Goal: Task Accomplishment & Management: Use online tool/utility

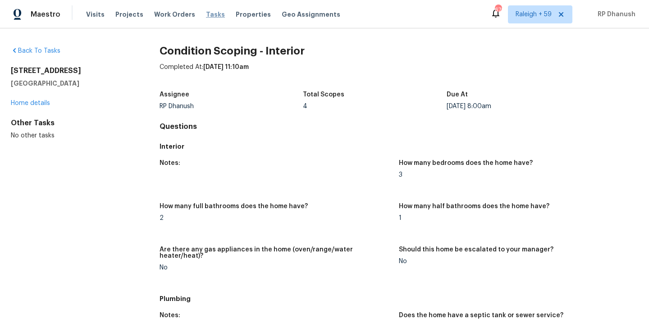
click at [208, 12] on span "Tasks" at bounding box center [215, 14] width 19 height 6
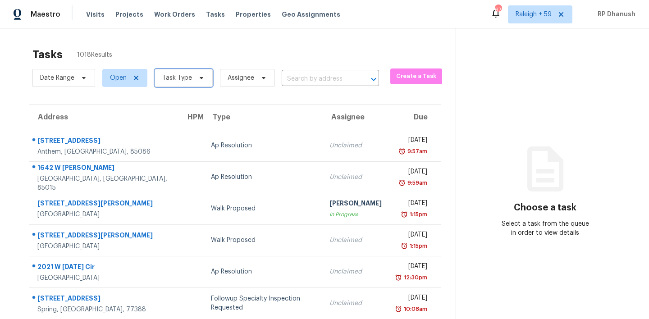
click at [183, 79] on span "Task Type" at bounding box center [177, 77] width 30 height 9
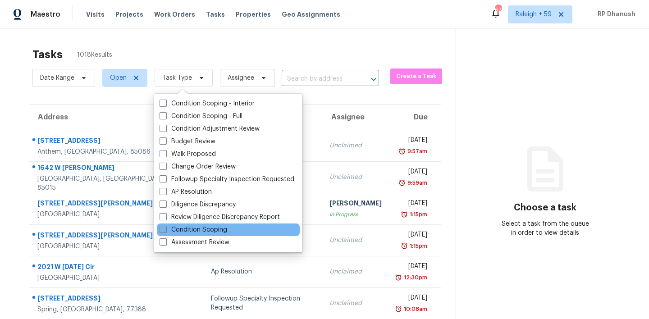
click at [192, 234] on label "Condition Scoping" at bounding box center [194, 229] width 68 height 9
click at [165, 231] on input "Condition Scoping" at bounding box center [163, 228] width 6 height 6
checkbox input "true"
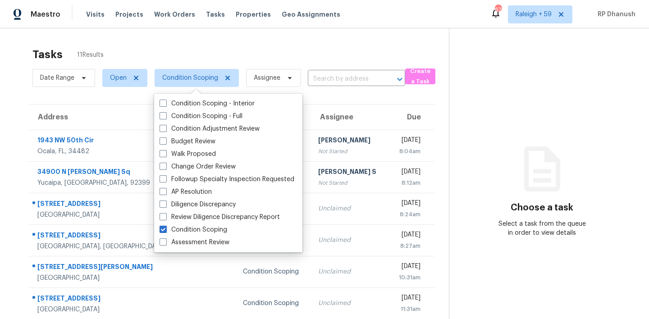
click at [591, 120] on section "Choose a task Select a task from the queue in order to view details" at bounding box center [542, 248] width 186 height 441
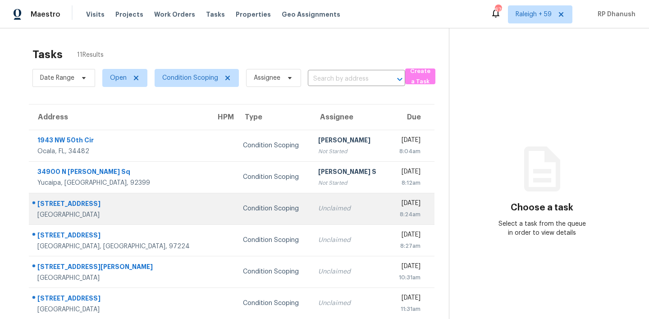
click at [334, 210] on div "Unclaimed" at bounding box center [349, 208] width 63 height 9
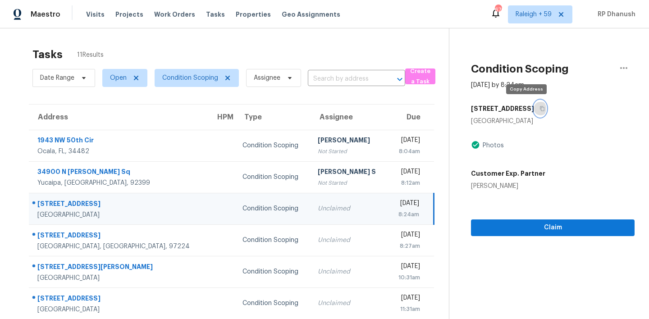
click at [534, 105] on button "button" at bounding box center [540, 109] width 12 height 16
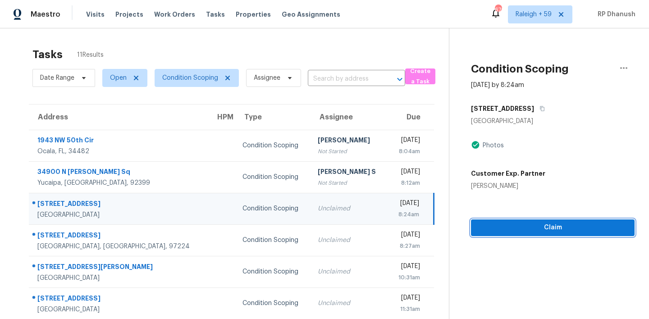
click at [482, 233] on span "Claim" at bounding box center [552, 227] width 149 height 11
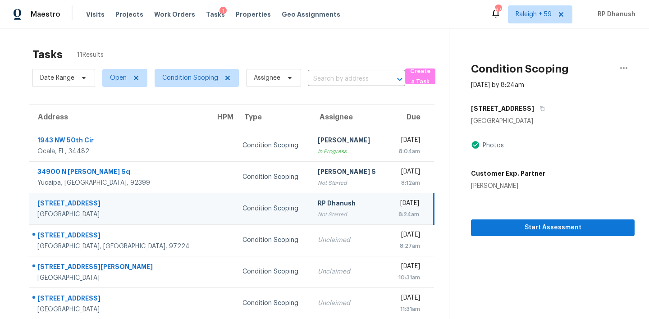
click at [495, 255] on section "Condition Scoping Oct 2nd 2025 by 8:24am 1367 Road 5708 Cleveland, TX 77327 Pho…" at bounding box center [542, 248] width 186 height 441
click at [183, 81] on span "Condition Scoping" at bounding box center [190, 77] width 56 height 9
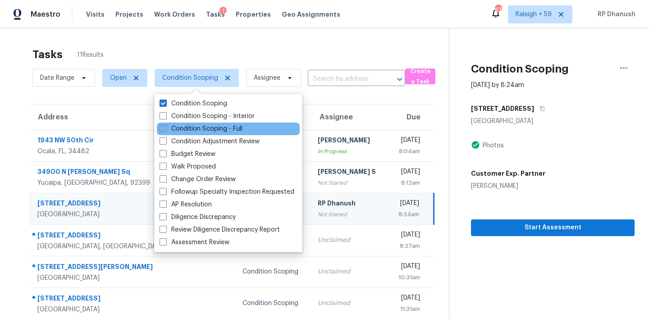
click at [187, 125] on label "Condition Scoping - Full" at bounding box center [201, 128] width 83 height 9
click at [165, 125] on input "Condition Scoping - Full" at bounding box center [163, 127] width 6 height 6
checkbox input "true"
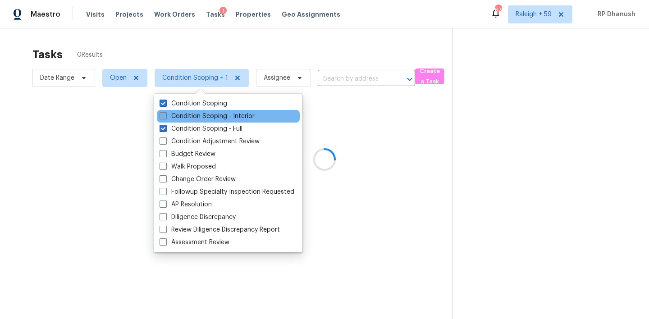
click at [185, 116] on label "Condition Scoping - Interior" at bounding box center [207, 116] width 95 height 9
click at [165, 116] on input "Condition Scoping - Interior" at bounding box center [163, 115] width 6 height 6
checkbox input "true"
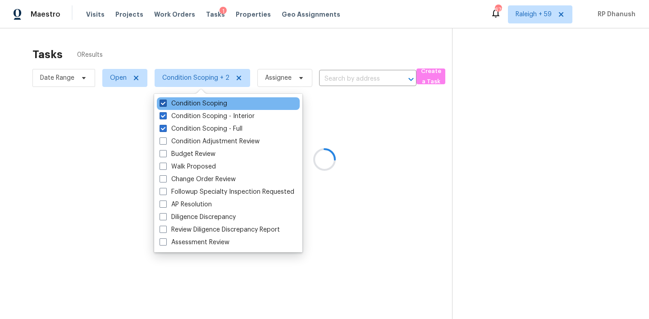
click at [184, 103] on label "Condition Scoping" at bounding box center [194, 103] width 68 height 9
click at [165, 103] on input "Condition Scoping" at bounding box center [163, 102] width 6 height 6
checkbox input "false"
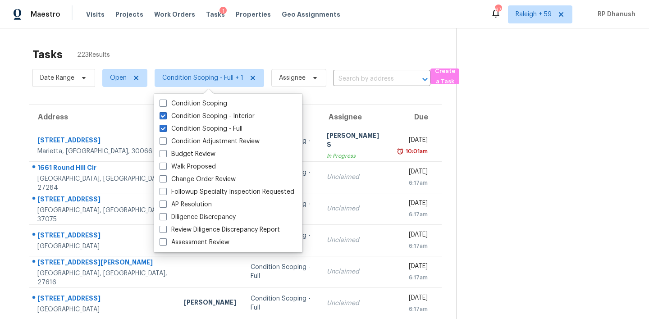
click at [372, 48] on div "Tasks 223 Results" at bounding box center [244, 54] width 424 height 23
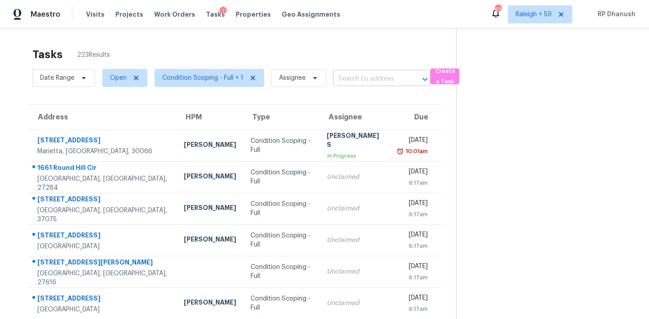
click at [369, 75] on input "text" at bounding box center [369, 79] width 72 height 14
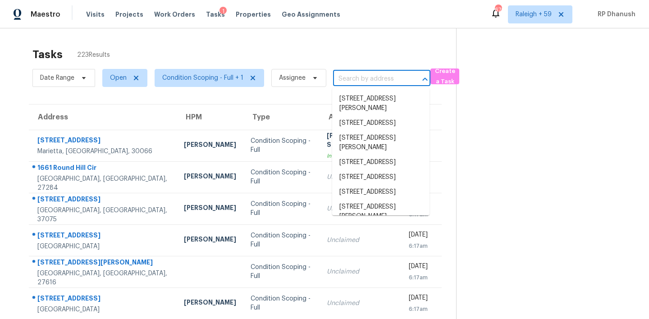
paste input "[STREET_ADDRESS][PERSON_NAME]"
type input "[STREET_ADDRESS][PERSON_NAME]"
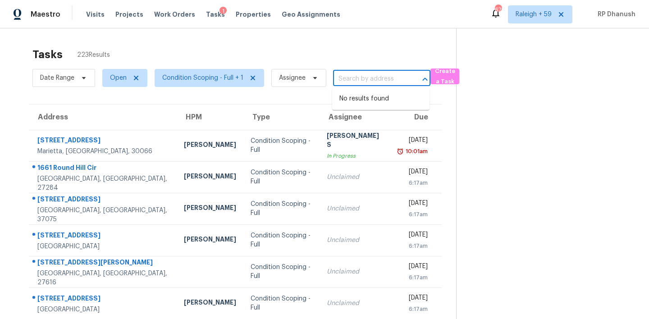
scroll to position [0, 0]
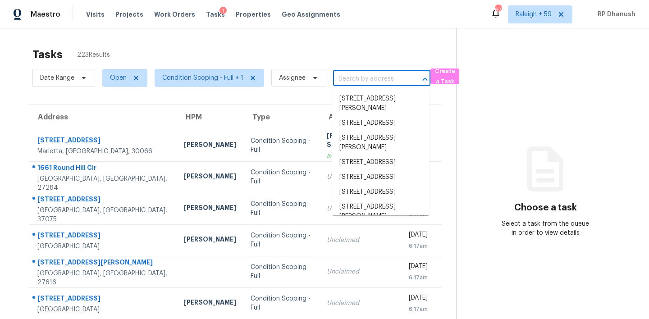
click at [347, 74] on input "text" at bounding box center [369, 79] width 72 height 14
paste input "[STREET_ADDRESS][PERSON_NAME]"
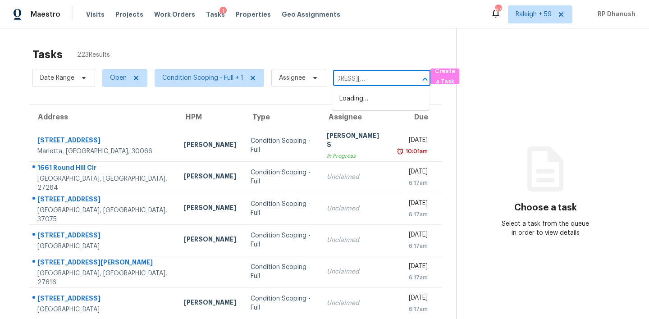
type input "[STREET_ADDRESS][PERSON_NAME]"
click at [365, 97] on li "[STREET_ADDRESS][PERSON_NAME]" at bounding box center [380, 104] width 97 height 24
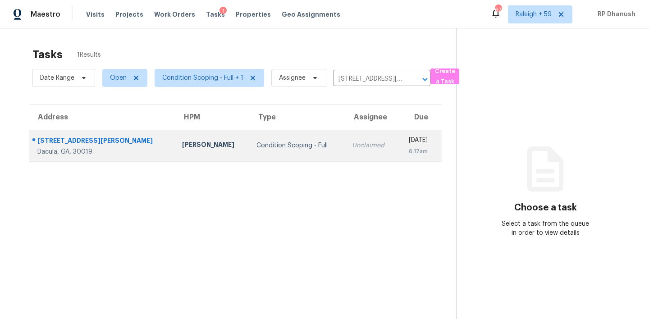
click at [397, 134] on td "[DATE] 6:17am" at bounding box center [419, 146] width 45 height 32
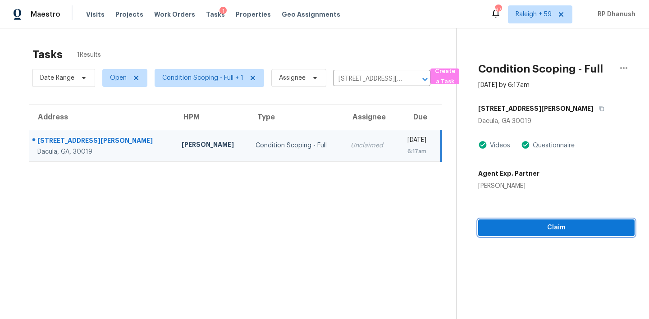
click at [543, 224] on span "Claim" at bounding box center [557, 227] width 142 height 11
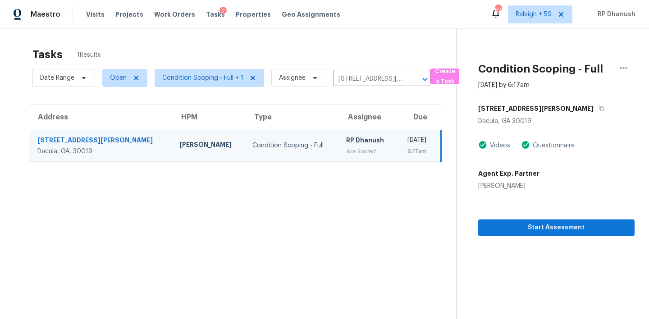
scroll to position [28, 0]
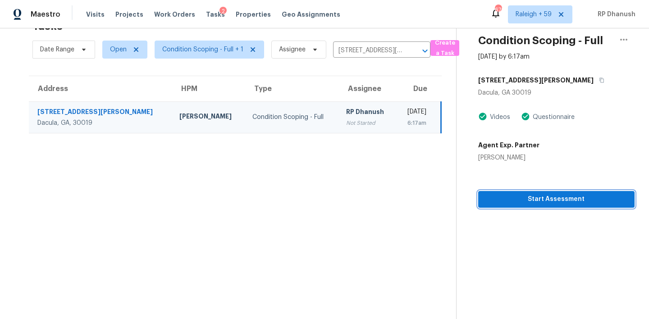
click at [569, 195] on span "Start Assessment" at bounding box center [557, 199] width 142 height 11
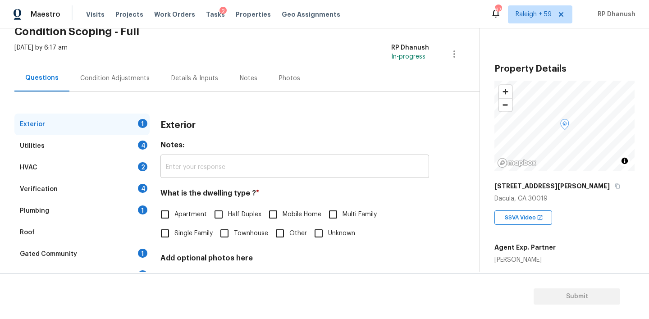
scroll to position [61, 0]
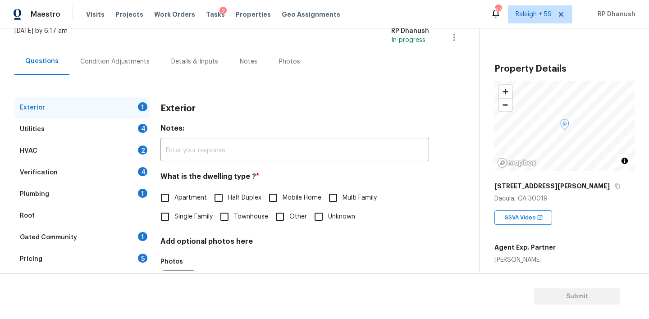
click at [182, 228] on div "Exterior Notes: ​ What is the dwelling type ? * Apartment Half Duplex Mobile Ho…" at bounding box center [294, 210] width 269 height 226
click at [180, 223] on label "Single Family" at bounding box center [184, 216] width 57 height 19
click at [174, 223] on input "Single Family" at bounding box center [165, 216] width 19 height 19
checkbox input "true"
click at [138, 133] on div "Utilities 4" at bounding box center [81, 130] width 135 height 22
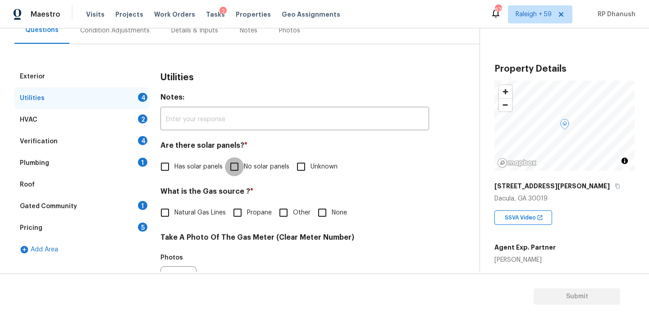
click at [239, 159] on input "No solar panels" at bounding box center [234, 166] width 19 height 19
checkbox input "true"
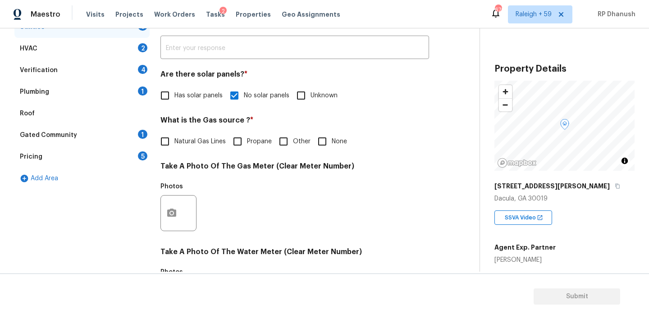
scroll to position [175, 0]
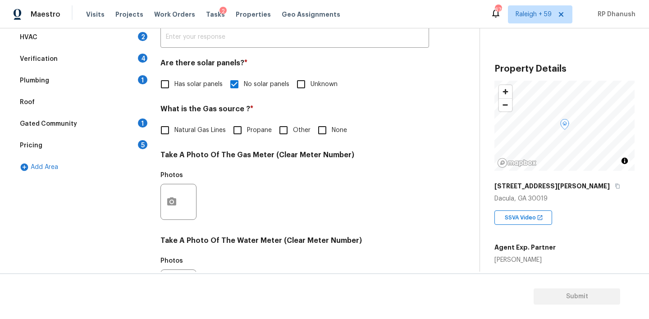
click at [325, 129] on input "None" at bounding box center [322, 130] width 19 height 19
checkbox input "true"
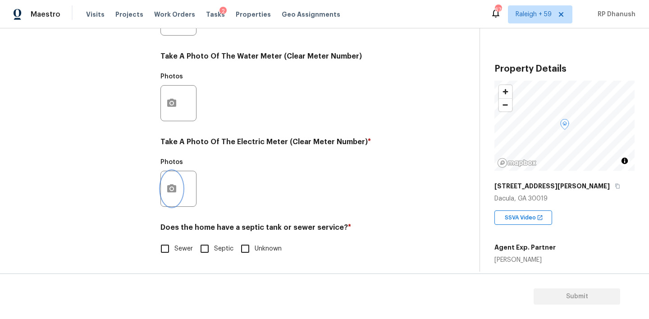
click at [177, 181] on button "button" at bounding box center [172, 188] width 22 height 35
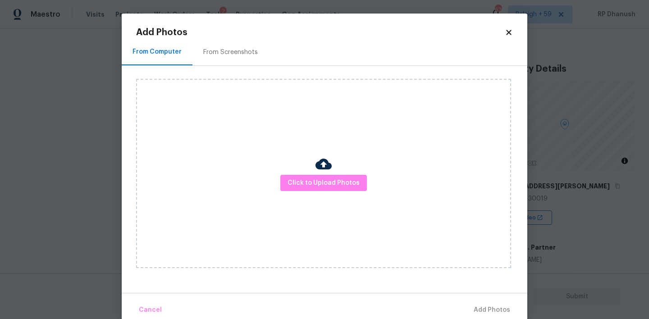
click at [227, 50] on div "From Screenshots" at bounding box center [230, 52] width 55 height 9
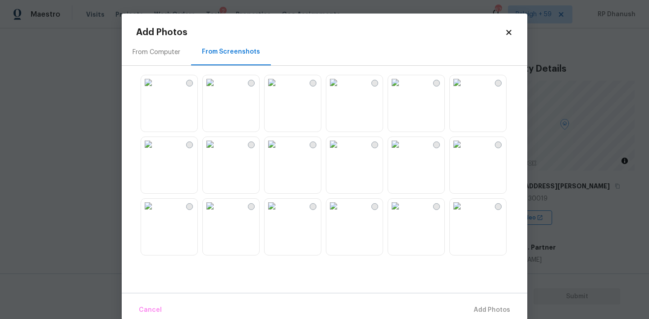
click at [463, 90] on img at bounding box center [457, 82] width 14 height 14
click at [481, 305] on span "Add 1 Photo(s)" at bounding box center [488, 310] width 45 height 11
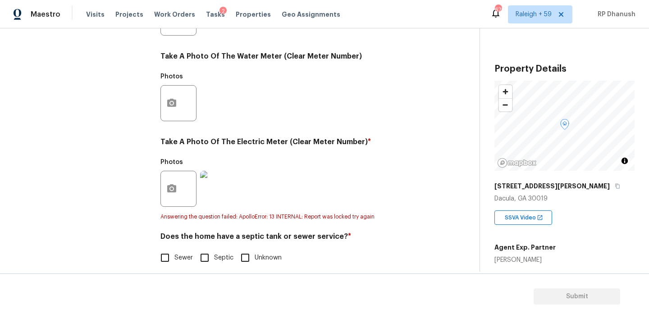
click at [170, 260] on input "Sewer" at bounding box center [165, 257] width 19 height 19
checkbox input "true"
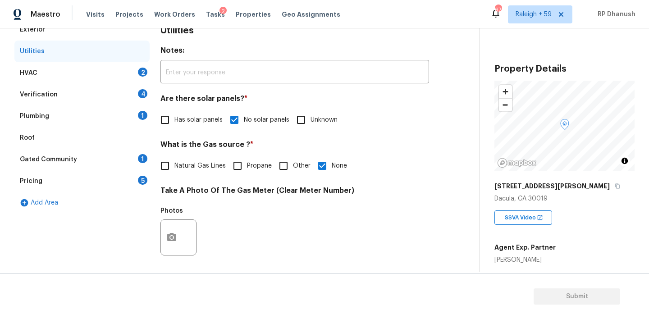
scroll to position [75, 0]
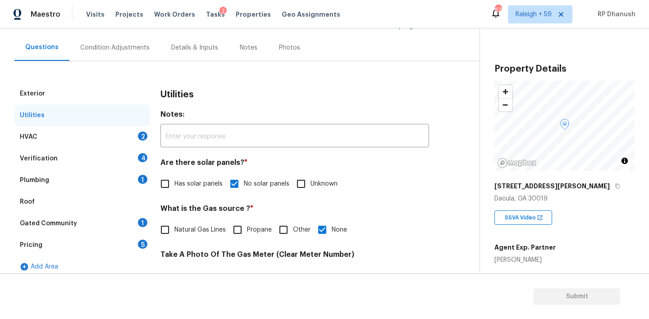
click at [141, 129] on div "HVAC 2" at bounding box center [81, 137] width 135 height 22
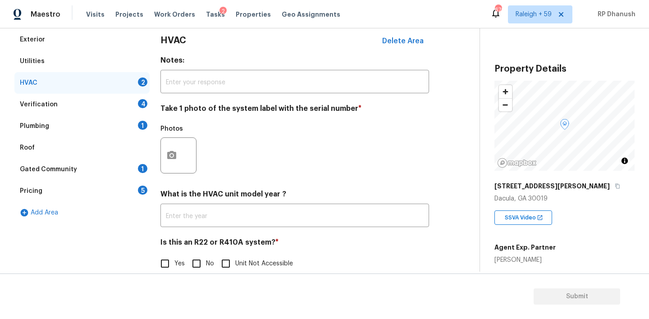
scroll to position [145, 0]
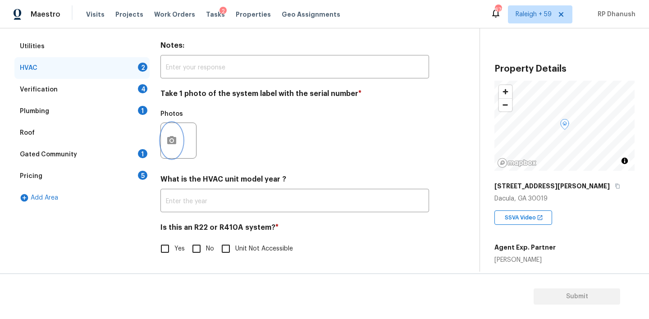
click at [174, 137] on icon "button" at bounding box center [171, 140] width 9 height 8
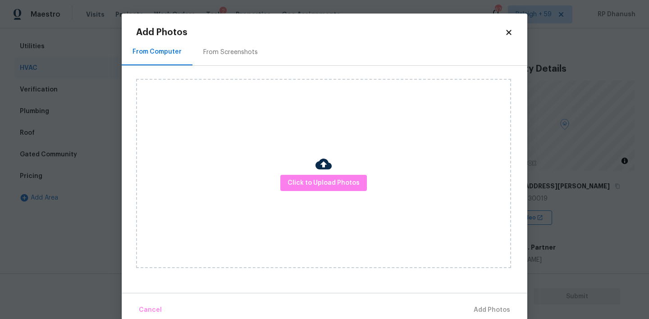
click at [197, 48] on div "From Screenshots" at bounding box center [230, 52] width 76 height 27
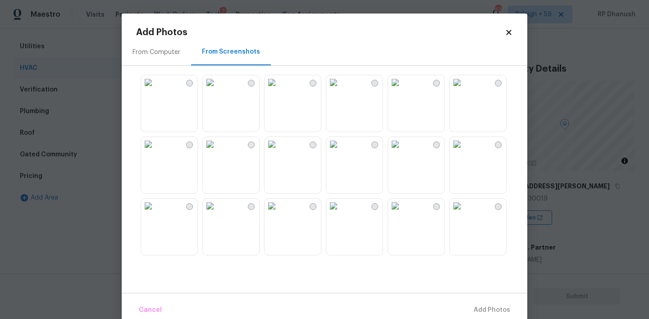
click at [464, 90] on img at bounding box center [457, 82] width 14 height 14
click at [483, 307] on span "Add 1 Photo(s)" at bounding box center [488, 310] width 45 height 11
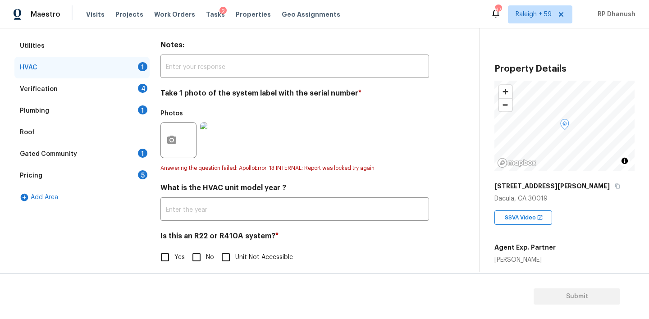
click at [195, 254] on input "No" at bounding box center [196, 257] width 19 height 19
checkbox input "true"
click at [133, 92] on div "Verification 4" at bounding box center [81, 89] width 135 height 22
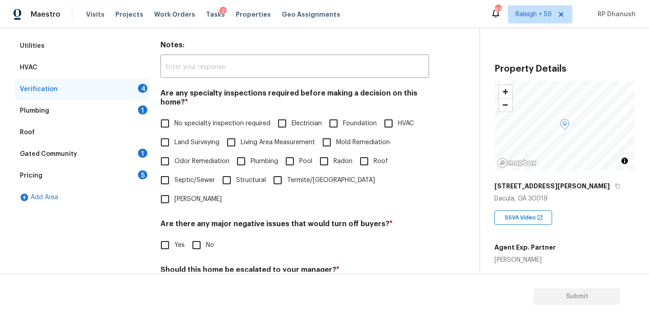
click at [190, 113] on div "Are any specialty inspections required before making a decision on this home? *…" at bounding box center [294, 149] width 269 height 120
click at [192, 121] on span "No specialty inspection required" at bounding box center [222, 123] width 96 height 9
click at [174, 121] on input "No specialty inspection required" at bounding box center [165, 123] width 19 height 19
checkbox input "true"
click at [193, 237] on input "No" at bounding box center [196, 246] width 19 height 19
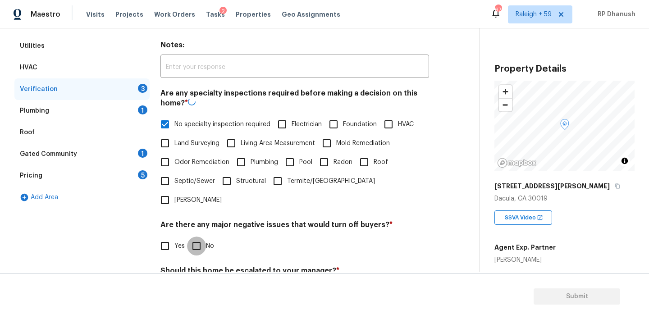
checkbox input "true"
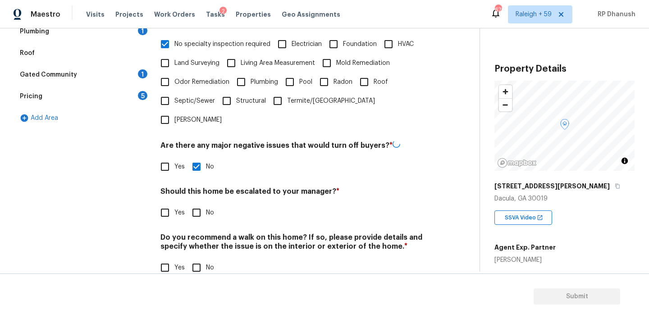
scroll to position [223, 0]
click at [197, 203] on input "No" at bounding box center [196, 212] width 19 height 19
checkbox input "true"
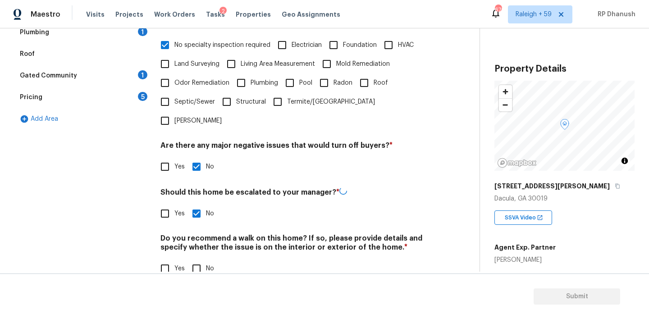
click at [197, 259] on input "No" at bounding box center [196, 268] width 19 height 19
checkbox input "true"
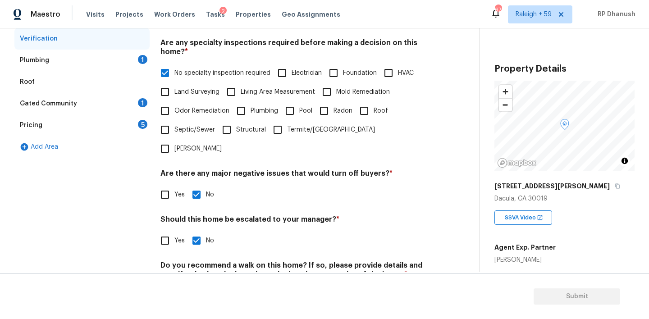
click at [139, 64] on div "Plumbing 1" at bounding box center [81, 61] width 135 height 22
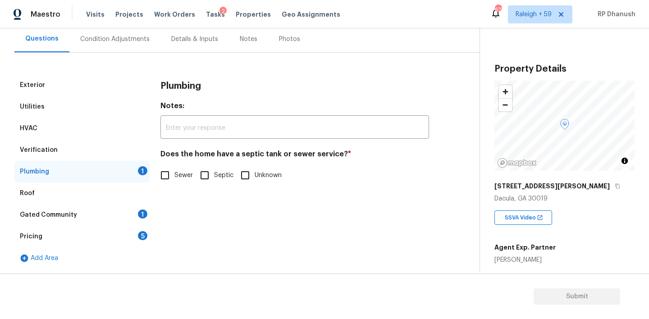
scroll to position [84, 0]
click at [174, 175] on input "Sewer" at bounding box center [165, 175] width 19 height 19
checkbox input "true"
click at [138, 208] on div "Gated Community 1" at bounding box center [81, 215] width 135 height 22
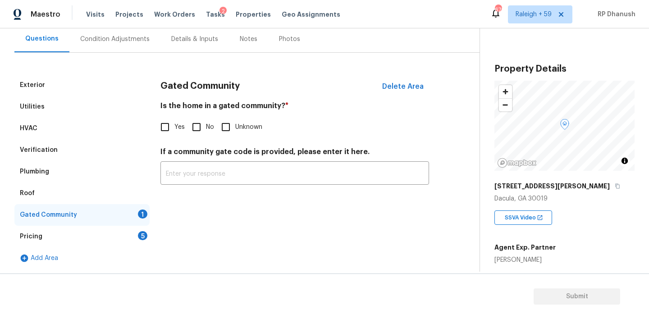
click at [202, 124] on input "No" at bounding box center [196, 127] width 19 height 19
checkbox input "true"
click at [131, 235] on div "Pricing 5" at bounding box center [81, 237] width 135 height 22
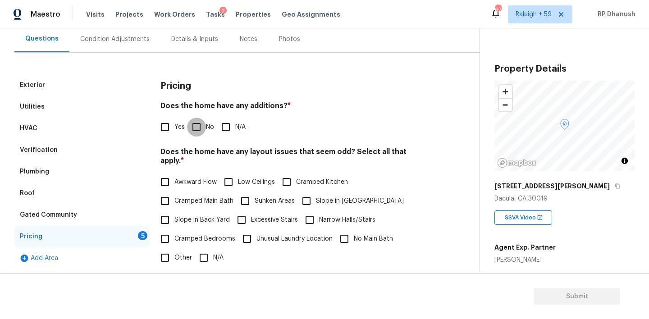
click at [193, 124] on input "No" at bounding box center [196, 127] width 19 height 19
checkbox input "true"
click at [162, 215] on input "Slope in Back Yard" at bounding box center [165, 220] width 19 height 19
checkbox input "true"
click at [321, 198] on label "Slope in [GEOGRAPHIC_DATA]" at bounding box center [350, 201] width 107 height 19
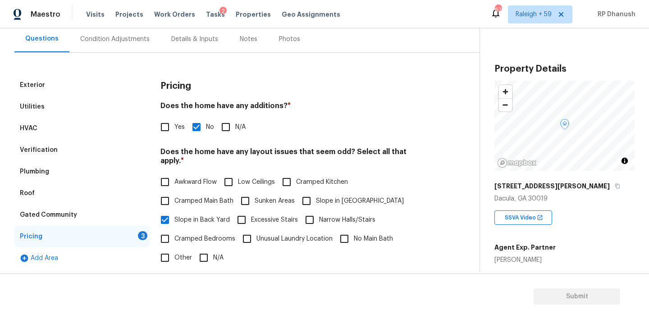
click at [316, 198] on input "Slope in [GEOGRAPHIC_DATA]" at bounding box center [306, 201] width 19 height 19
checkbox input "true"
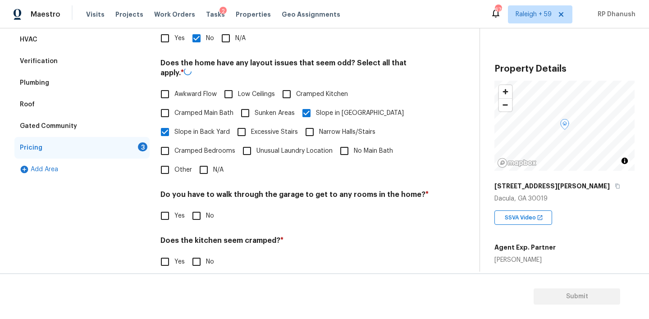
scroll to position [222, 0]
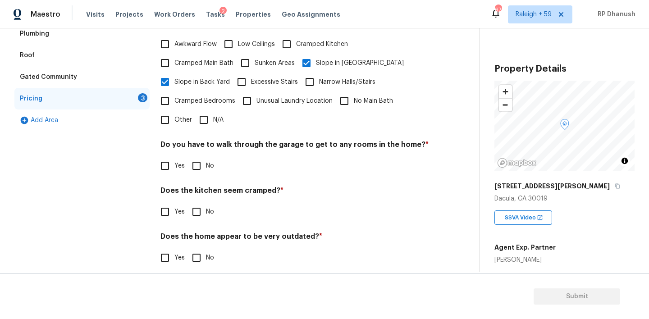
drag, startPoint x: 197, startPoint y: 151, endPoint x: 197, endPoint y: 186, distance: 34.3
click at [197, 156] on input "No" at bounding box center [196, 165] width 19 height 19
checkbox input "true"
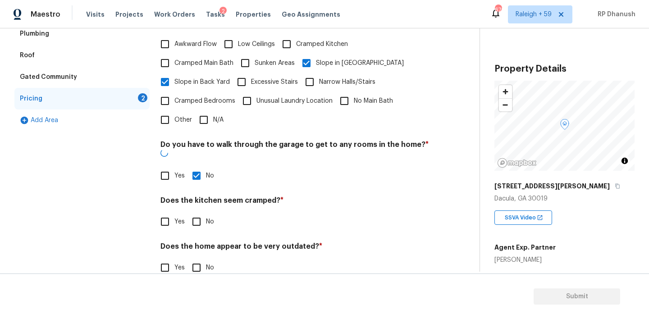
click at [197, 196] on div "Does the kitchen seem cramped? * Yes No" at bounding box center [294, 213] width 269 height 35
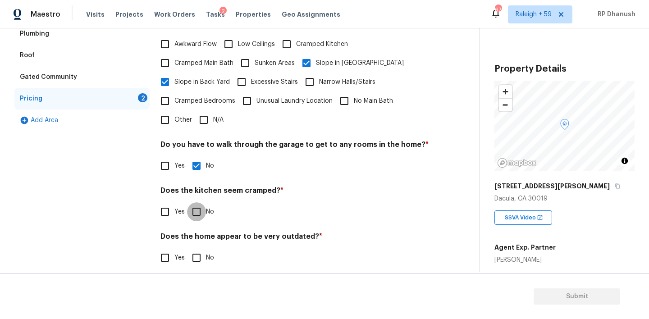
click at [197, 202] on input "No" at bounding box center [196, 211] width 19 height 19
checkbox input "true"
click at [193, 265] on div "Pricing Does the home have any additions? * Yes No N/A Does the home have any l…" at bounding box center [294, 107] width 269 height 343
click at [195, 251] on input "No" at bounding box center [196, 257] width 19 height 19
checkbox input "true"
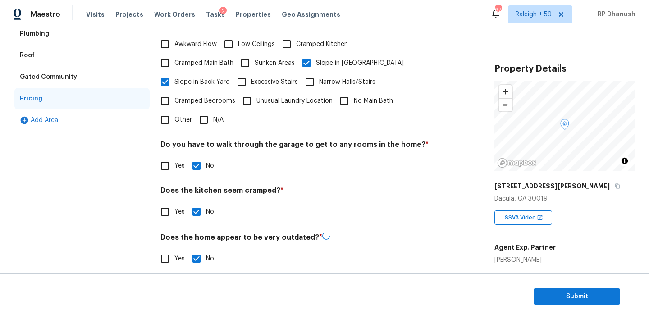
scroll to position [0, 0]
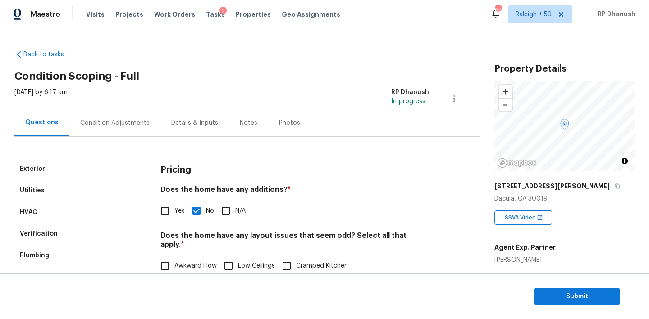
click at [130, 134] on div "Condition Adjustments" at bounding box center [114, 123] width 91 height 27
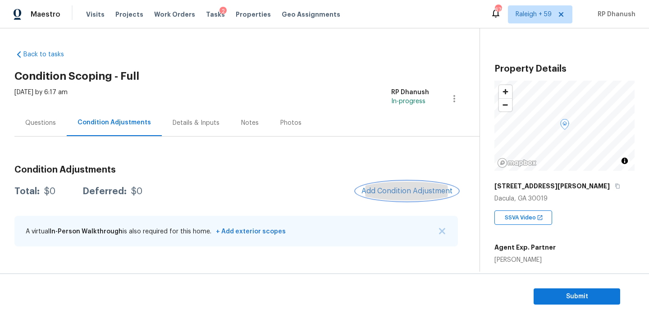
click at [399, 190] on span "Add Condition Adjustment" at bounding box center [407, 191] width 91 height 8
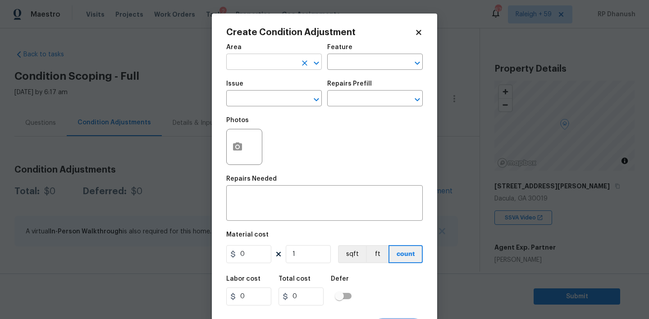
click at [272, 67] on input "text" at bounding box center [261, 63] width 70 height 14
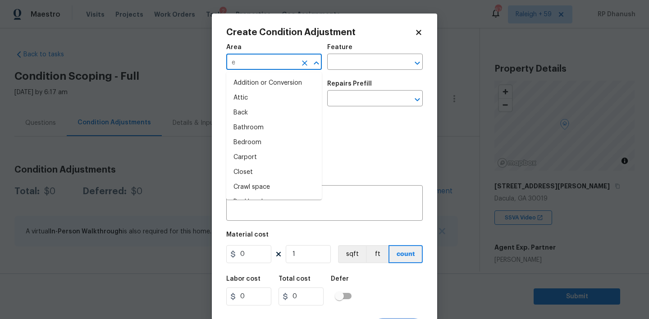
type input "ex"
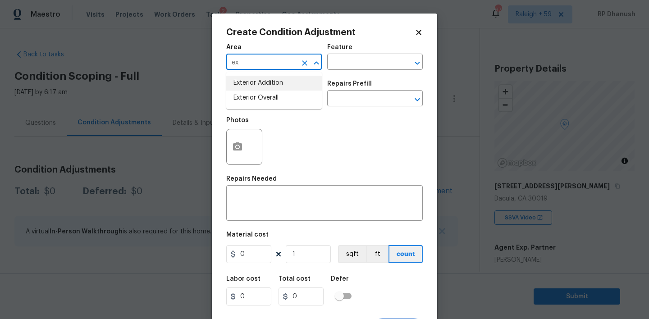
drag, startPoint x: 256, startPoint y: 95, endPoint x: 285, endPoint y: 83, distance: 32.0
click at [257, 94] on li "Exterior Overall" at bounding box center [274, 98] width 96 height 15
type input "Exterior Overall"
click at [354, 72] on div "Area Exterior Overall ​ Feature ​" at bounding box center [324, 57] width 197 height 37
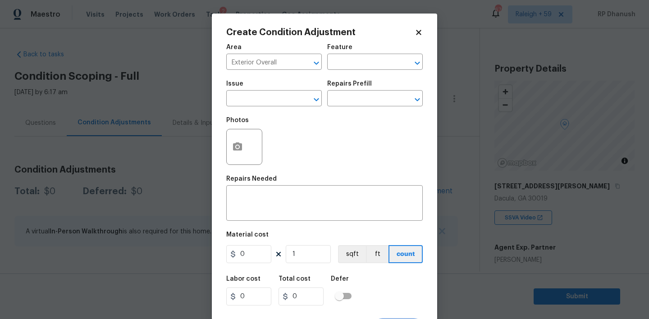
click at [354, 72] on div "Area Exterior Overall ​ Feature ​" at bounding box center [324, 57] width 197 height 37
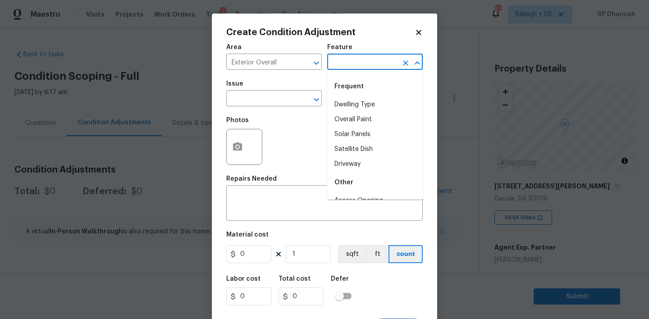
click at [355, 64] on input "text" at bounding box center [362, 63] width 70 height 14
type input "r"
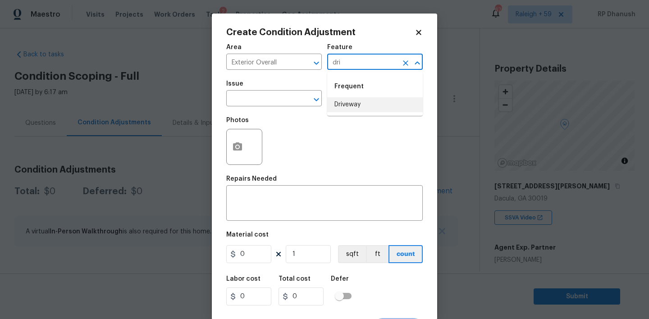
click at [344, 105] on li "Driveway" at bounding box center [375, 104] width 96 height 15
type input "Driveway"
click at [260, 100] on input "text" at bounding box center [261, 99] width 70 height 14
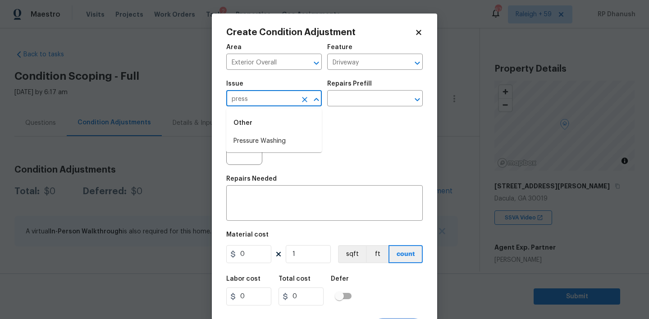
click at [248, 138] on li "Pressure Washing" at bounding box center [274, 141] width 96 height 15
type input "Pressure Washing"
click at [371, 84] on div "Repairs Prefill" at bounding box center [375, 87] width 96 height 12
click at [362, 101] on input "text" at bounding box center [362, 99] width 70 height 14
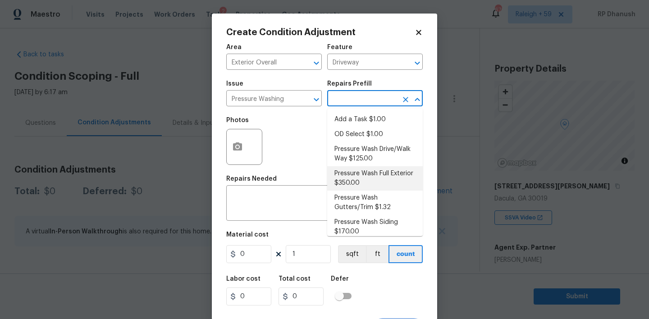
scroll to position [7, 0]
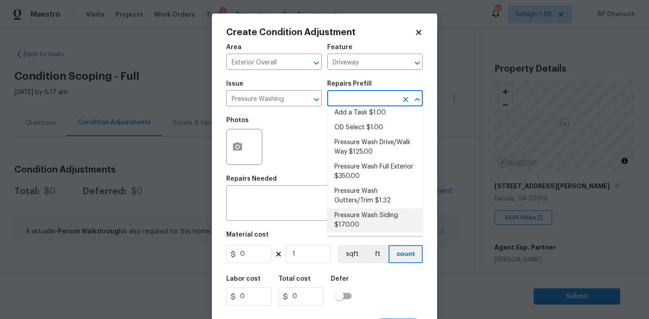
click at [375, 212] on li "Pressure Wash Siding $170.00" at bounding box center [375, 220] width 96 height 24
type input "Siding"
type textarea "Protect areas as needed for pressure washing. Pressure wash the siding on the h…"
type input "170"
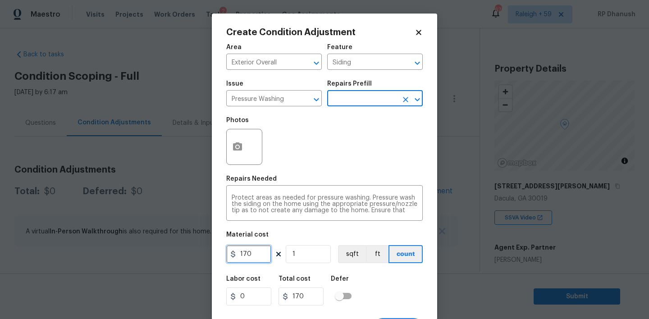
click at [244, 253] on input "170" at bounding box center [248, 254] width 45 height 18
type input "200"
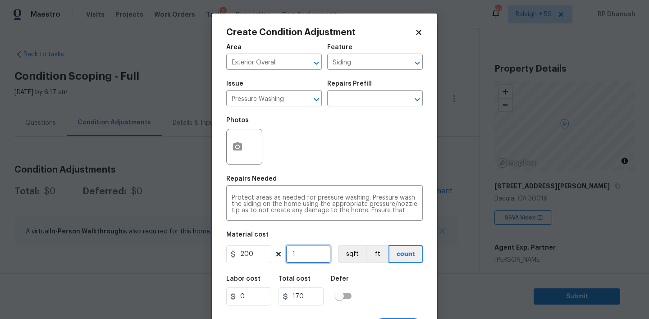
type input "200"
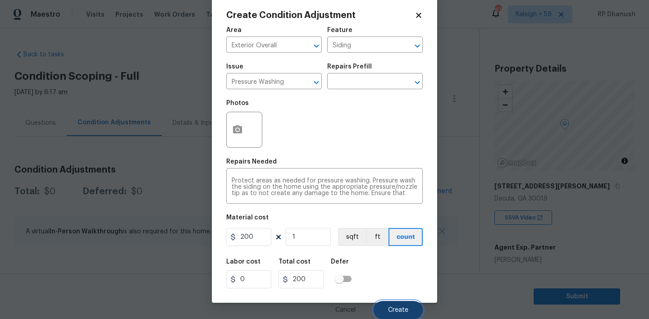
click at [388, 311] on button "Create" at bounding box center [398, 310] width 49 height 18
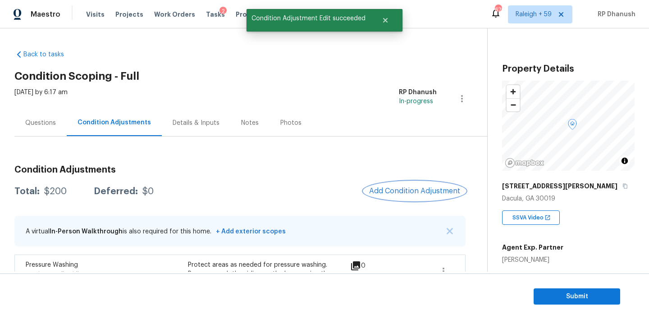
scroll to position [69, 0]
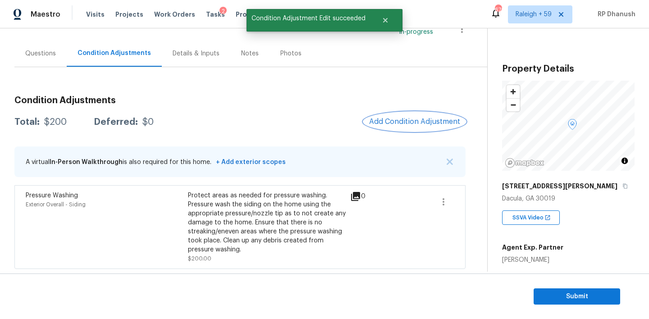
click at [423, 115] on button "Add Condition Adjustment" at bounding box center [415, 121] width 102 height 19
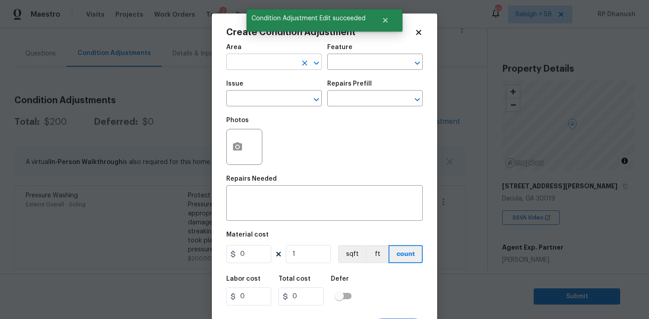
click at [263, 67] on input "text" at bounding box center [261, 63] width 70 height 14
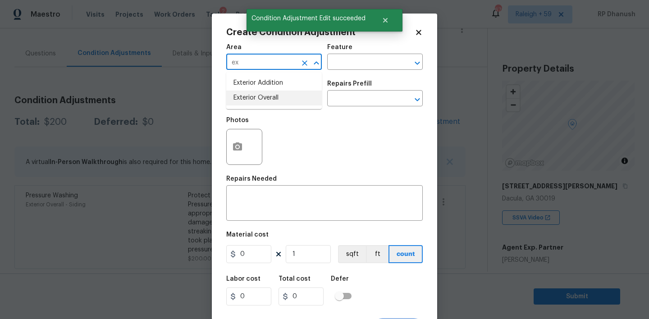
click at [242, 99] on li "Exterior Overall" at bounding box center [274, 98] width 96 height 15
type input "Exterior Overall"
click at [369, 54] on div "Feature" at bounding box center [375, 50] width 96 height 12
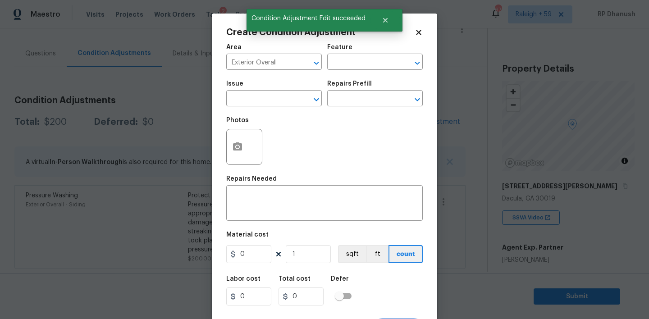
click at [355, 75] on div "Area Exterior Overall ​ Feature ​" at bounding box center [324, 57] width 197 height 37
click at [355, 63] on input "text" at bounding box center [362, 63] width 70 height 14
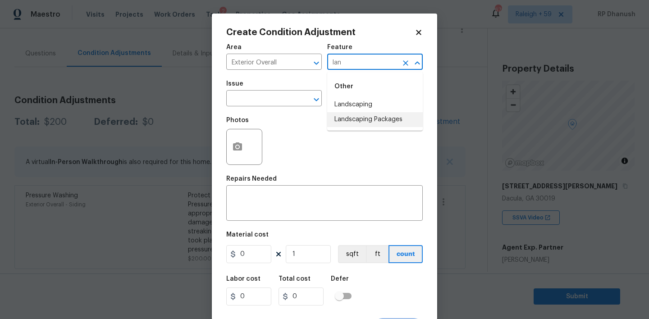
click at [339, 116] on li "Landscaping Packages" at bounding box center [375, 119] width 96 height 15
type input "Landscaping Packages"
click at [260, 100] on input "text" at bounding box center [261, 99] width 70 height 14
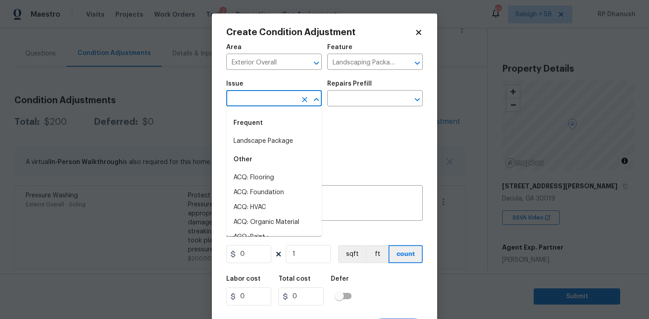
click at [260, 126] on div "Frequent" at bounding box center [274, 123] width 96 height 22
click at [260, 137] on li "Landscape Package" at bounding box center [274, 141] width 96 height 15
type input "Landscape Package"
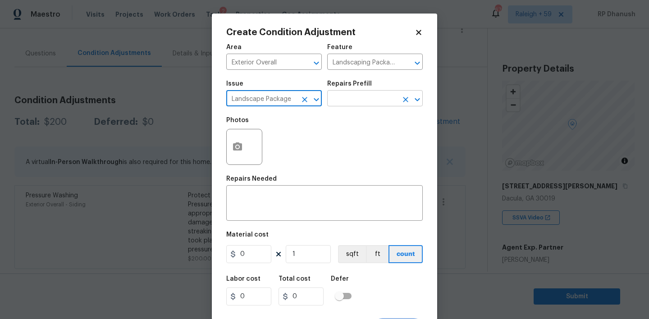
click at [381, 100] on input "text" at bounding box center [362, 99] width 70 height 14
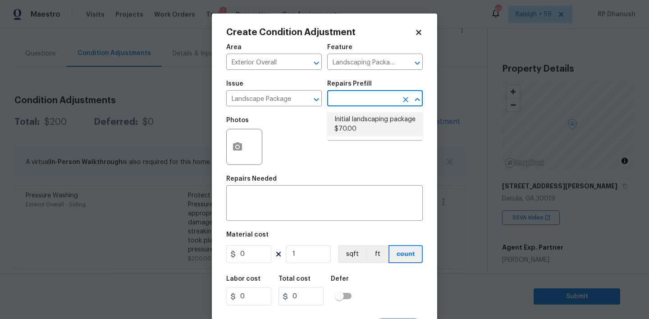
click at [363, 123] on li "Initial landscaping package $70.00" at bounding box center [375, 124] width 96 height 24
type input "Home Readiness Packages"
type textarea "Mowing of grass up to 6" in height. Mow, edge along driveways & sidewalks, trim…"
type input "70"
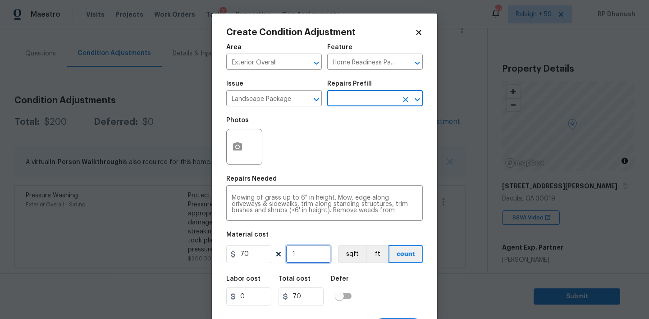
click at [320, 255] on input "1" at bounding box center [308, 254] width 45 height 18
type input "0"
type input "5"
type input "350"
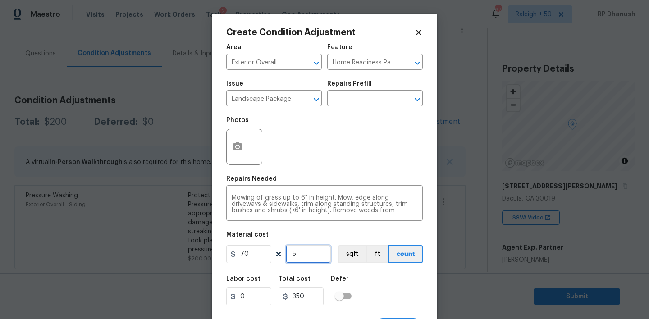
type input "5"
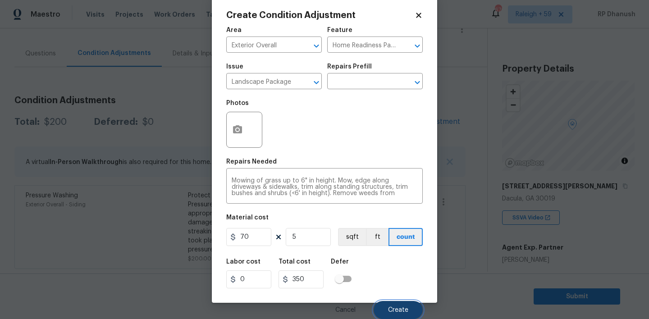
click at [385, 306] on button "Create" at bounding box center [398, 310] width 49 height 18
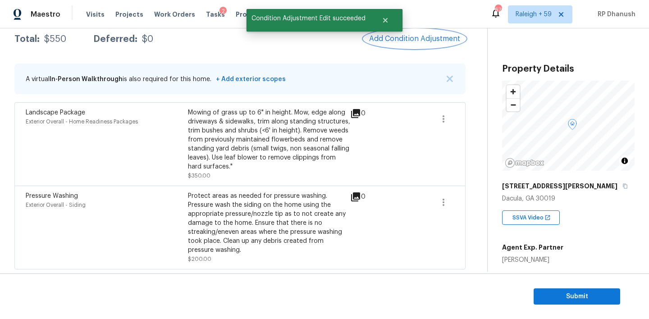
scroll to position [153, 0]
click at [440, 118] on icon "button" at bounding box center [443, 118] width 11 height 11
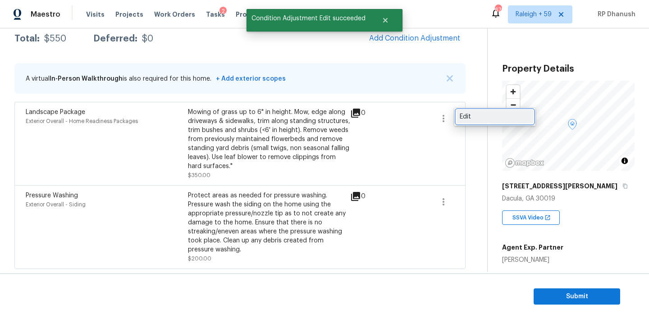
click at [473, 118] on div "Edit" at bounding box center [495, 116] width 70 height 9
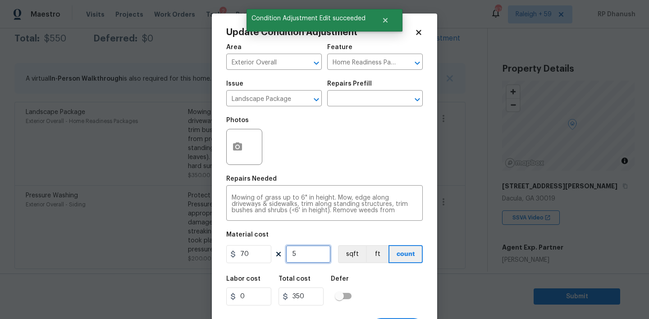
click at [307, 257] on input "5" at bounding box center [308, 254] width 45 height 18
type input "0"
type input "2"
type input "140"
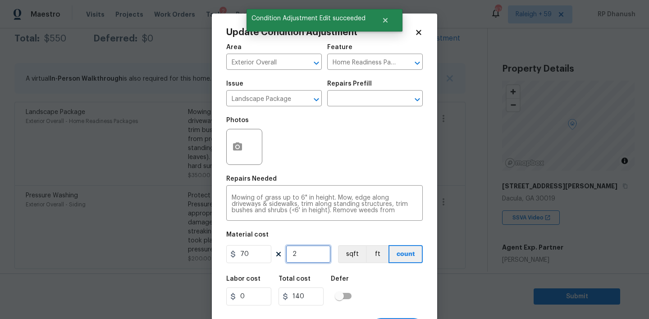
type input "0"
type input "3"
type input "210"
type input "3"
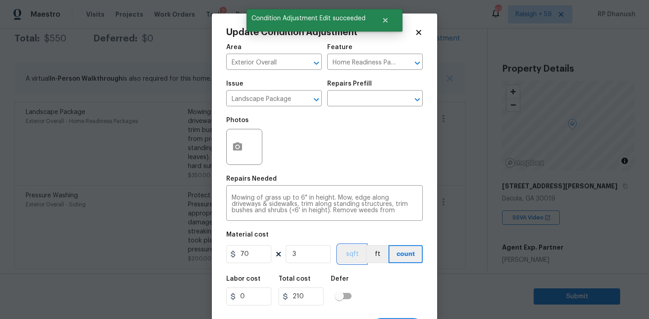
scroll to position [18, 0]
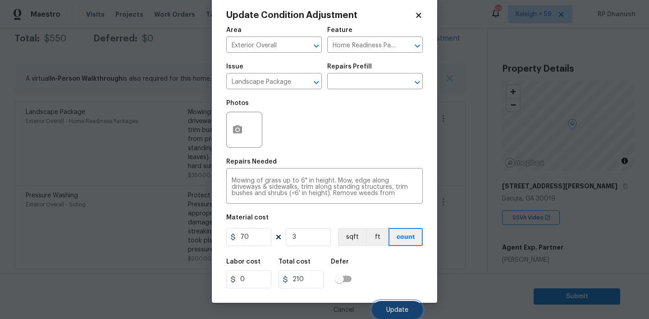
click at [392, 302] on button "Update" at bounding box center [397, 310] width 51 height 18
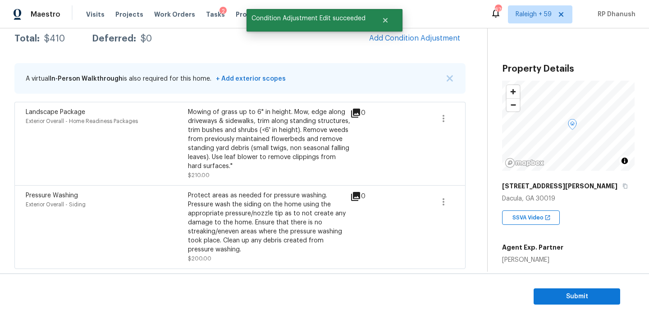
scroll to position [153, 0]
click at [433, 32] on button "Add Condition Adjustment" at bounding box center [415, 38] width 102 height 19
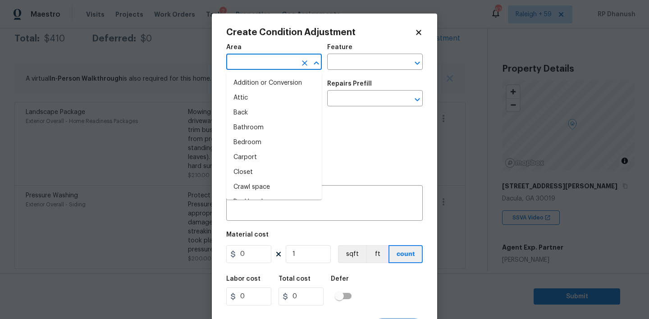
click at [287, 61] on input "text" at bounding box center [261, 63] width 70 height 14
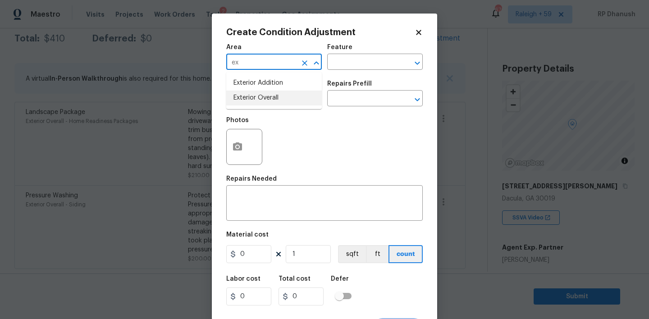
click at [255, 95] on li "Exterior Overall" at bounding box center [274, 98] width 96 height 15
type input "Exterior Overall"
click at [368, 63] on input "text" at bounding box center [362, 63] width 70 height 14
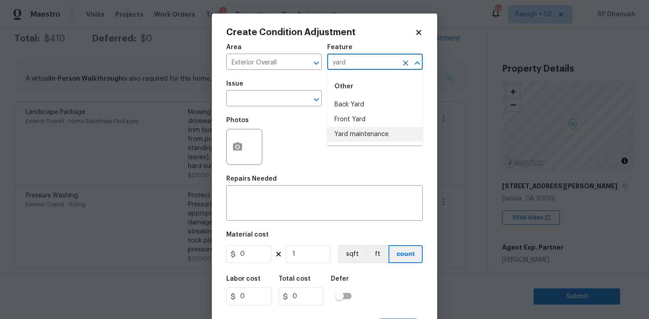
click at [357, 131] on li "Yard maintenance" at bounding box center [375, 134] width 96 height 15
click at [298, 100] on button "Clear" at bounding box center [304, 99] width 13 height 13
type input "Yard maintenance"
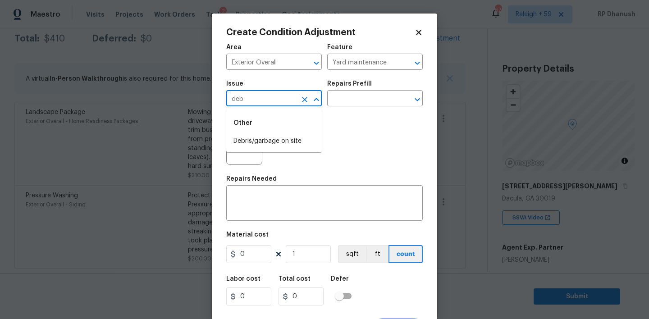
click at [283, 134] on li "Debris/garbage on site" at bounding box center [274, 141] width 96 height 15
type input "Debris/garbage on site"
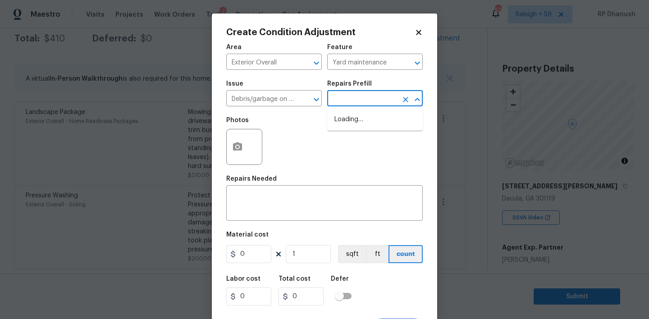
click at [385, 106] on input "text" at bounding box center [362, 99] width 70 height 14
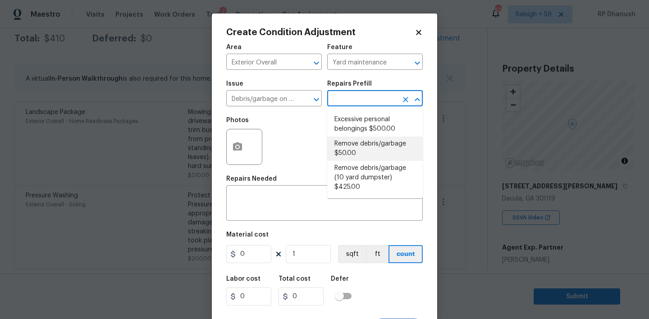
click at [356, 150] on li "Remove debris/garbage $50.00" at bounding box center [375, 149] width 96 height 24
type textarea "Remove, haul off, and properly dispose of any debris left by seller to offsite …"
type input "50"
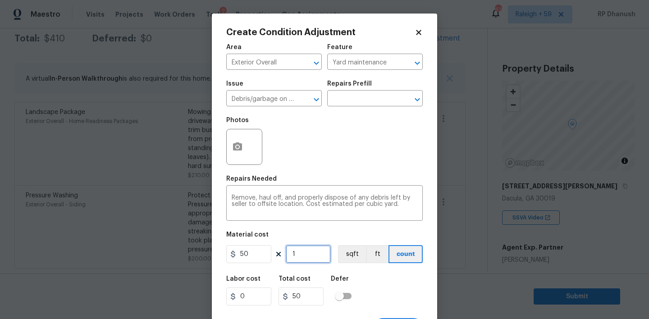
click at [302, 260] on input "1" at bounding box center [308, 254] width 45 height 18
type input "0"
type input "3"
type input "150"
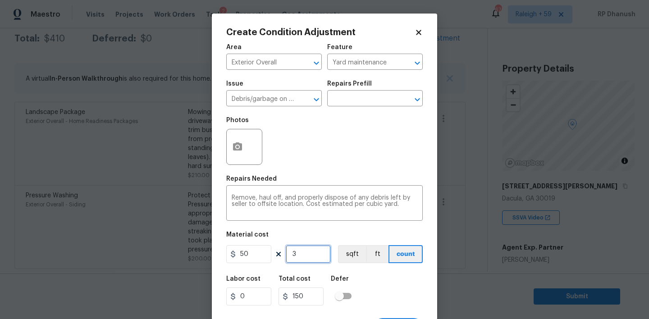
type input "3"
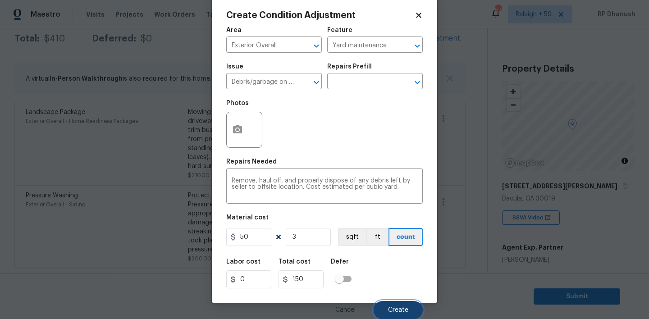
click at [381, 302] on button "Create" at bounding box center [398, 310] width 49 height 18
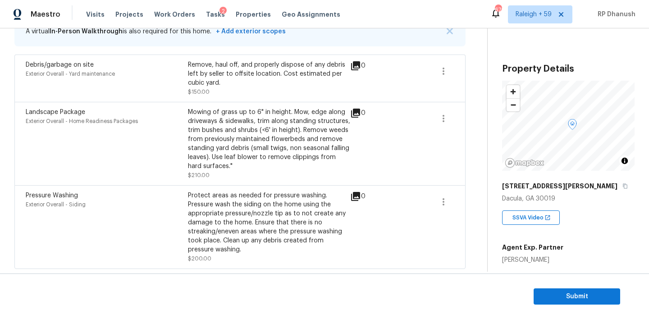
scroll to position [128, 0]
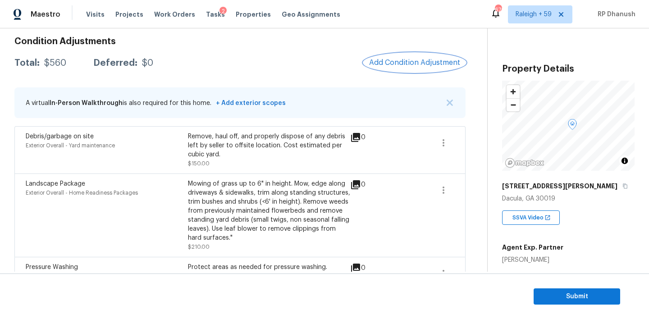
click at [423, 53] on button "Add Condition Adjustment" at bounding box center [415, 62] width 102 height 19
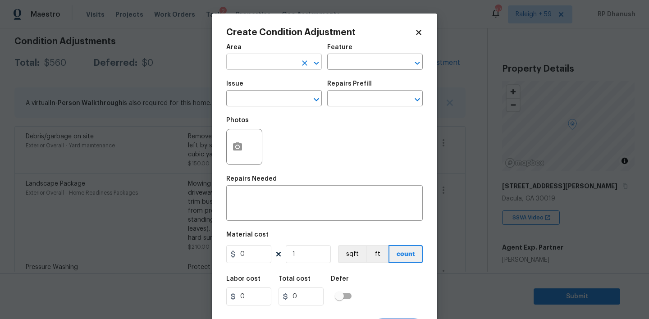
click at [275, 66] on input "text" at bounding box center [261, 63] width 70 height 14
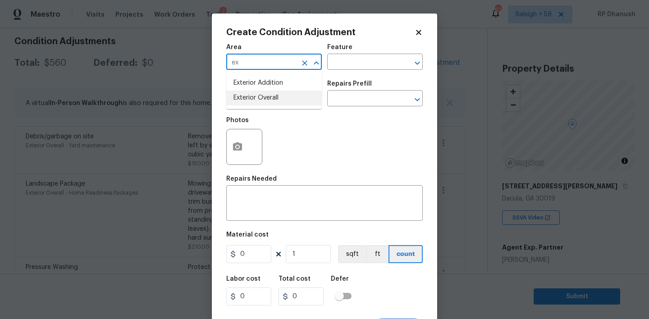
click at [271, 98] on li "Exterior Overall" at bounding box center [274, 98] width 96 height 15
type input "Exterior Overall"
click at [271, 179] on h5 "Repairs Needed" at bounding box center [251, 179] width 50 height 6
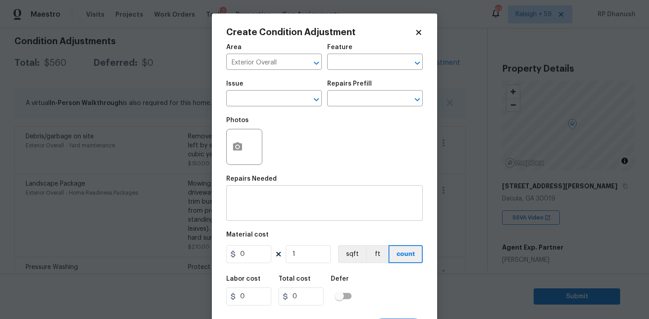
click at [264, 205] on textarea at bounding box center [325, 204] width 186 height 19
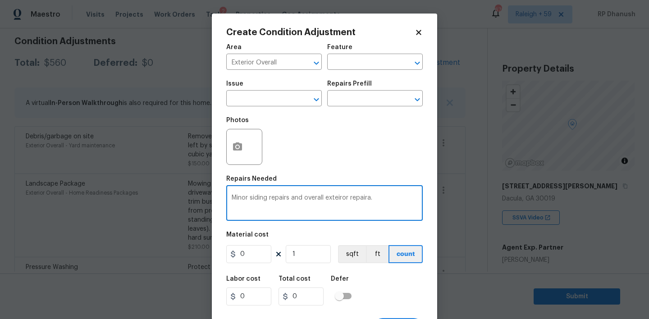
click at [341, 197] on textarea "Minor siding repairs and overall exteiror repaira." at bounding box center [325, 204] width 186 height 19
click at [358, 197] on textarea "Minor siding repairs and overall exterior repaira." at bounding box center [325, 204] width 186 height 19
type textarea "Minor siding repairs and overall exterior repairs."
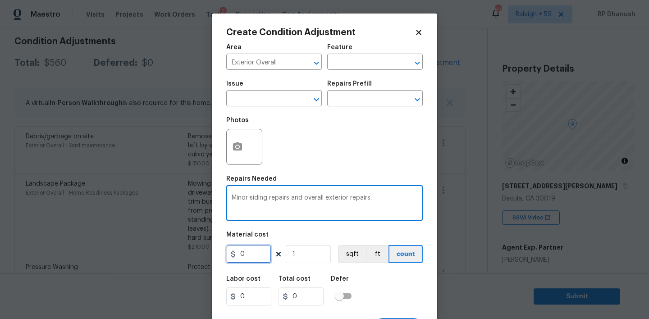
click at [255, 258] on input "0" at bounding box center [248, 254] width 45 height 18
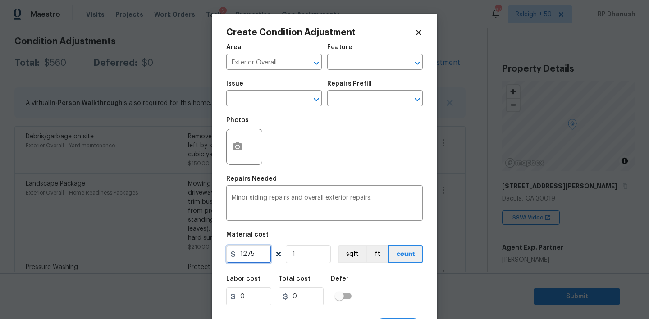
type input "1275"
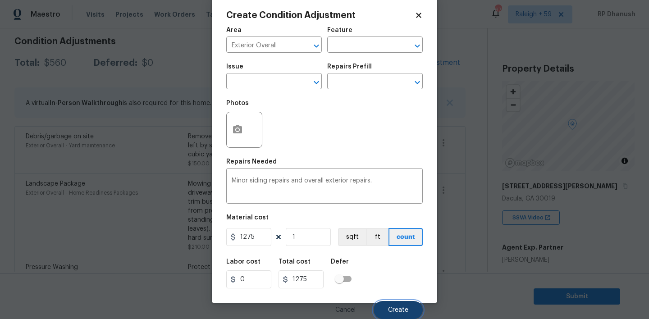
click at [384, 307] on button "Create" at bounding box center [398, 310] width 49 height 18
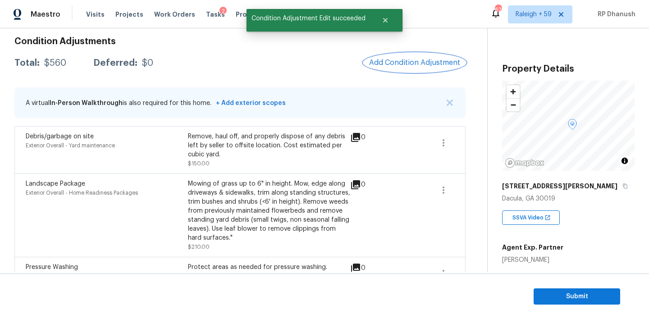
scroll to position [0, 0]
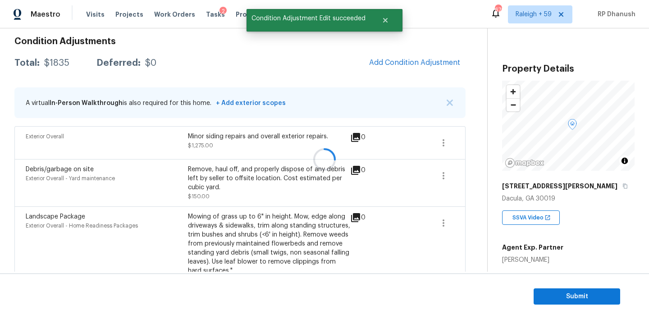
click at [450, 134] on div at bounding box center [324, 159] width 649 height 319
click at [440, 145] on icon "button" at bounding box center [443, 142] width 11 height 11
click at [468, 142] on div "Edit" at bounding box center [495, 141] width 70 height 9
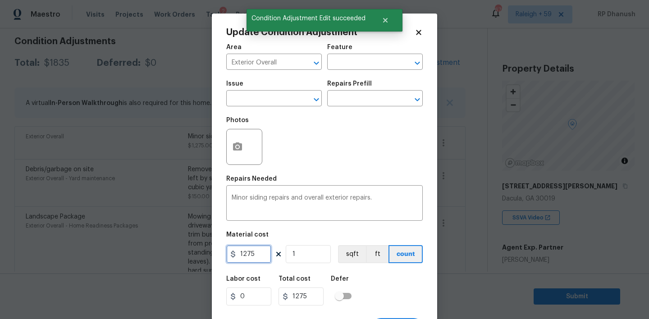
click at [238, 260] on input "1275" at bounding box center [248, 254] width 45 height 18
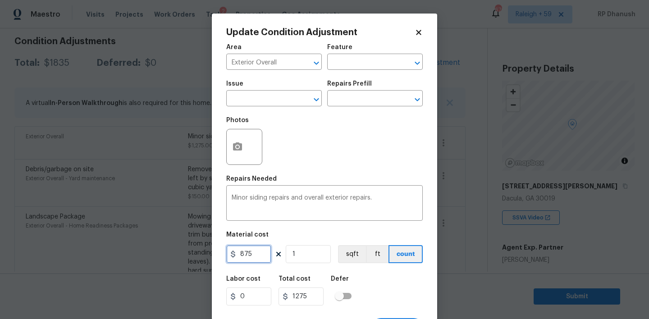
type input "875"
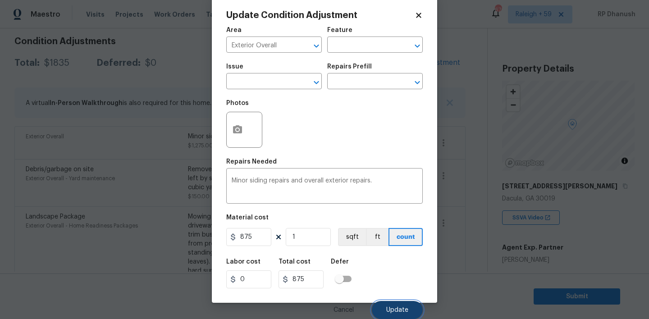
click at [389, 312] on span "Update" at bounding box center [397, 310] width 22 height 7
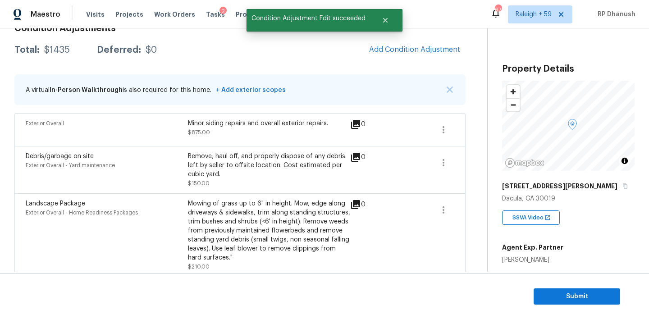
scroll to position [135, 0]
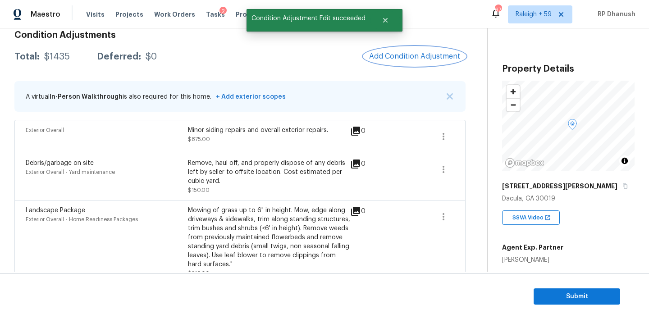
click at [427, 55] on span "Add Condition Adjustment" at bounding box center [414, 56] width 91 height 8
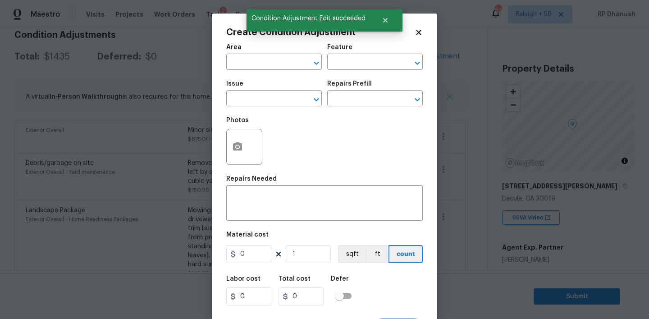
click at [472, 124] on body "Maestro Visits Projects Work Orders Tasks 2 Properties Geo Assignments 676 [GEO…" at bounding box center [324, 159] width 649 height 319
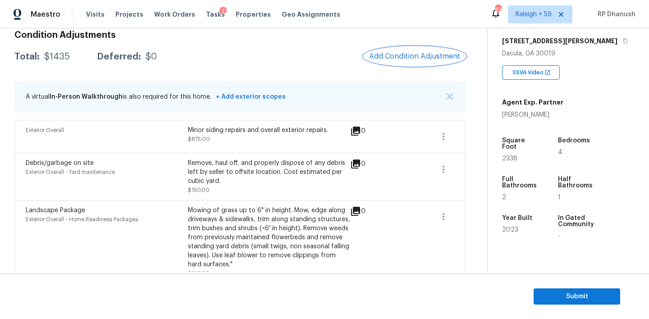
scroll to position [145, 0]
click at [407, 46] on div "Condition Adjustments Total: $1435 Deferred: $0 Add Condition Adjustment A virt…" at bounding box center [239, 195] width 451 height 344
click at [435, 50] on button "Add Condition Adjustment" at bounding box center [415, 56] width 102 height 19
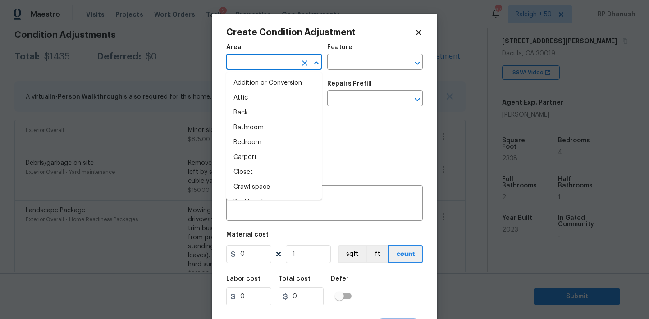
click at [268, 66] on input "text" at bounding box center [261, 63] width 70 height 14
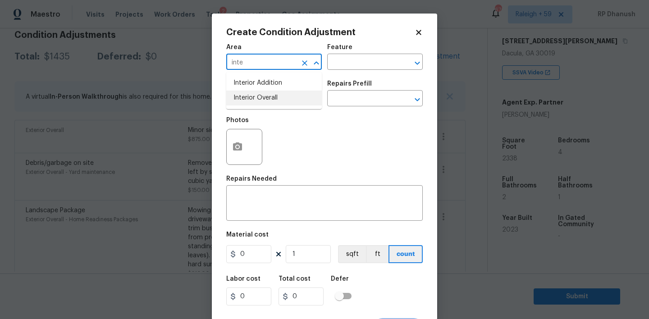
click at [274, 97] on li "Interior Overall" at bounding box center [274, 98] width 96 height 15
type input "Interior Overall"
click at [360, 70] on input "text" at bounding box center [362, 63] width 70 height 14
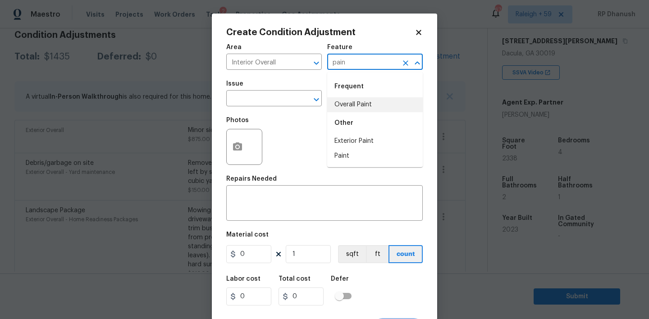
click at [350, 102] on li "Overall Paint" at bounding box center [375, 104] width 96 height 15
type input "Overall Paint"
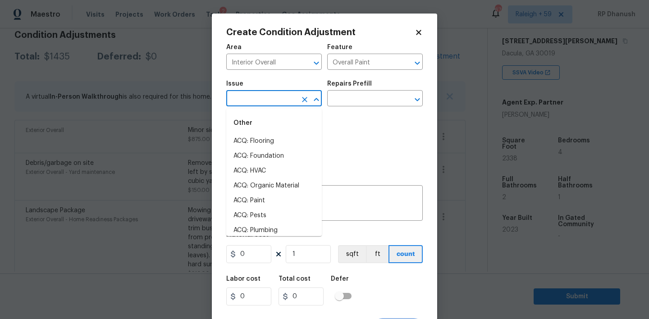
click at [257, 95] on input "text" at bounding box center [261, 99] width 70 height 14
drag, startPoint x: 256, startPoint y: 136, endPoint x: 326, endPoint y: 105, distance: 77.1
click at [256, 136] on li "ACQ: Paint" at bounding box center [274, 141] width 96 height 15
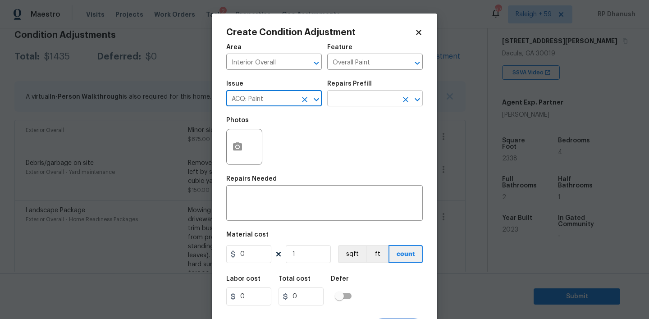
type input "ACQ: Paint"
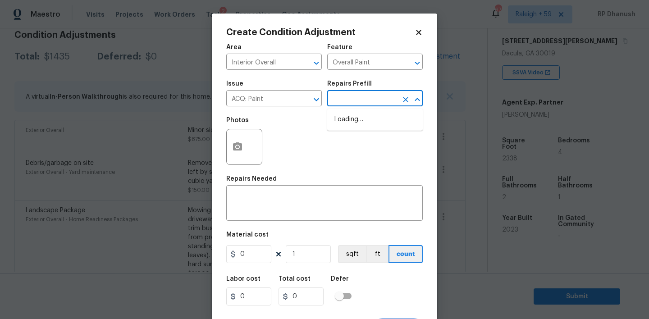
click at [359, 99] on input "text" at bounding box center [362, 99] width 70 height 14
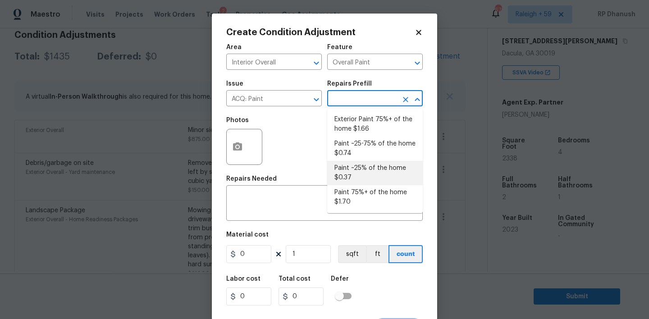
click at [354, 166] on li "Paint ~25% of the home $0.37" at bounding box center [375, 173] width 96 height 24
type input "Acquisition"
type textarea "Acquisition Scope: ~25% of the home needs interior paint"
type input "0.37"
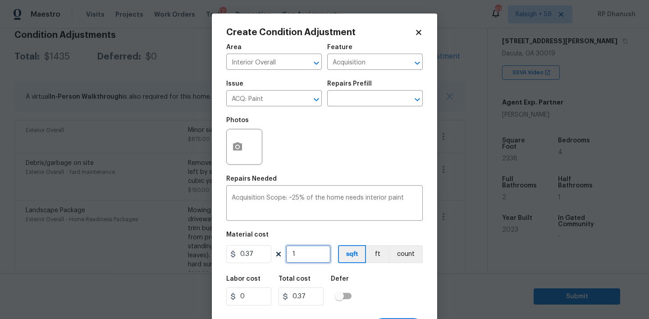
click at [325, 254] on input "1" at bounding box center [308, 254] width 45 height 18
type input "0"
type input "2"
type input "0.74"
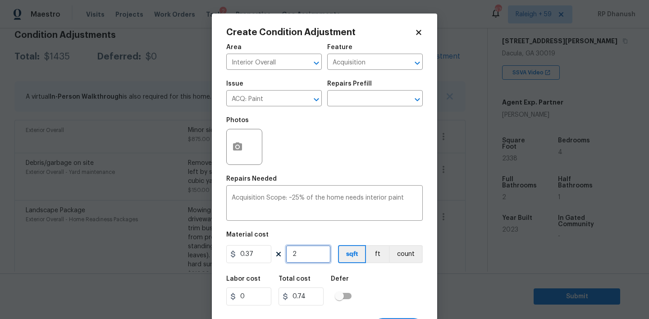
type input "23"
type input "8.51"
type input "233"
type input "86.21"
type input "2338"
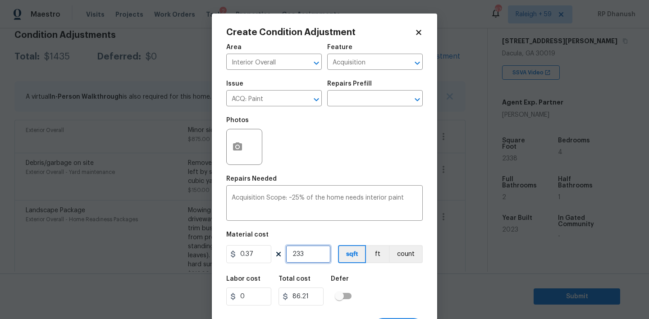
type input "865.06"
type input "2338"
click at [325, 254] on input "2338" at bounding box center [308, 254] width 45 height 18
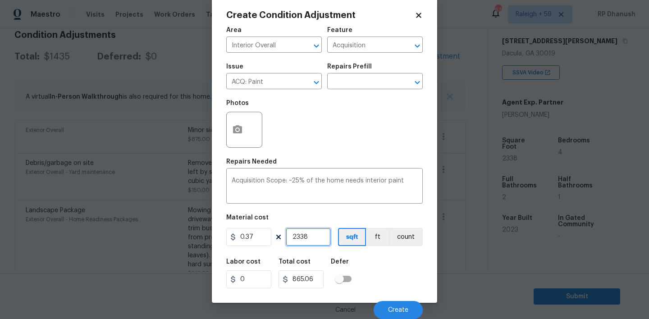
click at [293, 240] on input "2338" at bounding box center [308, 237] width 45 height 18
click at [393, 312] on span "Create" at bounding box center [398, 310] width 20 height 7
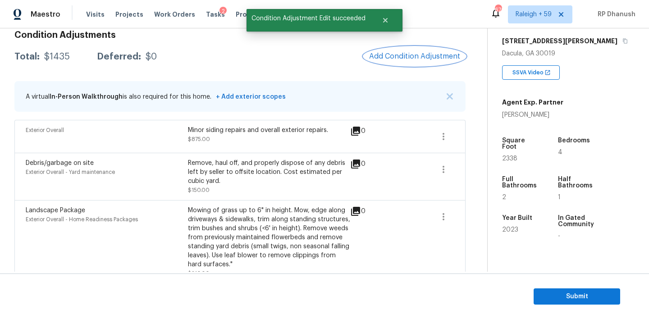
scroll to position [0, 0]
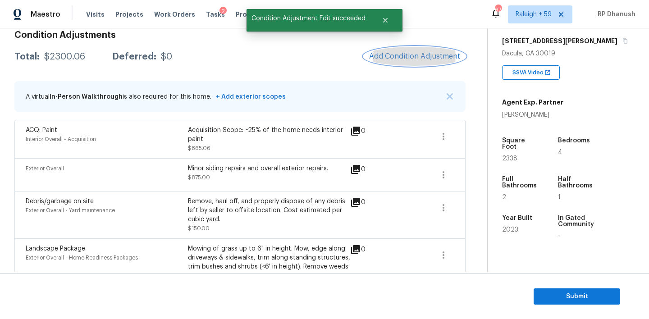
click at [442, 57] on span "Add Condition Adjustment" at bounding box center [414, 56] width 91 height 8
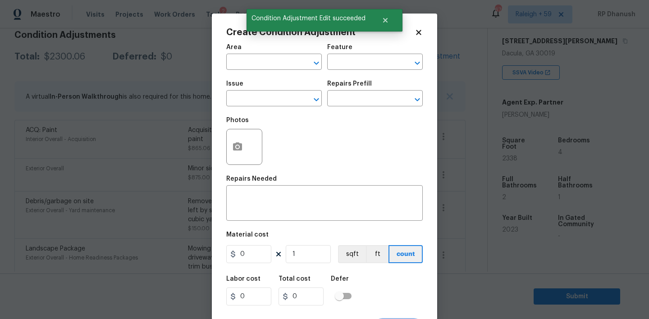
click at [442, 57] on body "Maestro Visits Projects Work Orders Tasks 2 Properties Geo Assignments 676 [GEO…" at bounding box center [324, 159] width 649 height 319
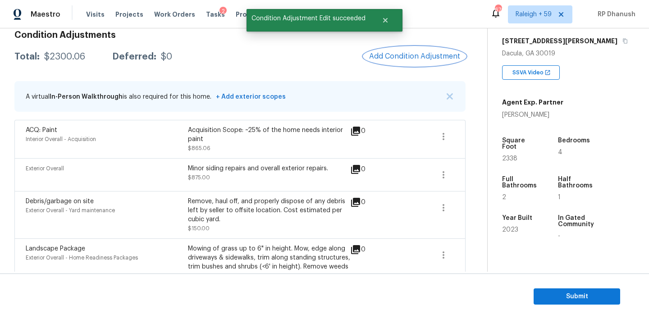
click at [431, 62] on button "Add Condition Adjustment" at bounding box center [415, 56] width 102 height 19
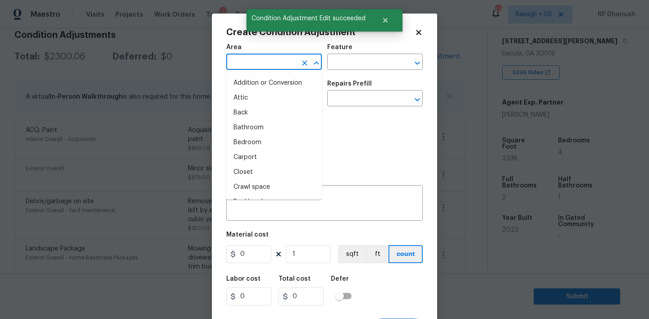
click at [269, 60] on input "text" at bounding box center [261, 63] width 70 height 14
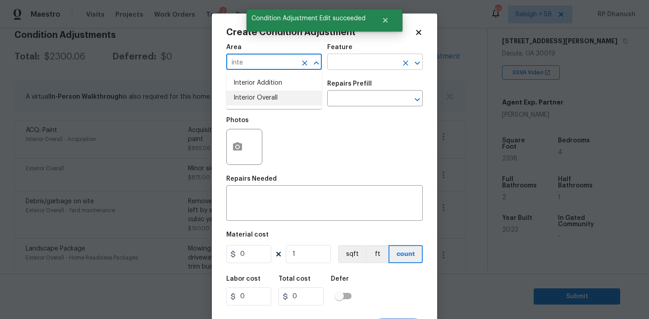
click at [266, 97] on li "Interior Overall" at bounding box center [274, 98] width 96 height 15
type input "Interior Overall"
click at [347, 68] on input "text" at bounding box center [362, 63] width 70 height 14
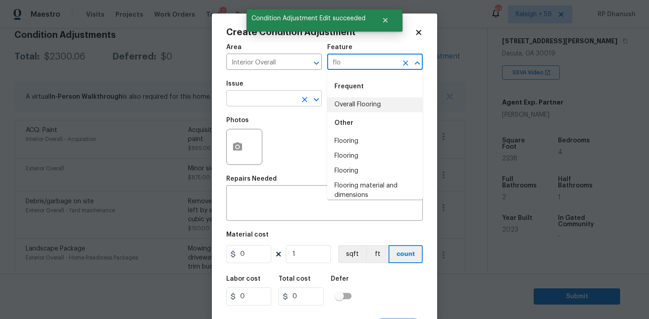
drag, startPoint x: 343, startPoint y: 101, endPoint x: 281, endPoint y: 103, distance: 61.3
click at [343, 101] on li "Overall Flooring" at bounding box center [375, 104] width 96 height 15
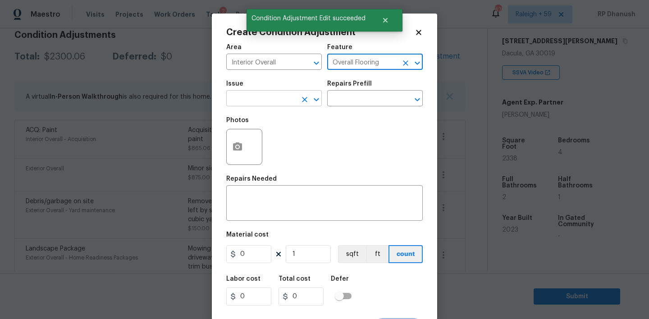
type input "Overall Flooring"
click at [247, 101] on input "text" at bounding box center [261, 99] width 70 height 14
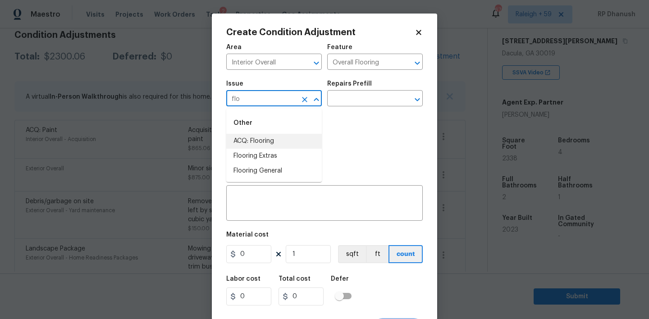
click at [248, 145] on li "ACQ: Flooring" at bounding box center [274, 141] width 96 height 15
type input "ACQ: Flooring"
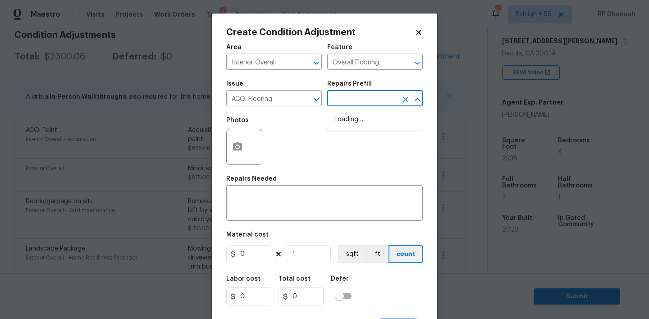
click at [368, 104] on input "text" at bounding box center [362, 99] width 70 height 14
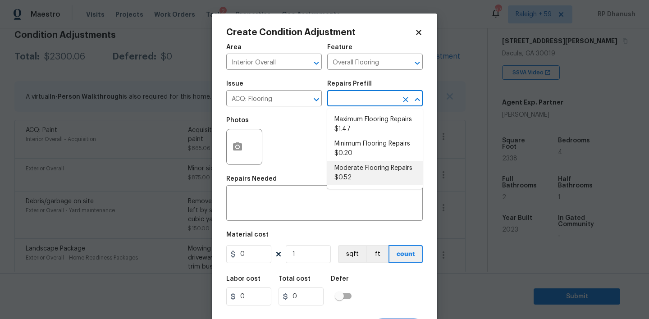
click at [365, 173] on li "Moderate Flooring Repairs $0.52" at bounding box center [375, 173] width 96 height 24
type input "Acquisition"
type textarea "Acquisition Scope: Moderate flooring repairs"
type input "0.52"
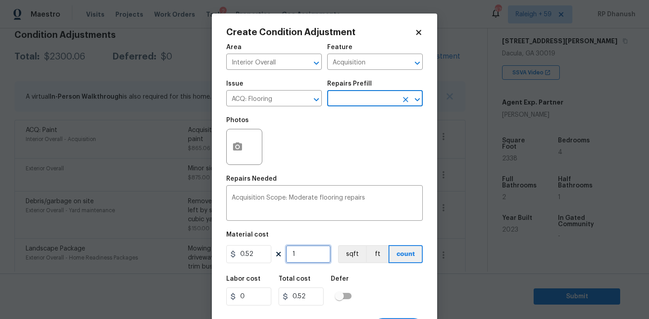
click at [316, 248] on input "1" at bounding box center [308, 254] width 45 height 18
type input "0"
paste input "2338"
type input "2338"
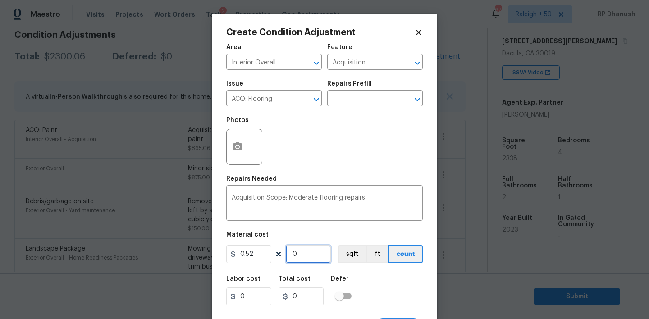
type input "1215.76"
type input "2338"
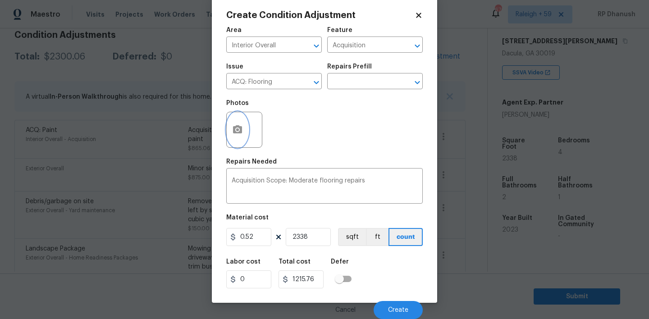
click at [237, 130] on circle "button" at bounding box center [237, 129] width 3 height 3
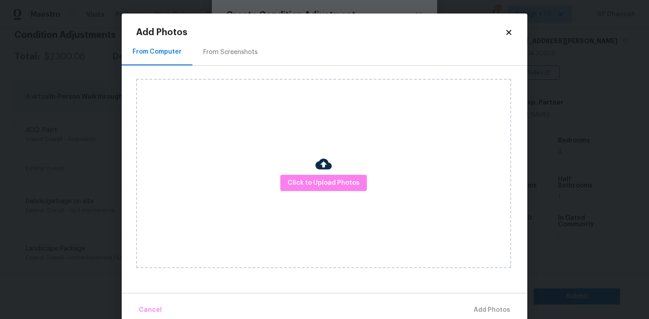
click at [238, 66] on div "Click to Upload Photos" at bounding box center [331, 173] width 391 height 215
click at [238, 54] on div "From Screenshots" at bounding box center [230, 52] width 55 height 9
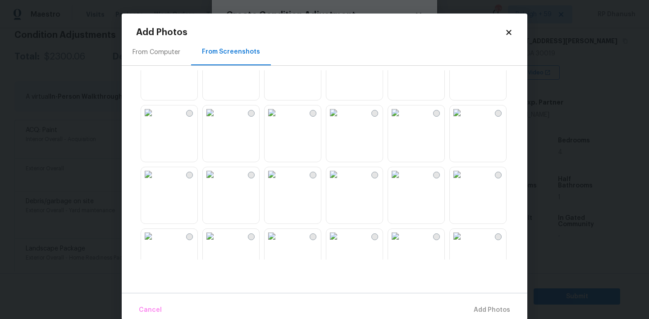
scroll to position [170, 0]
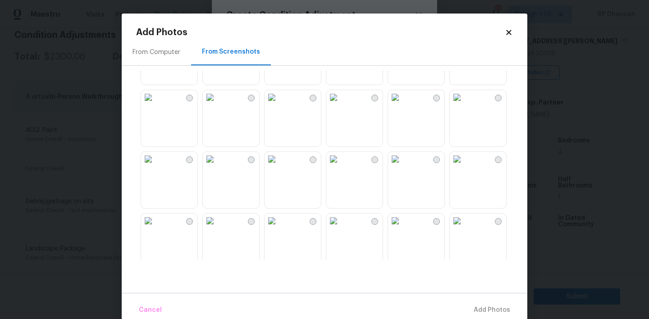
click at [403, 105] on img at bounding box center [395, 97] width 14 height 14
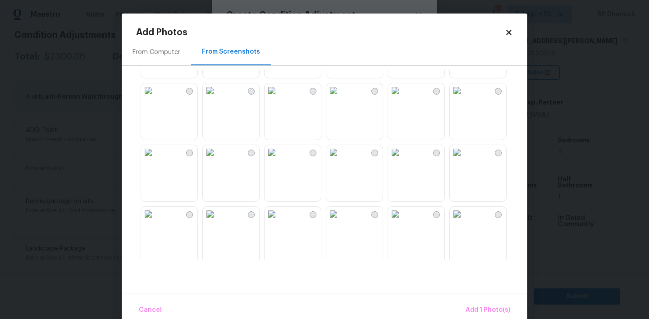
scroll to position [515, 0]
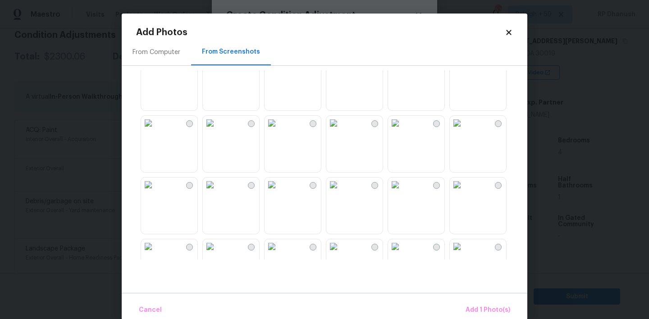
click at [464, 192] on img at bounding box center [457, 185] width 14 height 14
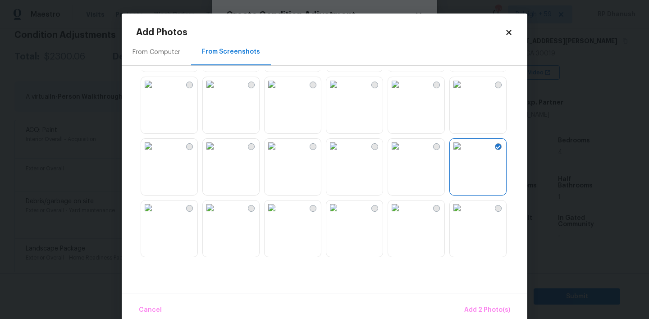
drag, startPoint x: 293, startPoint y: 234, endPoint x: 262, endPoint y: 211, distance: 38.0
click at [279, 215] on img at bounding box center [272, 208] width 14 height 14
click at [217, 153] on img at bounding box center [210, 146] width 14 height 14
click at [217, 215] on img at bounding box center [210, 208] width 14 height 14
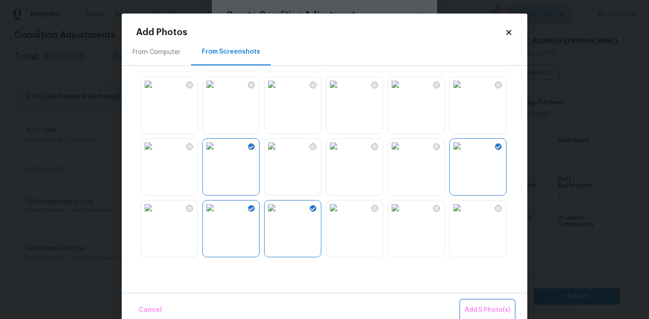
click at [490, 310] on span "Add 5 Photo(s)" at bounding box center [488, 310] width 46 height 11
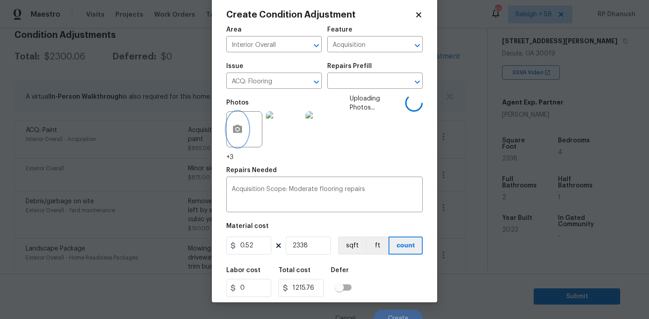
scroll to position [0, 0]
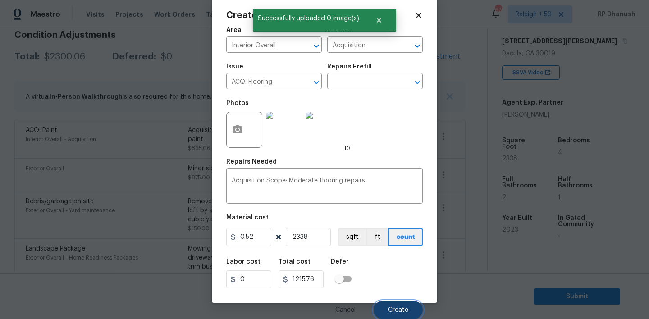
click at [394, 304] on button "Create" at bounding box center [398, 310] width 49 height 18
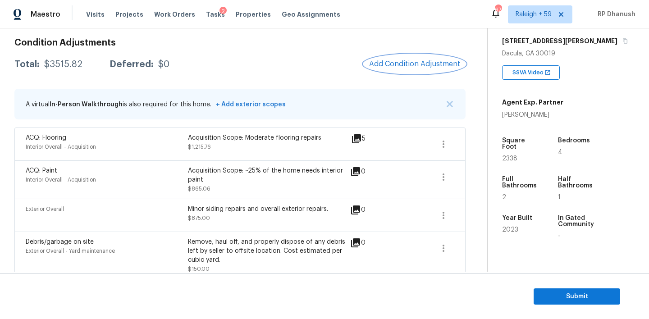
scroll to position [71, 0]
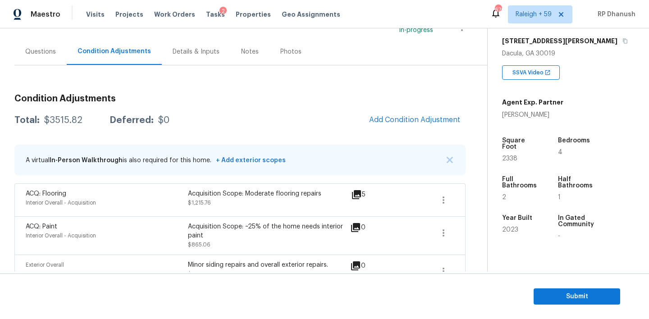
click at [51, 50] on div "Questions" at bounding box center [40, 51] width 31 height 9
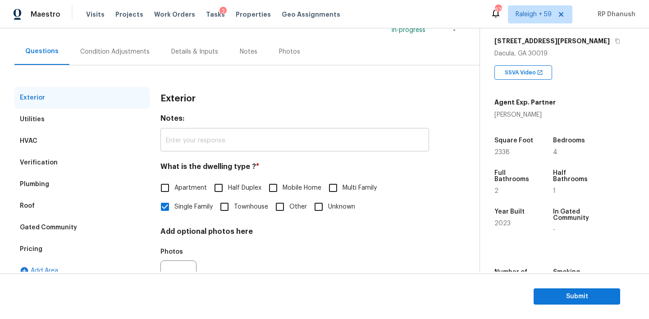
scroll to position [115, 0]
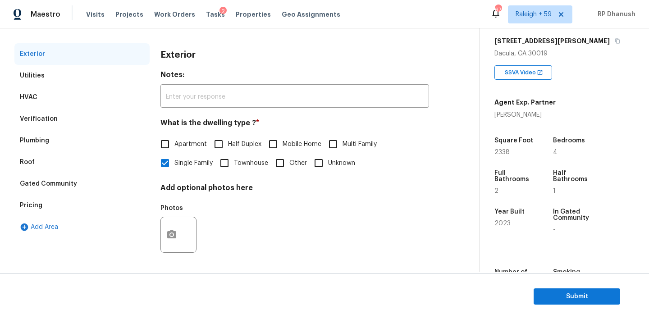
click at [62, 203] on div "Pricing" at bounding box center [81, 206] width 135 height 22
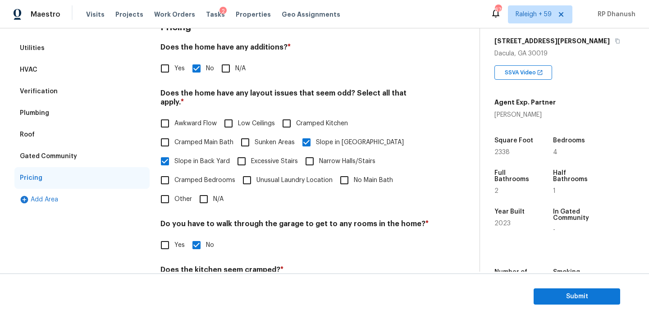
scroll to position [122, 0]
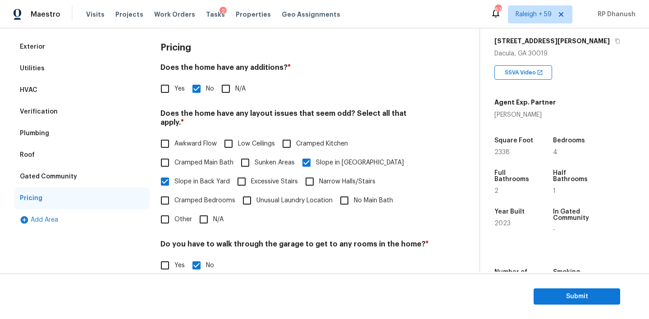
click at [36, 113] on div "Verification" at bounding box center [39, 111] width 38 height 9
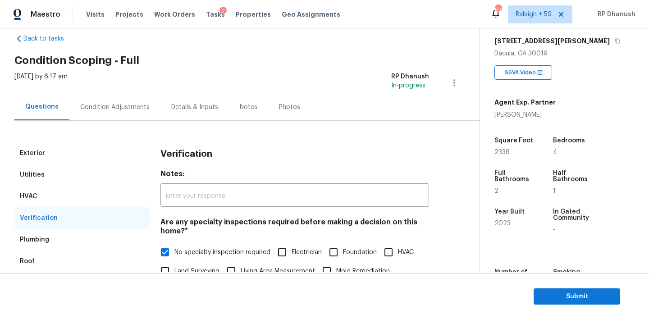
scroll to position [0, 0]
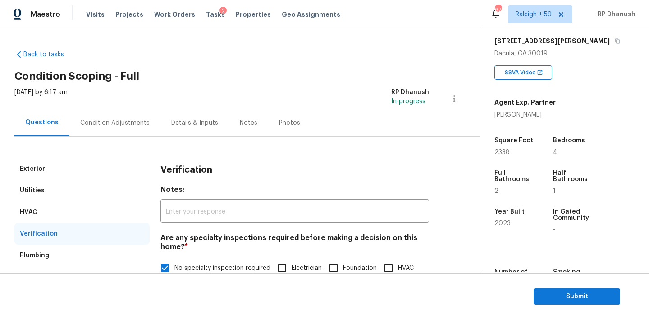
click at [95, 120] on div "Condition Adjustments" at bounding box center [114, 123] width 69 height 9
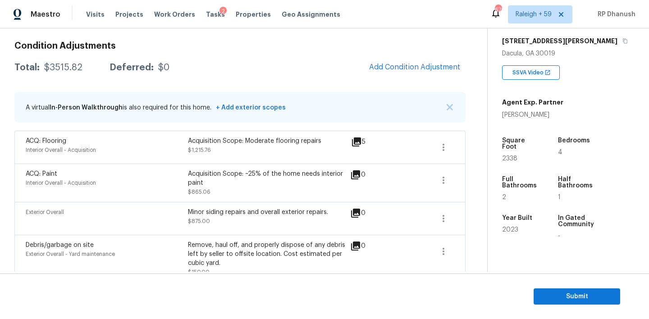
scroll to position [120, 0]
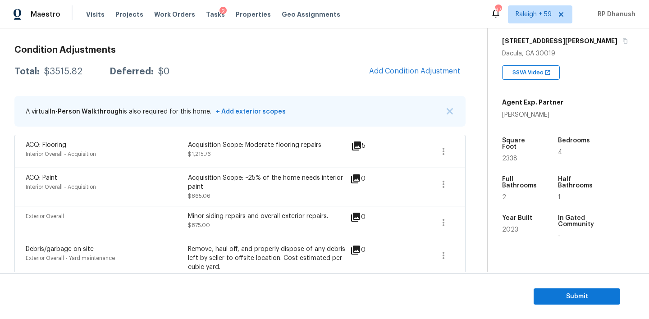
click at [73, 77] on div "Total: $3515.82 Deferred: $0 Add Condition Adjustment" at bounding box center [239, 72] width 451 height 20
click at [58, 63] on div "Total: $3515.82 Deferred: $0 Add Condition Adjustment" at bounding box center [239, 72] width 451 height 20
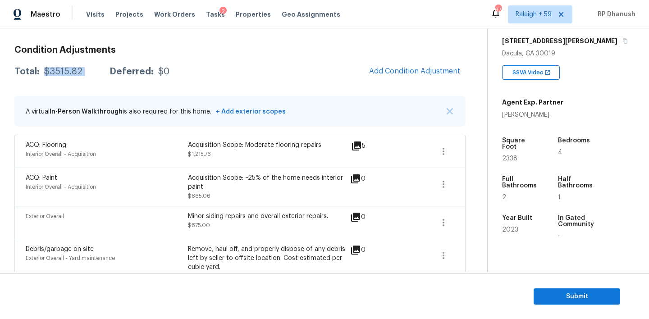
copy div "$3515.82"
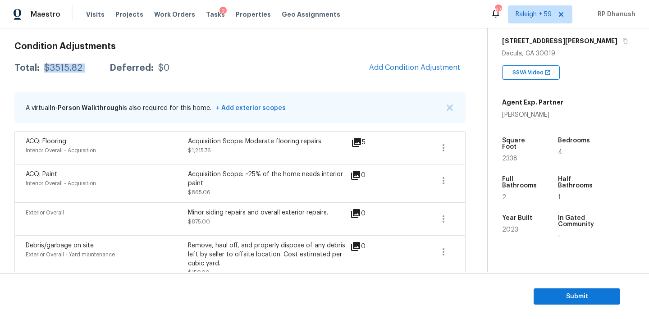
scroll to position [29, 0]
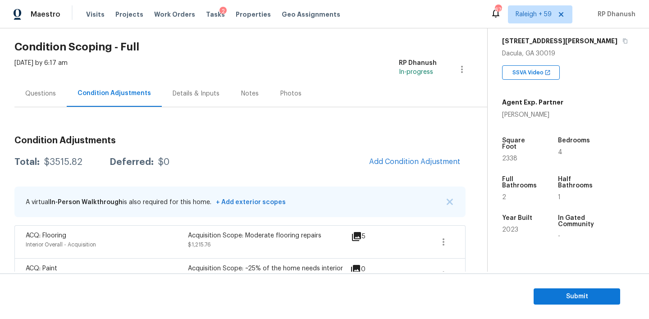
click at [46, 78] on div "[DATE] by 6:17 am" at bounding box center [40, 70] width 53 height 22
click at [46, 91] on div "Questions" at bounding box center [40, 93] width 31 height 9
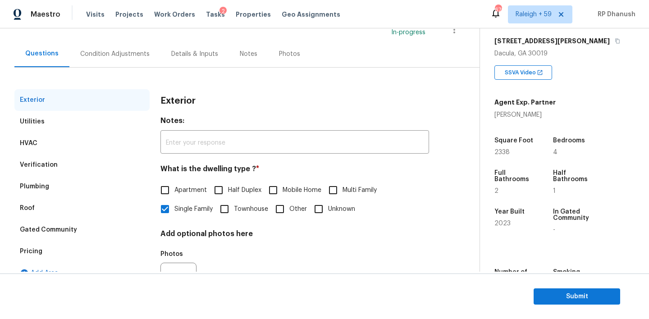
scroll to position [43, 0]
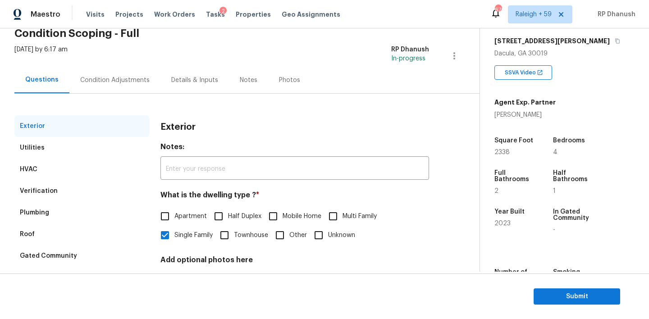
click at [101, 79] on div "Condition Adjustments" at bounding box center [114, 80] width 69 height 9
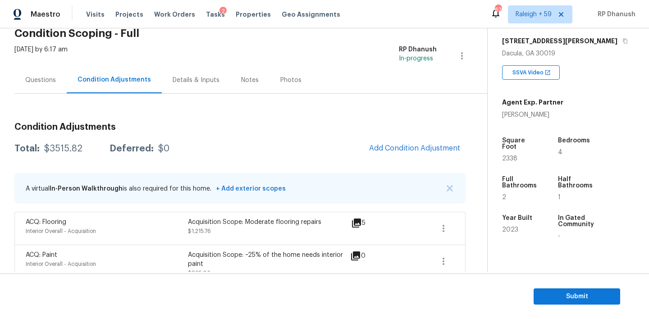
click at [57, 147] on div "$3515.82" at bounding box center [63, 148] width 38 height 9
copy div "$3515.82"
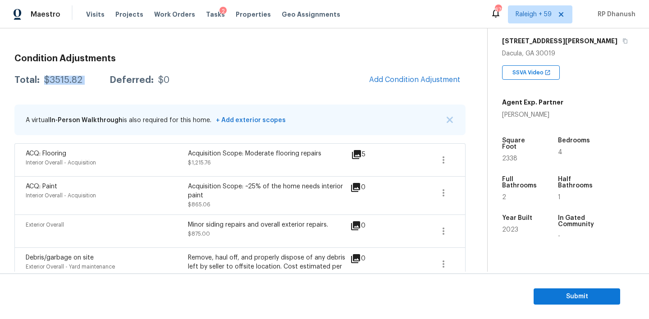
scroll to position [103, 0]
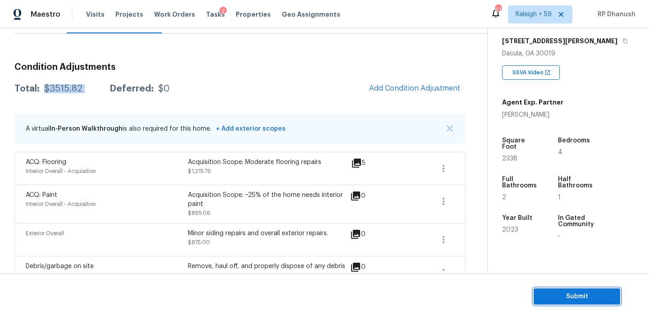
click at [577, 293] on span "Submit" at bounding box center [577, 296] width 72 height 11
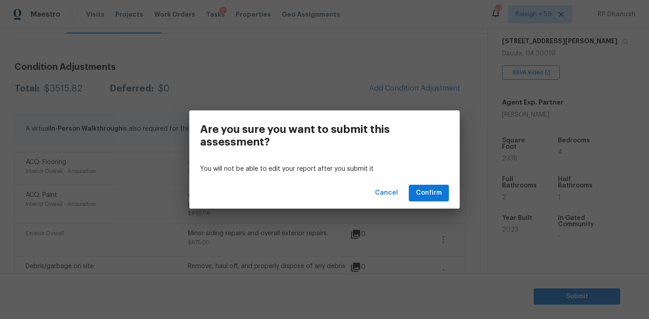
click at [435, 202] on div "Cancel Confirm" at bounding box center [324, 193] width 270 height 31
click at [434, 197] on span "Confirm" at bounding box center [429, 193] width 26 height 11
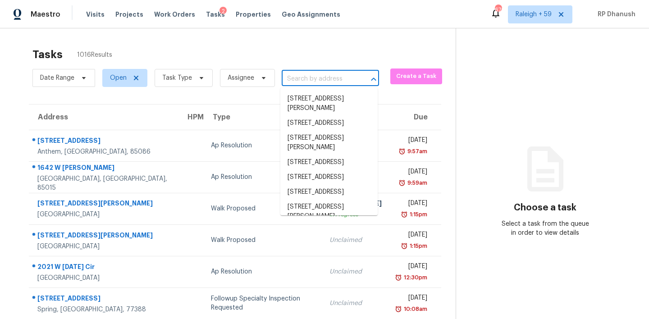
click at [330, 82] on input "text" at bounding box center [318, 79] width 72 height 14
click at [339, 82] on input "text" at bounding box center [318, 79] width 72 height 14
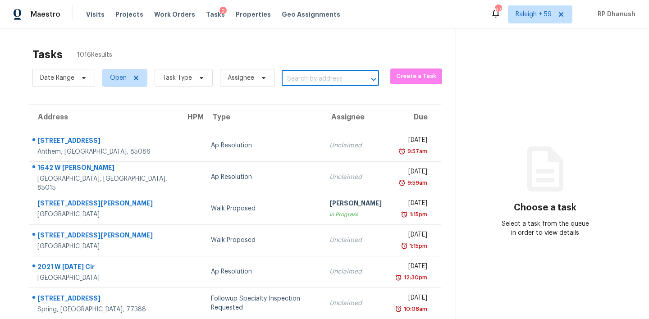
paste input "[STREET_ADDRESS]"
type input "[STREET_ADDRESS]"
click at [335, 93] on li "[STREET_ADDRESS]" at bounding box center [328, 99] width 97 height 15
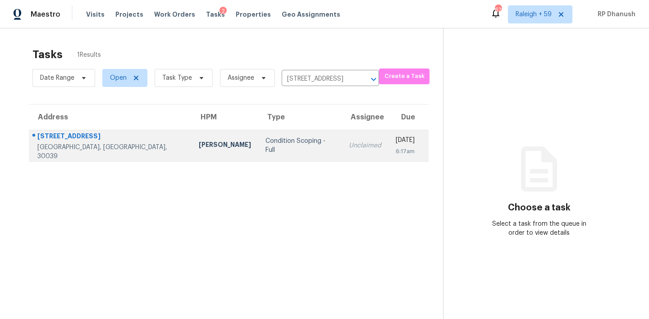
click at [342, 133] on td "Unclaimed" at bounding box center [365, 146] width 47 height 32
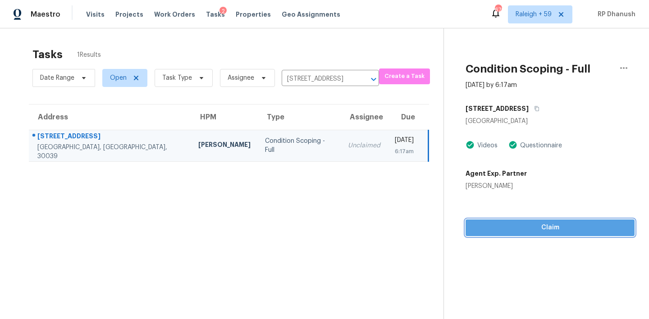
click at [526, 225] on span "Claim" at bounding box center [550, 227] width 155 height 11
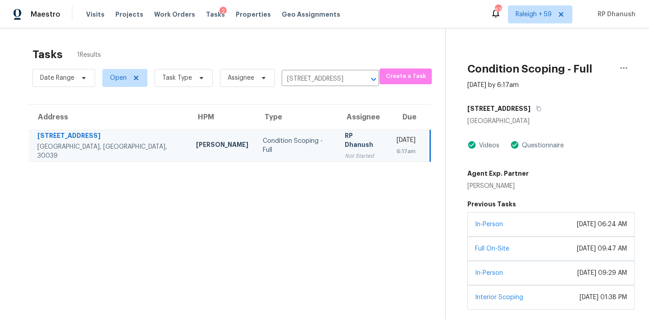
scroll to position [36, 0]
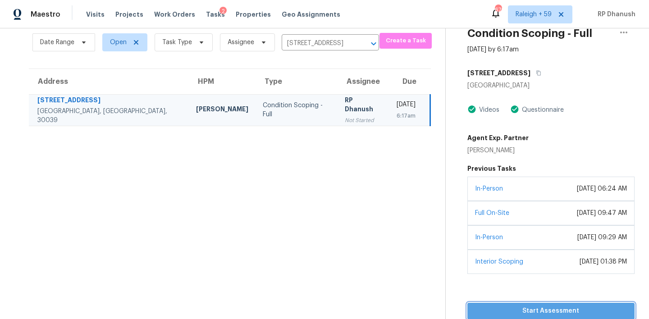
click at [527, 304] on button "Start Assessment" at bounding box center [550, 311] width 167 height 17
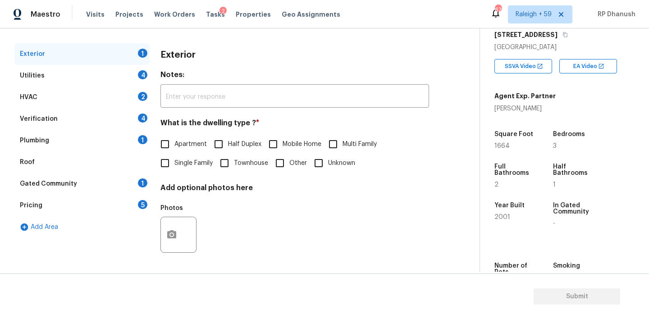
scroll to position [87, 0]
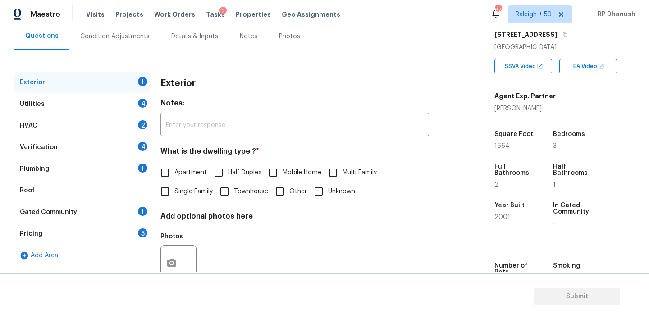
click at [188, 186] on label "Single Family" at bounding box center [184, 191] width 57 height 19
click at [174, 186] on input "Single Family" at bounding box center [165, 191] width 19 height 19
checkbox input "true"
click at [120, 103] on div "Utilities 4" at bounding box center [81, 104] width 135 height 22
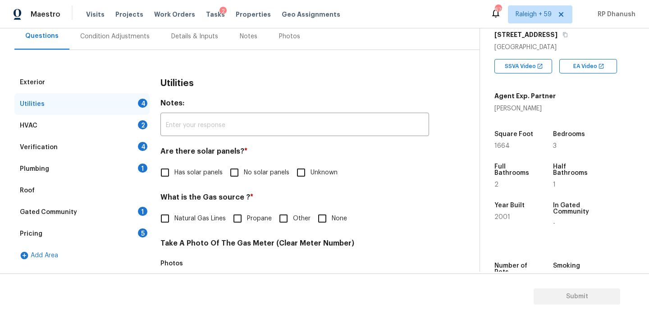
click at [231, 167] on input "No solar panels" at bounding box center [234, 172] width 19 height 19
checkbox input "true"
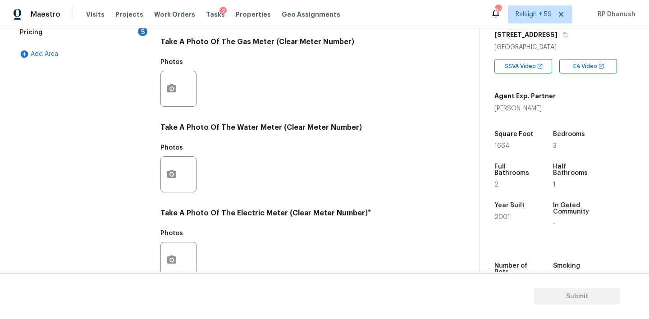
scroll to position [359, 0]
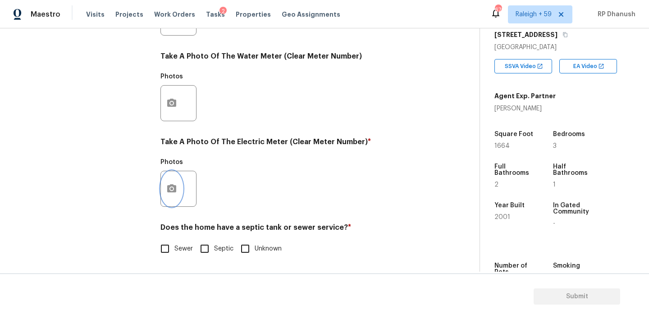
click at [169, 189] on icon "button" at bounding box center [171, 188] width 9 height 8
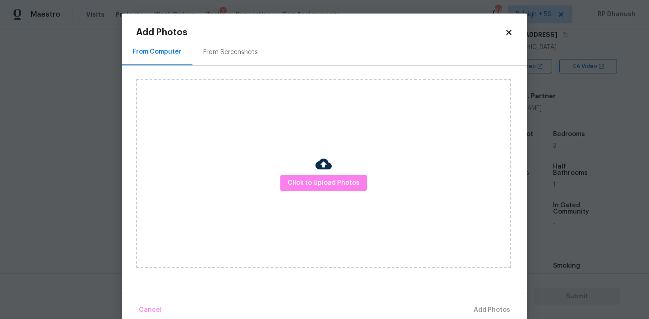
click at [226, 48] on div "From Screenshots" at bounding box center [230, 52] width 55 height 9
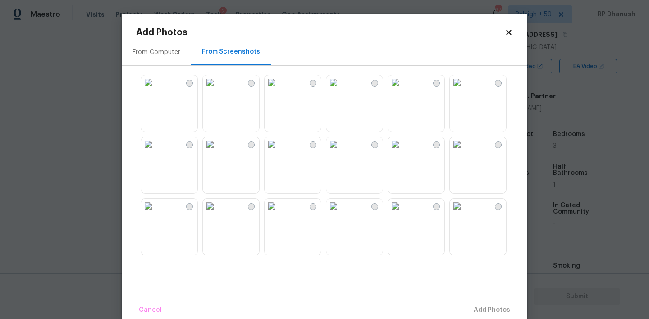
click at [279, 90] on img at bounding box center [272, 82] width 14 height 14
click at [484, 310] on span "Add 1 Photo(s)" at bounding box center [488, 310] width 45 height 11
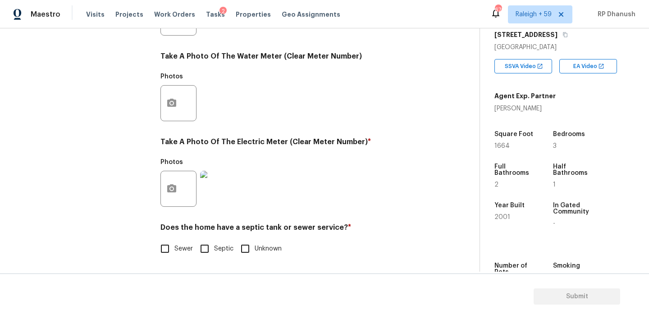
click at [207, 252] on input "Septic" at bounding box center [204, 248] width 19 height 19
checkbox input "true"
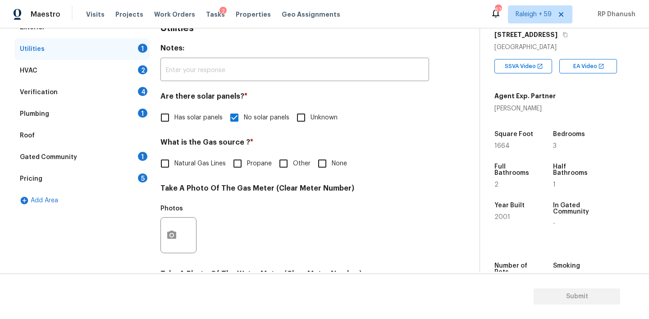
scroll to position [165, 0]
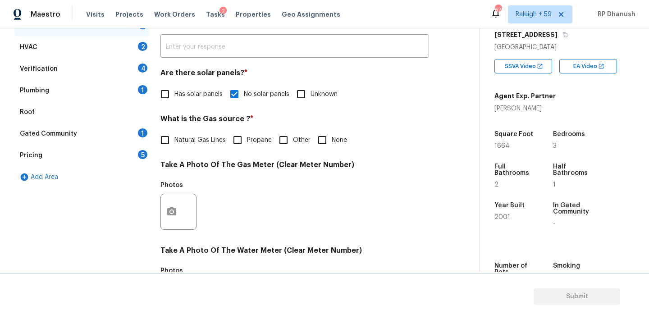
click at [137, 129] on div "Gated Community 1" at bounding box center [81, 134] width 135 height 22
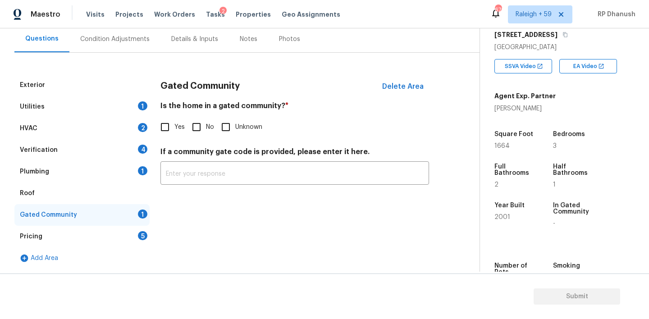
scroll to position [84, 0]
click at [197, 132] on input "No" at bounding box center [196, 127] width 19 height 19
checkbox input "true"
click at [125, 231] on div "Pricing 5" at bounding box center [81, 237] width 135 height 22
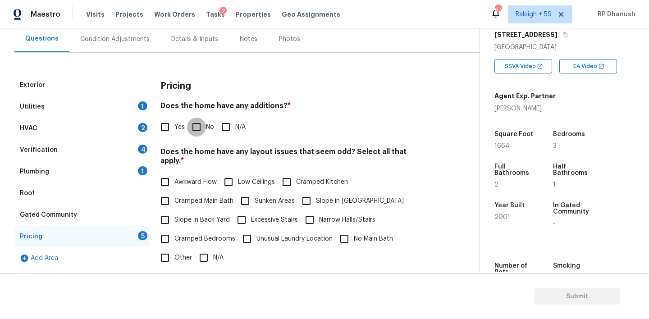
click at [196, 130] on input "No" at bounding box center [196, 127] width 19 height 19
checkbox input "true"
click at [167, 212] on input "Slope in Back Yard" at bounding box center [165, 220] width 19 height 19
checkbox input "true"
click at [307, 194] on input "Slope in [GEOGRAPHIC_DATA]" at bounding box center [306, 201] width 19 height 19
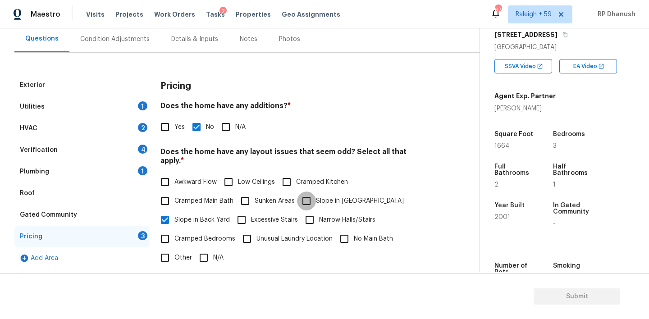
checkbox input "true"
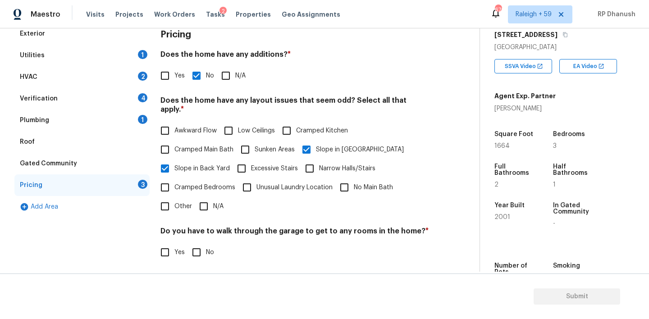
scroll to position [176, 0]
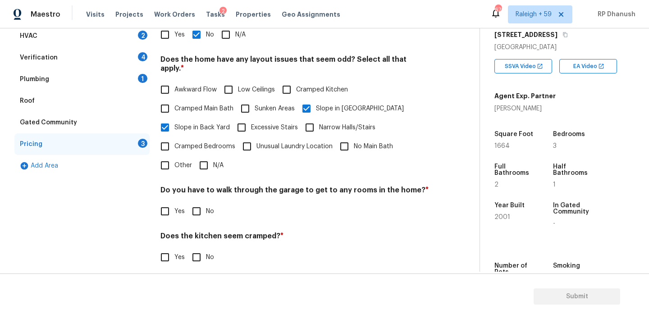
click at [202, 204] on input "No" at bounding box center [196, 211] width 19 height 19
checkbox input "true"
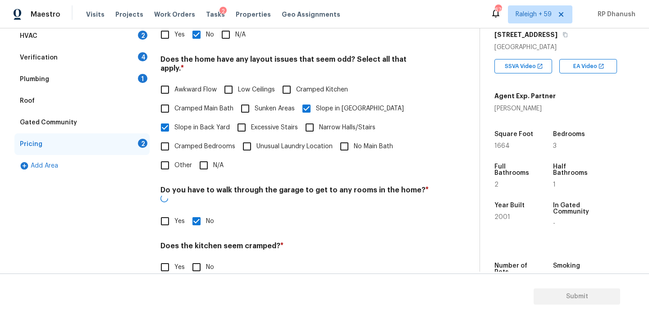
click at [202, 288] on h4 "Does the home appear to be very outdated? *" at bounding box center [294, 294] width 269 height 13
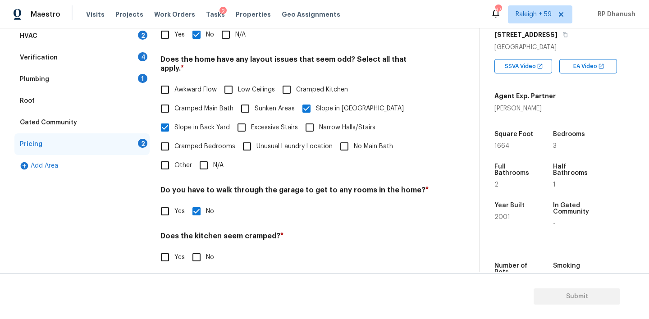
click at [202, 257] on input "No" at bounding box center [196, 257] width 19 height 19
checkbox input "true"
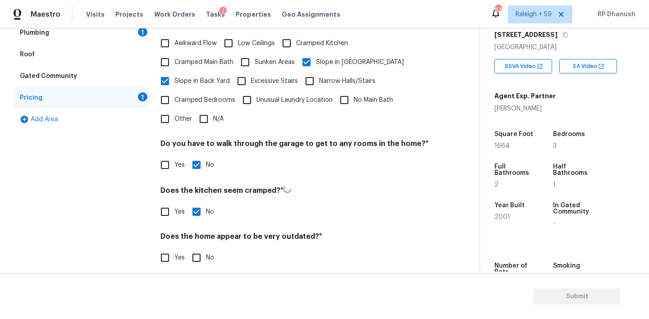
scroll to position [222, 0]
click at [194, 248] on input "No" at bounding box center [196, 257] width 19 height 19
checkbox input "true"
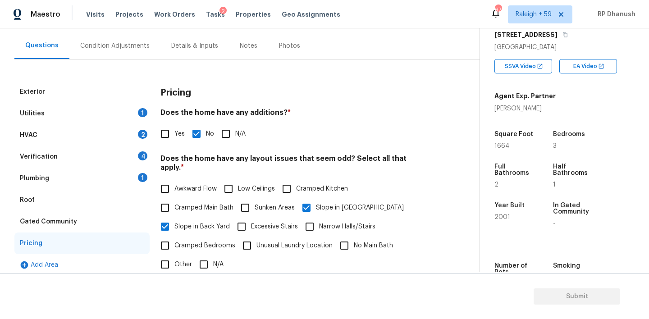
scroll to position [72, 0]
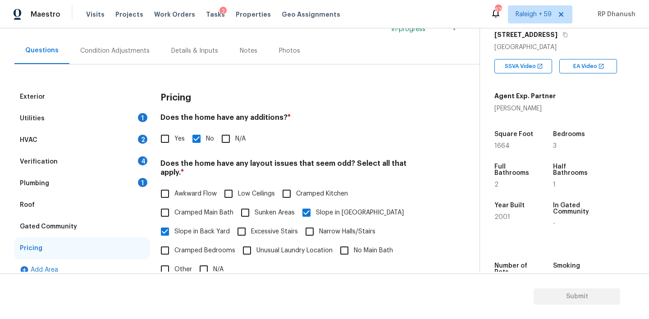
click at [137, 171] on div "Verification 4" at bounding box center [81, 162] width 135 height 22
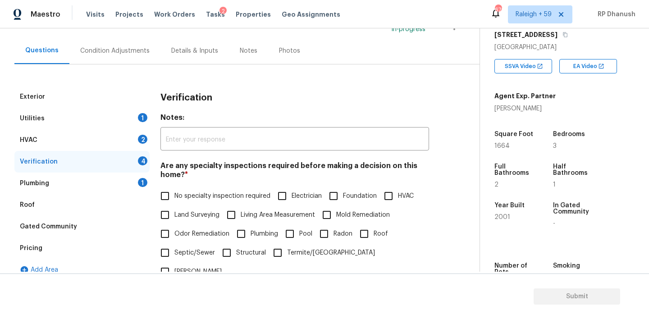
click at [143, 179] on div "1" at bounding box center [142, 182] width 9 height 9
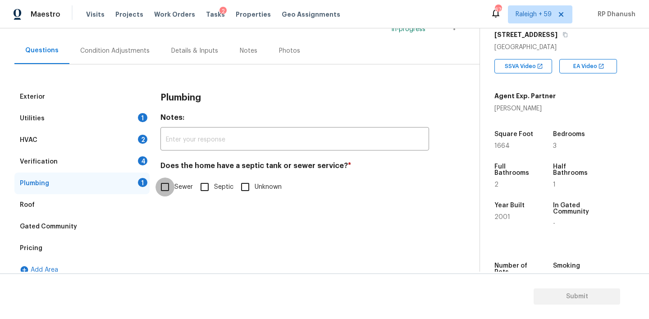
click at [169, 187] on input "Sewer" at bounding box center [165, 187] width 19 height 19
checkbox input "true"
click at [218, 189] on span "Septic" at bounding box center [223, 187] width 19 height 9
click at [214, 189] on input "Septic" at bounding box center [204, 187] width 19 height 19
checkbox input "true"
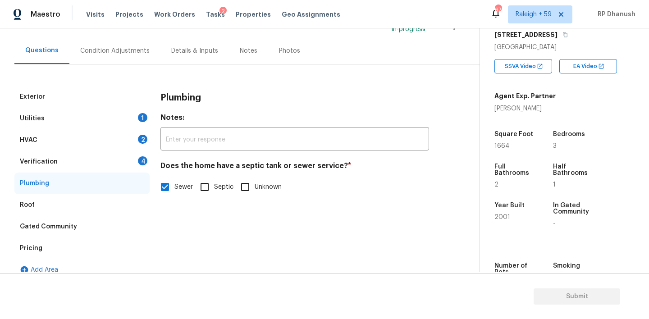
checkbox input "false"
click at [140, 155] on div "Verification 4" at bounding box center [81, 162] width 135 height 22
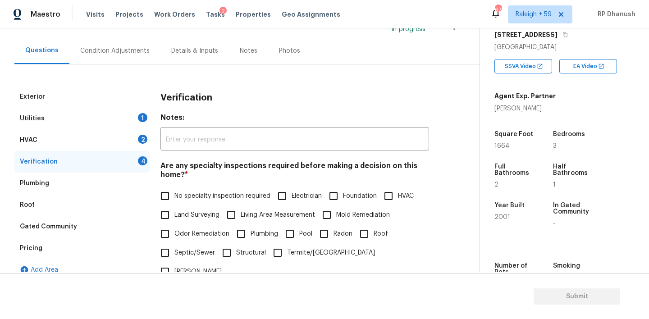
click at [178, 190] on label "No specialty inspection required" at bounding box center [213, 196] width 115 height 19
click at [174, 190] on input "No specialty inspection required" at bounding box center [165, 196] width 19 height 19
checkbox input "true"
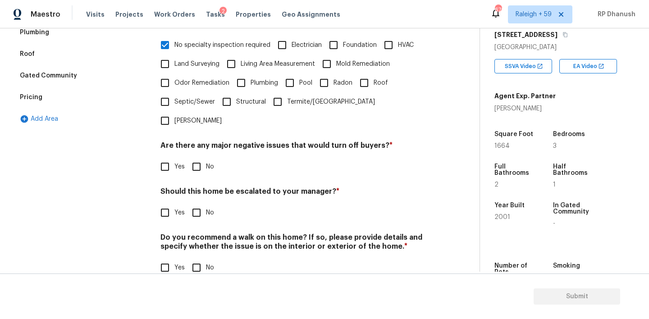
drag, startPoint x: 201, startPoint y: 147, endPoint x: 201, endPoint y: 172, distance: 25.2
click at [201, 157] on input "No" at bounding box center [196, 166] width 19 height 19
checkbox input "true"
click at [197, 203] on input "No" at bounding box center [196, 212] width 19 height 19
checkbox input "true"
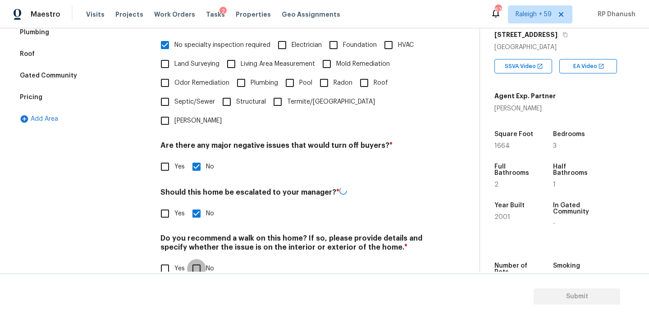
click at [197, 259] on input "No" at bounding box center [196, 268] width 19 height 19
checkbox input "true"
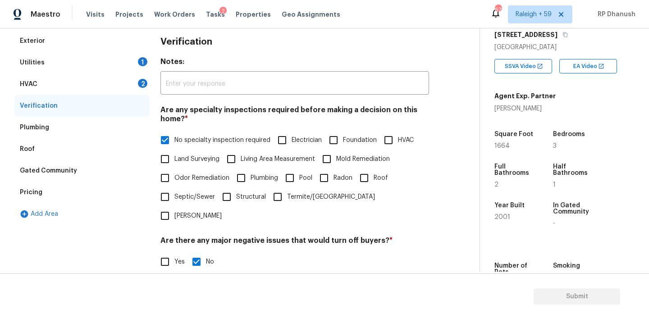
scroll to position [95, 0]
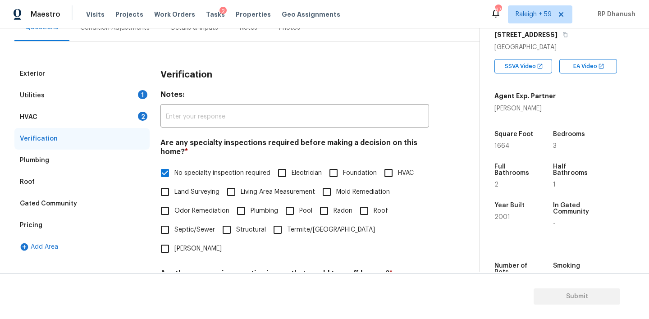
click at [118, 133] on div "Verification" at bounding box center [81, 139] width 135 height 22
drag, startPoint x: 125, startPoint y: 120, endPoint x: 145, endPoint y: 120, distance: 19.8
click at [125, 120] on div "HVAC 2" at bounding box center [81, 117] width 135 height 22
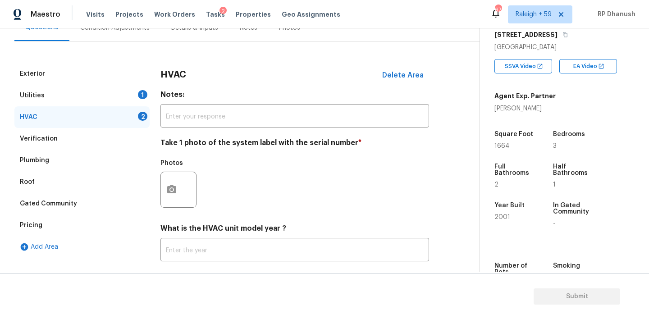
scroll to position [145, 0]
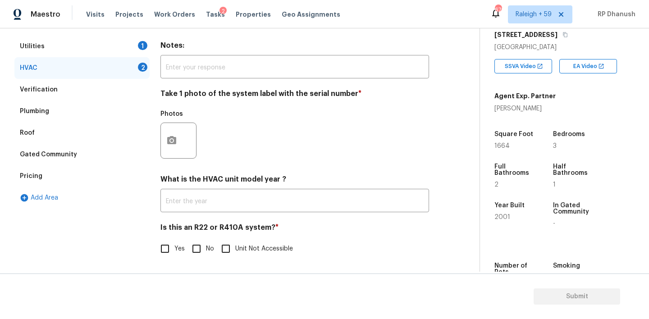
click at [189, 136] on div at bounding box center [178, 141] width 36 height 36
click at [170, 137] on icon "button" at bounding box center [171, 140] width 9 height 8
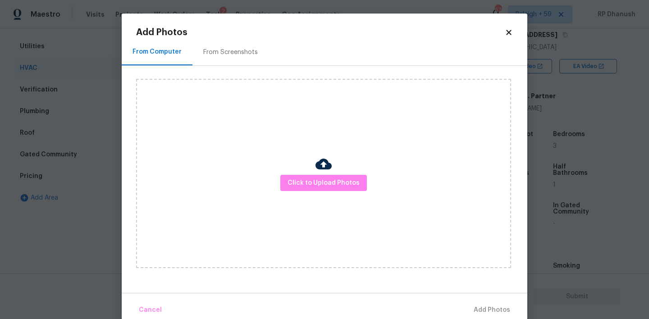
click at [193, 56] on div "From Screenshots" at bounding box center [230, 52] width 76 height 27
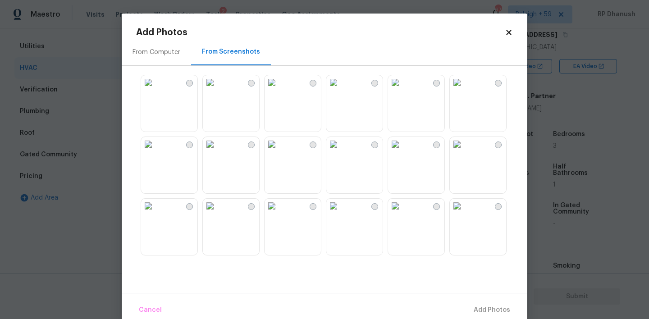
click at [279, 90] on img at bounding box center [272, 82] width 14 height 14
click at [468, 303] on button "Add 1 Photo(s)" at bounding box center [488, 310] width 52 height 19
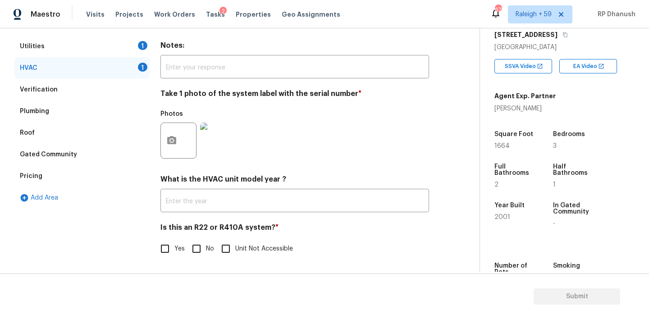
click at [199, 248] on input "No" at bounding box center [196, 248] width 19 height 19
checkbox input "true"
click at [138, 50] on div "Utilities 1" at bounding box center [81, 47] width 135 height 22
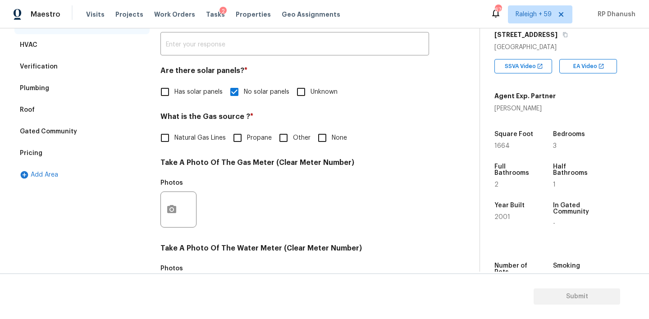
scroll to position [176, 0]
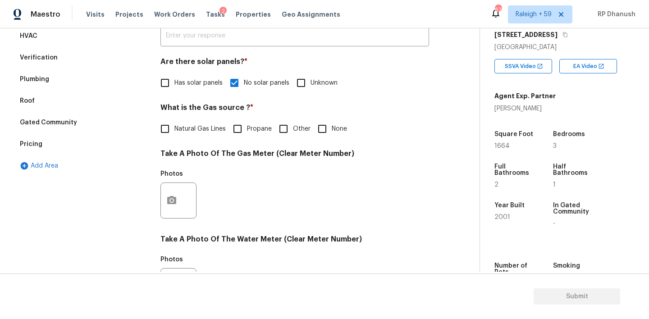
click at [187, 137] on label "Natural Gas Lines" at bounding box center [191, 128] width 70 height 19
click at [174, 137] on input "Natural Gas Lines" at bounding box center [165, 128] width 19 height 19
checkbox input "true"
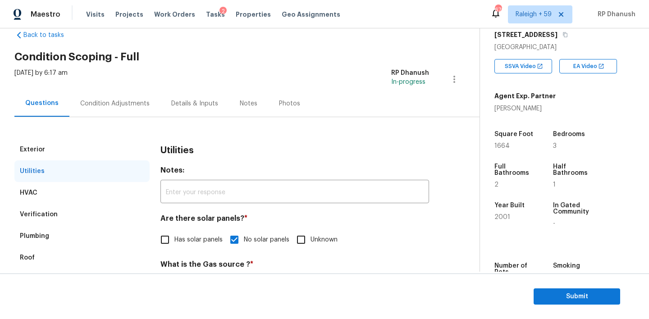
scroll to position [0, 0]
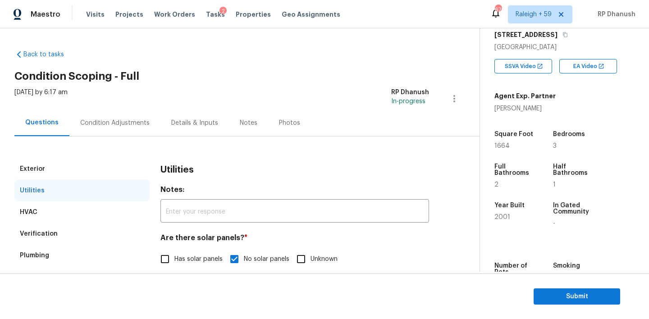
click at [125, 121] on div "Condition Adjustments" at bounding box center [114, 123] width 69 height 9
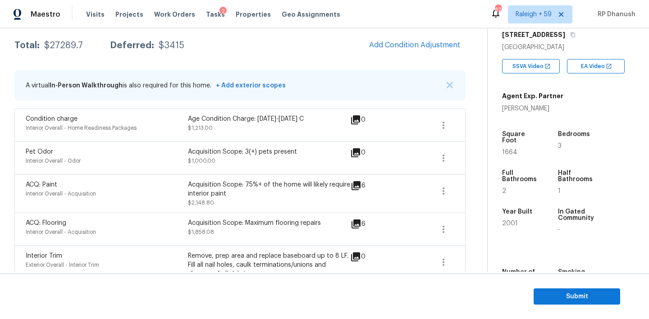
scroll to position [127, 0]
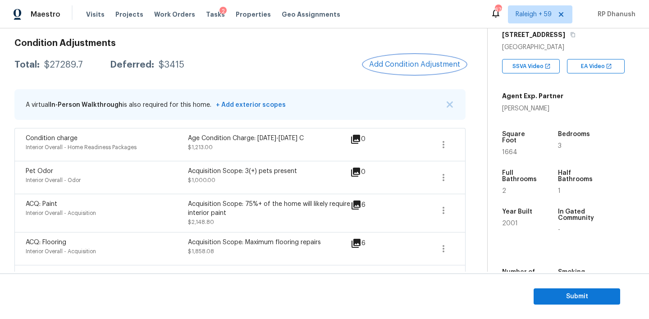
click at [412, 64] on span "Add Condition Adjustment" at bounding box center [414, 64] width 91 height 8
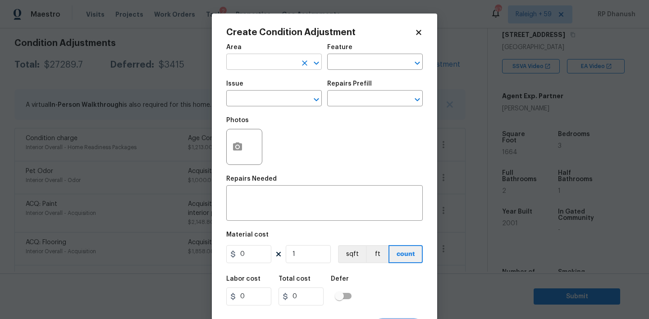
click at [262, 63] on input "text" at bounding box center [261, 63] width 70 height 14
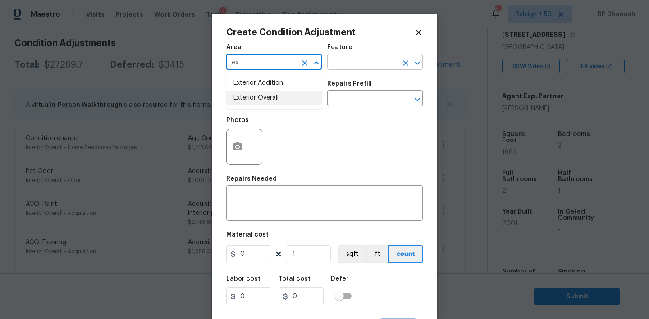
drag, startPoint x: 257, startPoint y: 98, endPoint x: 363, endPoint y: 62, distance: 112.5
click at [259, 97] on li "Exterior Overall" at bounding box center [274, 98] width 96 height 15
type input "Exterior Overall"
click at [363, 62] on input "text" at bounding box center [362, 63] width 70 height 14
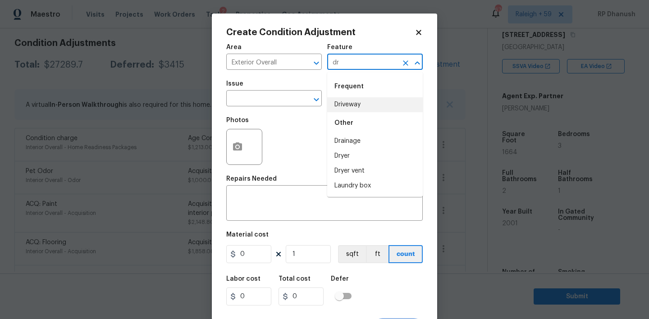
click at [343, 103] on li "Driveway" at bounding box center [375, 104] width 96 height 15
type input "Driveway"
click at [285, 101] on input "text" at bounding box center [261, 99] width 70 height 14
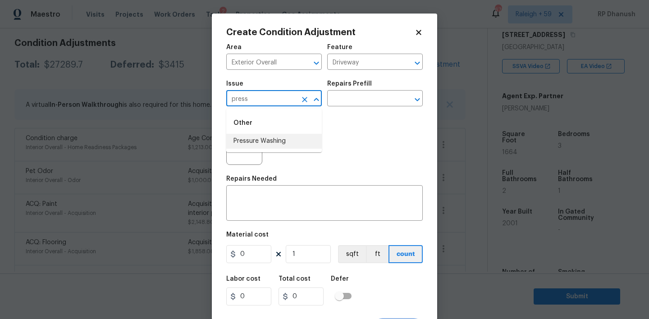
click at [273, 139] on li "Pressure Washing" at bounding box center [274, 141] width 96 height 15
type input "Pressure Washing"
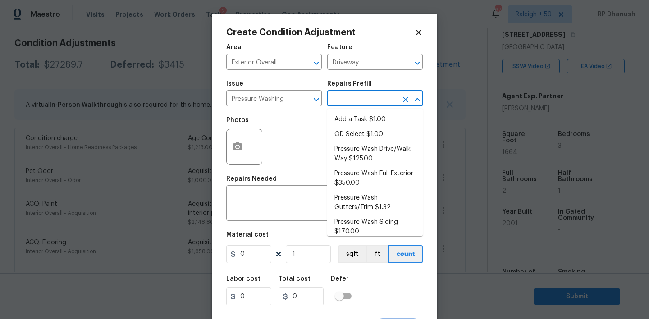
click at [365, 105] on input "text" at bounding box center [362, 99] width 70 height 14
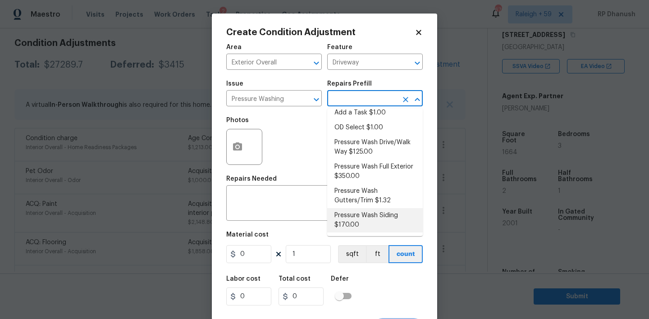
click at [349, 221] on li "Pressure Wash Siding $170.00" at bounding box center [375, 220] width 96 height 24
type input "Siding"
type textarea "Protect areas as needed for pressure washing. Pressure wash the siding on the h…"
type input "170"
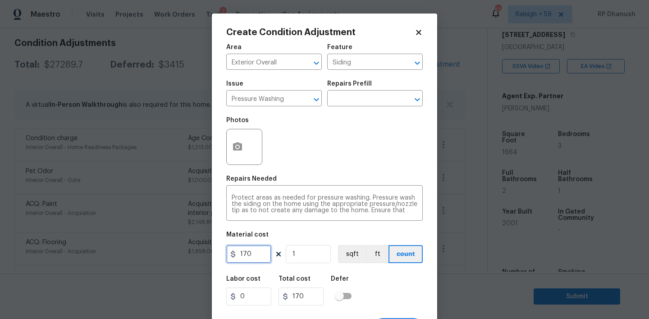
click at [247, 249] on input "170" at bounding box center [248, 254] width 45 height 18
type input "200"
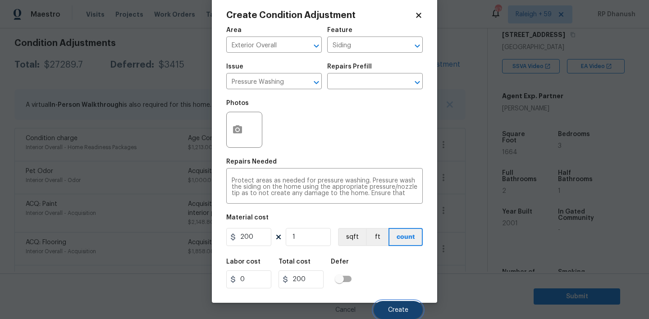
click at [393, 302] on button "Create" at bounding box center [398, 310] width 49 height 18
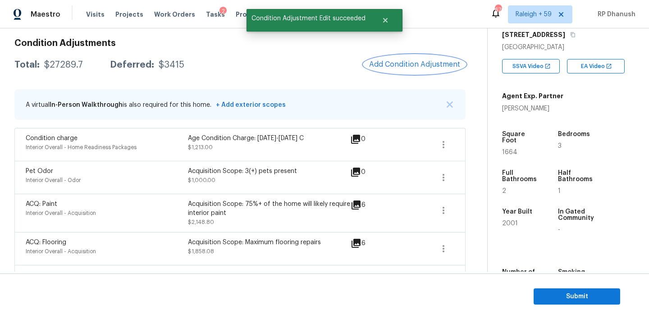
scroll to position [0, 0]
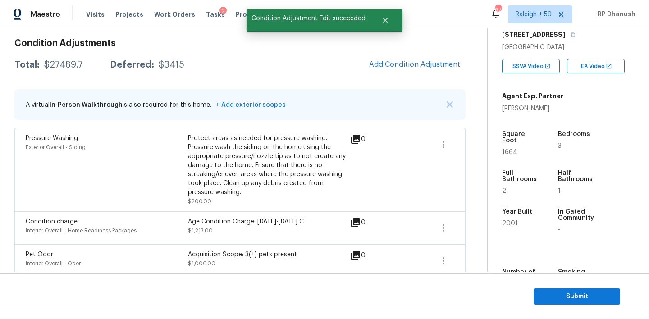
click at [403, 61] on span "Add Condition Adjustment" at bounding box center [414, 64] width 91 height 8
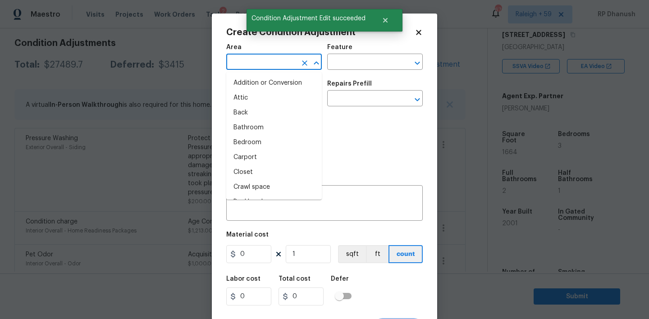
click at [278, 63] on input "text" at bounding box center [261, 63] width 70 height 14
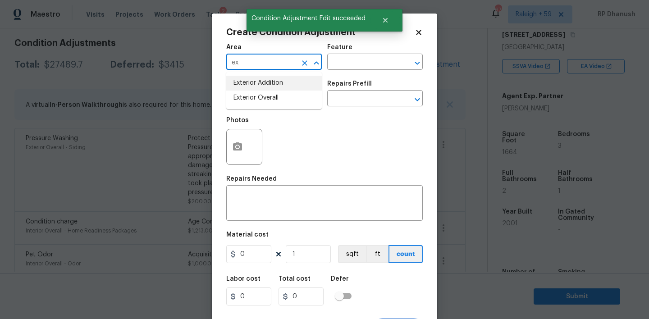
click at [265, 87] on li "Exterior Addition" at bounding box center [274, 83] width 96 height 15
type input "Exterior Addition"
click at [310, 65] on button "Clear" at bounding box center [304, 63] width 13 height 13
click at [298, 65] on div "​" at bounding box center [274, 63] width 96 height 14
click at [284, 65] on input "text" at bounding box center [261, 63] width 70 height 14
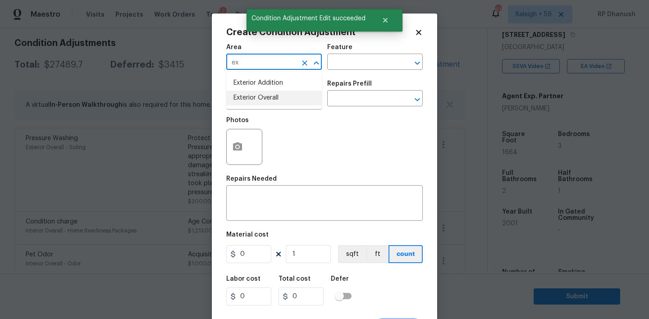
click at [268, 96] on li "Exterior Overall" at bounding box center [274, 98] width 96 height 15
type input "Exterior Overall"
click at [353, 64] on input "text" at bounding box center [362, 63] width 70 height 14
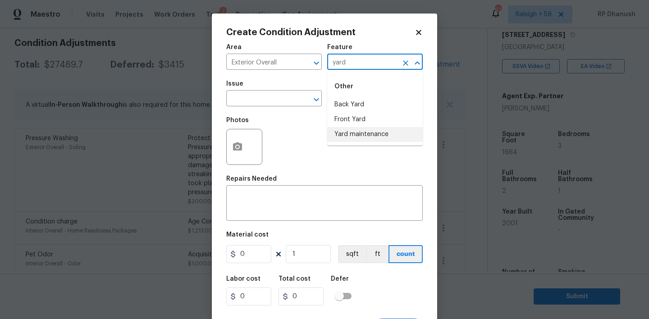
click at [352, 128] on li "Yard maintenance" at bounding box center [375, 134] width 96 height 15
type input "Yard maintenance"
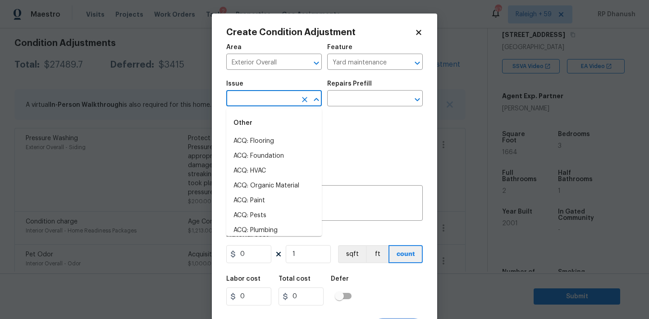
click at [285, 100] on input "text" at bounding box center [261, 99] width 70 height 14
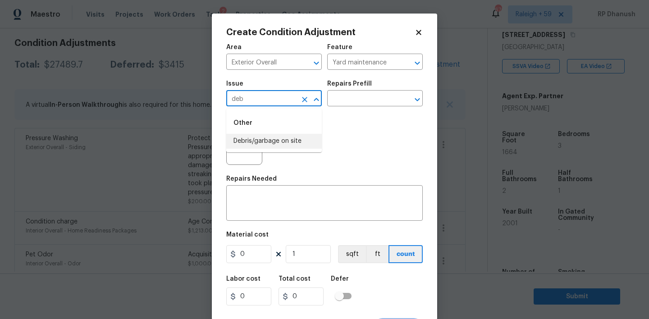
click at [277, 142] on li "Debris/garbage on site" at bounding box center [274, 141] width 96 height 15
type input "Debris/garbage on site"
click at [391, 102] on input "text" at bounding box center [362, 99] width 70 height 14
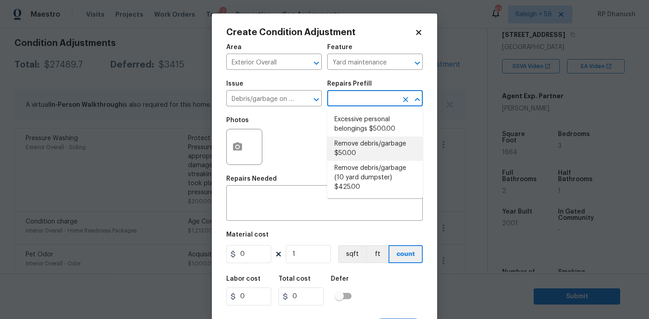
click at [366, 151] on li "Remove debris/garbage $50.00" at bounding box center [375, 149] width 96 height 24
type textarea "Remove, haul off, and properly dispose of any debris left by seller to offsite …"
type input "50"
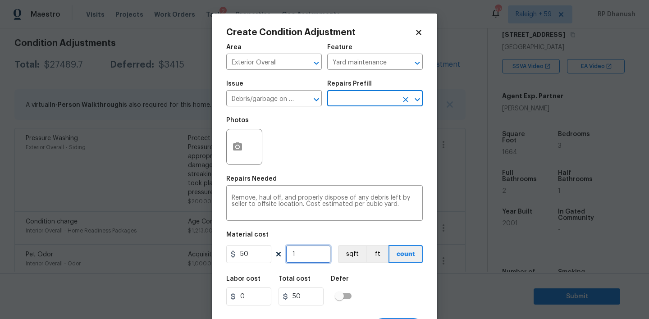
click at [314, 251] on input "1" at bounding box center [308, 254] width 45 height 18
type input "0"
type input "8"
type input "400"
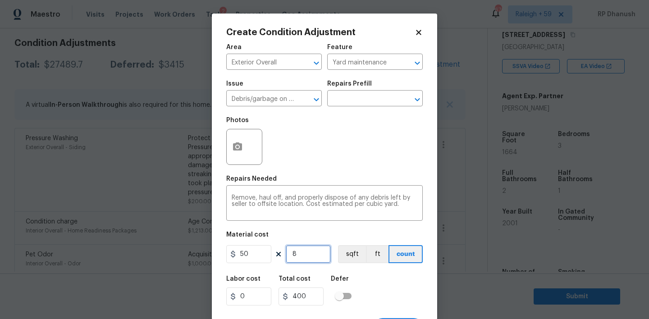
type input "8"
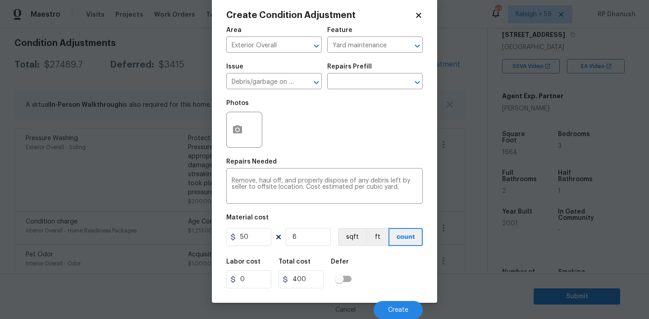
click at [314, 251] on div "Area Exterior Overall ​ Feature Yard maintenance ​ Issue Debris/garbage on site…" at bounding box center [324, 171] width 197 height 298
click at [310, 234] on input "8" at bounding box center [308, 237] width 45 height 18
type input "0"
type input "9"
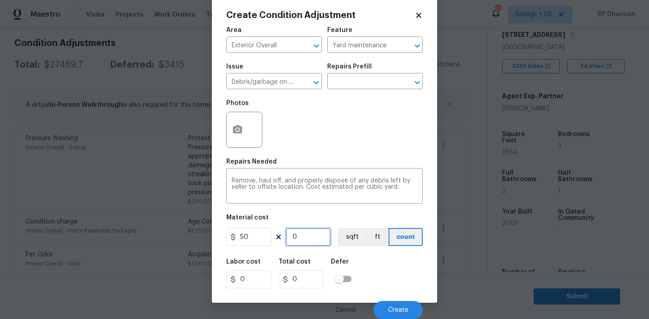
type input "450"
type input "9"
click at [407, 304] on button "Create" at bounding box center [398, 310] width 49 height 18
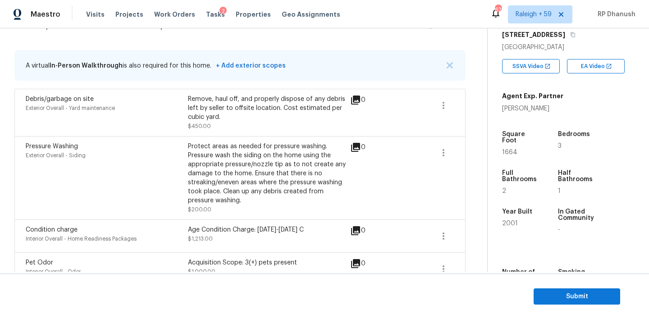
scroll to position [131, 0]
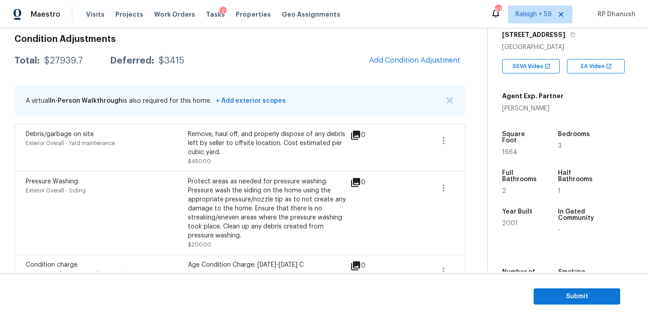
click at [447, 136] on icon "button" at bounding box center [443, 140] width 11 height 11
click at [487, 143] on link "Edit" at bounding box center [495, 139] width 77 height 14
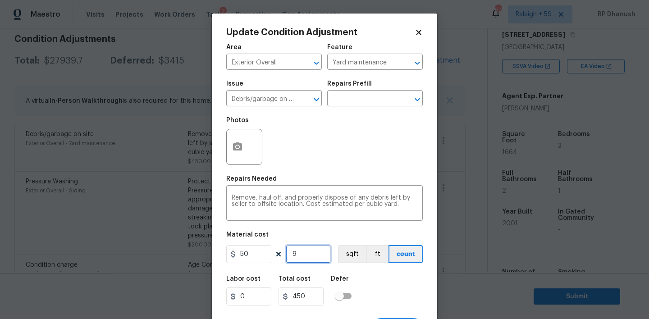
click at [311, 257] on input "9" at bounding box center [308, 254] width 45 height 18
type input "1"
type input "50"
type input "11"
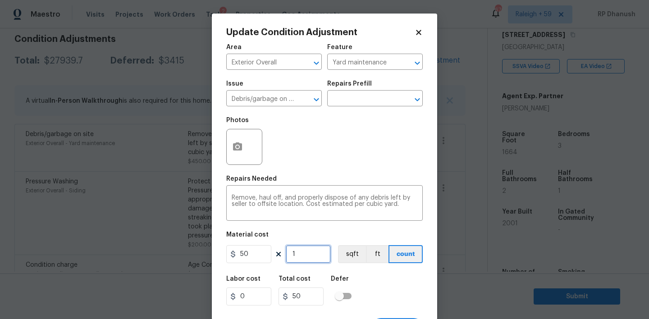
type input "550"
type input "11"
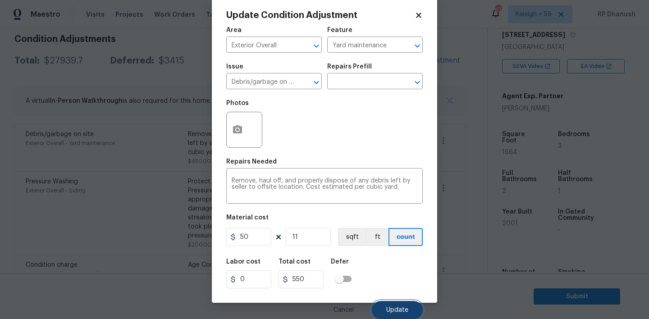
click at [410, 315] on button "Update" at bounding box center [397, 310] width 51 height 18
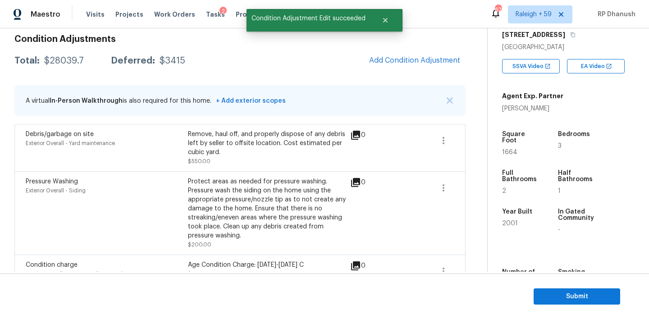
scroll to position [0, 0]
click at [418, 70] on span "Add Condition Adjustment" at bounding box center [415, 61] width 102 height 20
click at [409, 64] on span "Add Condition Adjustment" at bounding box center [414, 60] width 91 height 8
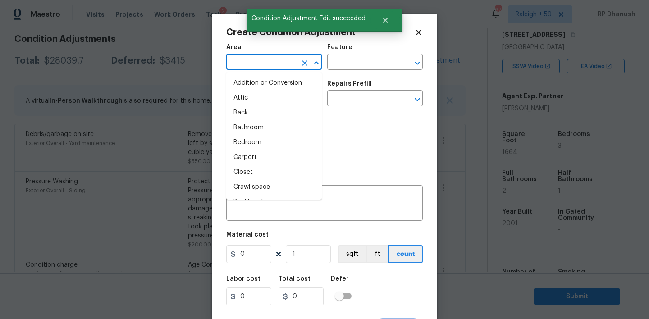
click at [283, 62] on input "text" at bounding box center [261, 63] width 70 height 14
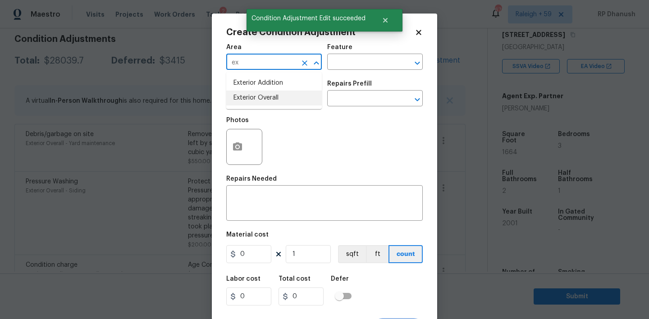
click at [263, 96] on li "Exterior Overall" at bounding box center [274, 98] width 96 height 15
type input "Exterior Overall"
click at [368, 78] on div "Issue ​ Repairs Prefill ​" at bounding box center [324, 93] width 197 height 37
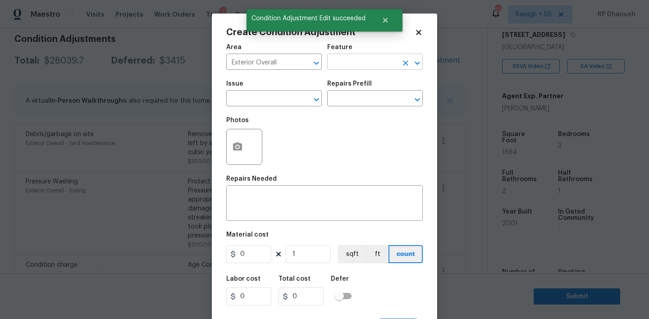
click at [368, 58] on input "text" at bounding box center [362, 63] width 70 height 14
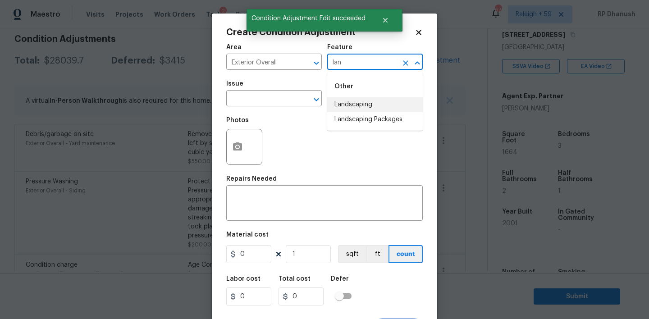
click at [362, 121] on li "Landscaping Packages" at bounding box center [375, 119] width 96 height 15
type input "Landscaping Packages"
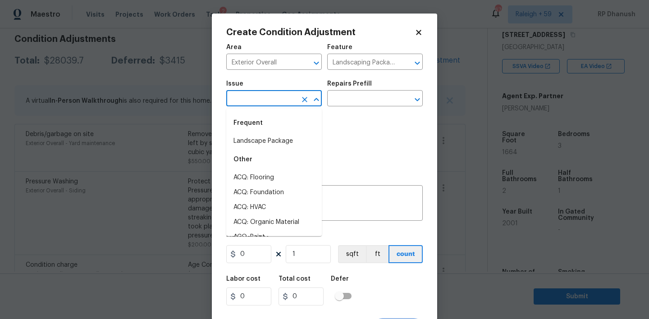
click at [270, 94] on input "text" at bounding box center [261, 99] width 70 height 14
click at [266, 134] on li "Landscape Package" at bounding box center [274, 141] width 96 height 15
type input "Landscape Package"
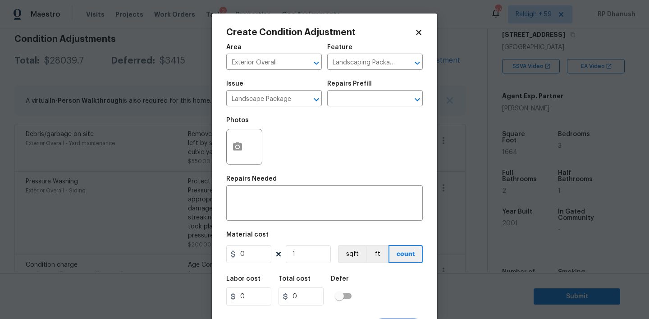
click at [339, 108] on div "Issue Landscape Package ​ Repairs Prefill ​" at bounding box center [324, 93] width 197 height 37
click at [348, 104] on input "text" at bounding box center [362, 99] width 70 height 14
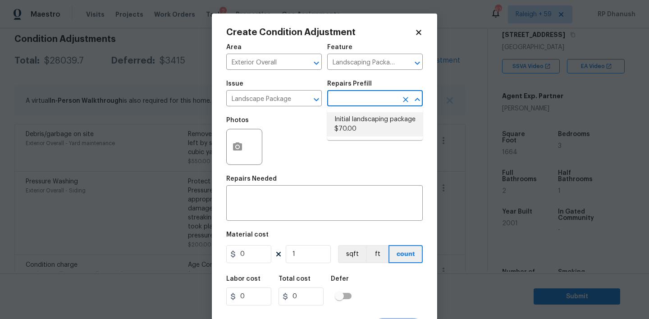
click at [348, 130] on li "Initial landscaping package $70.00" at bounding box center [375, 124] width 96 height 24
type input "Home Readiness Packages"
type textarea "Mowing of grass up to 6" in height. Mow, edge along driveways & sidewalks, trim…"
type input "70"
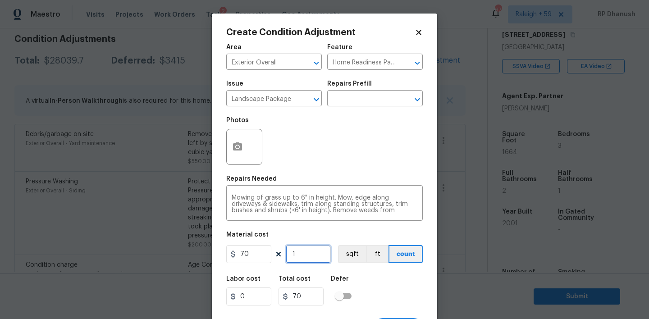
click at [299, 252] on input "1" at bounding box center [308, 254] width 45 height 18
type input "0"
type input "1"
type input "70"
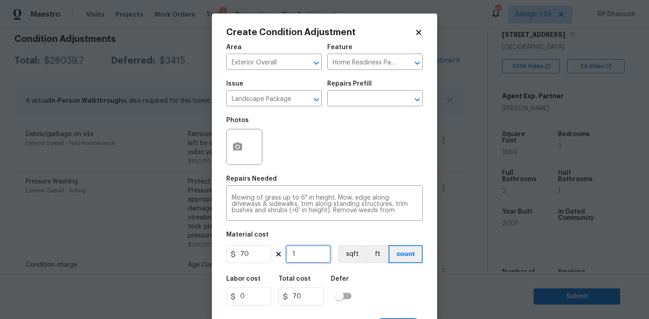
type input "10"
type input "700"
type input "1"
type input "70"
type input "0"
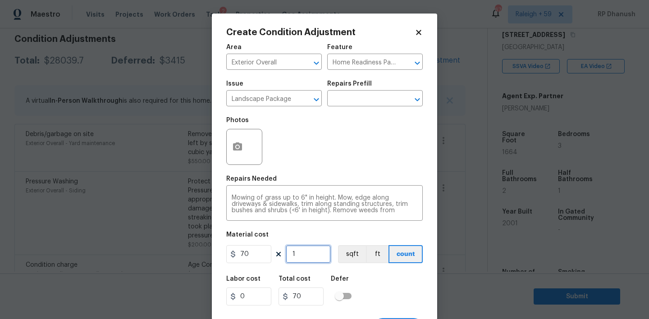
type input "0"
type input "2"
type input "140"
type input "20"
type input "1400"
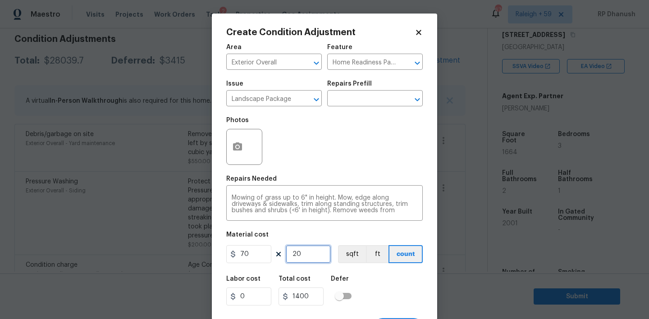
type input "2"
type input "140"
type input "0"
type input "2"
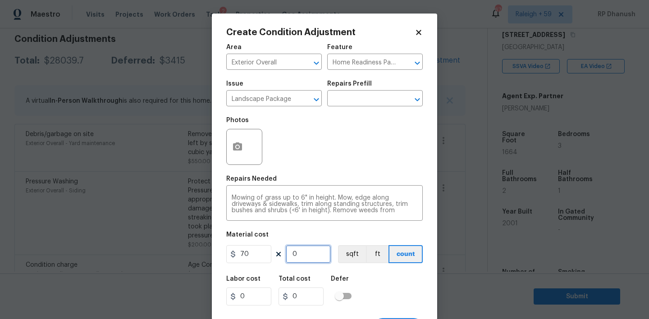
type input "140"
type input "22"
type input "1540"
type input "2"
type input "140"
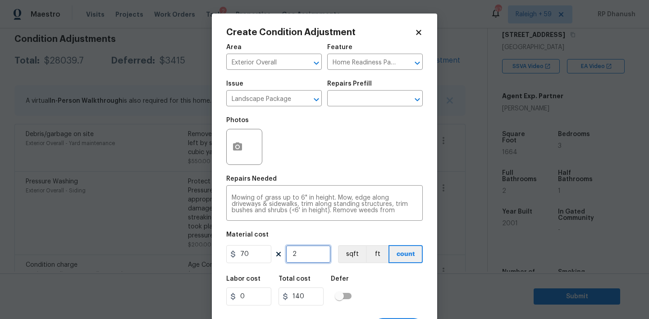
type input "0"
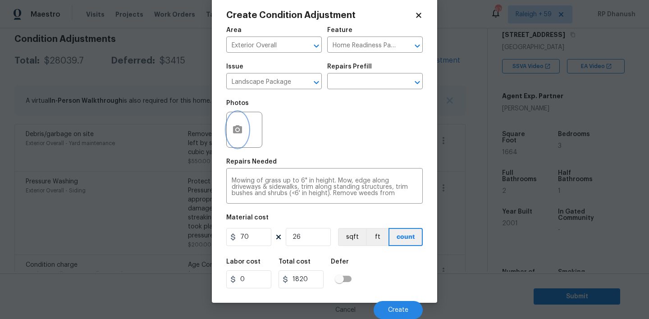
click at [234, 131] on icon "button" at bounding box center [237, 129] width 9 height 8
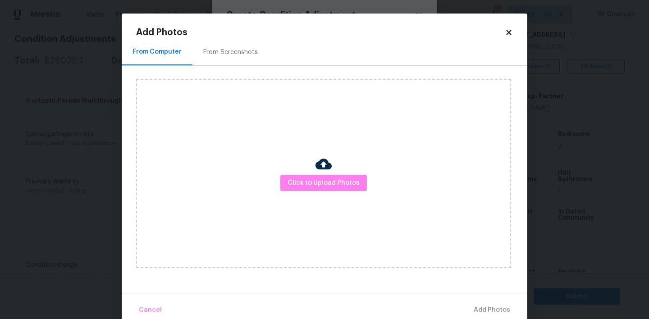
click at [240, 50] on div "From Screenshots" at bounding box center [230, 52] width 55 height 9
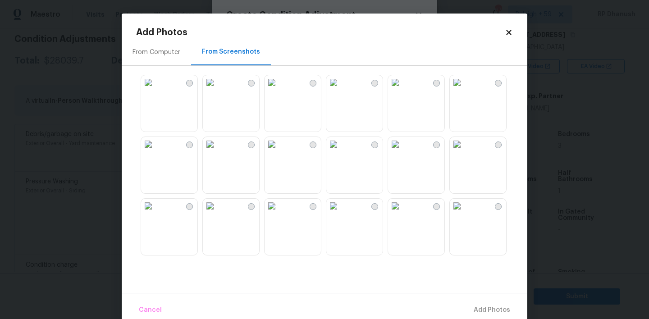
click at [217, 90] on img at bounding box center [210, 82] width 14 height 14
click at [217, 151] on img at bounding box center [210, 144] width 14 height 14
click at [464, 151] on img at bounding box center [457, 144] width 14 height 14
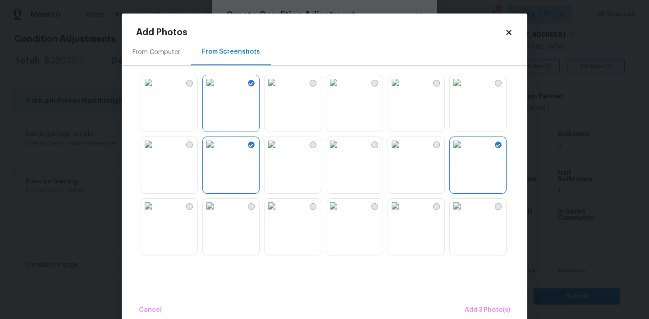
click at [279, 90] on img at bounding box center [272, 82] width 14 height 14
click at [484, 309] on span "Add 4 Photo(s)" at bounding box center [487, 310] width 46 height 11
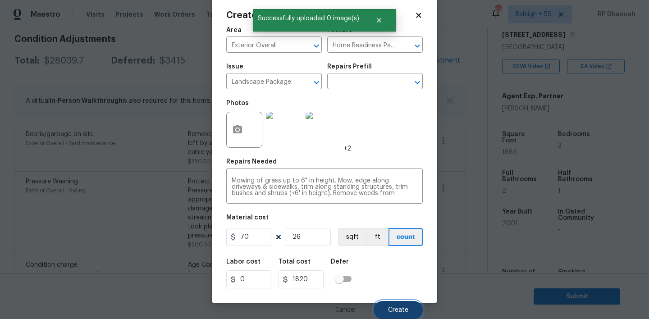
click at [399, 307] on span "Create" at bounding box center [398, 310] width 20 height 7
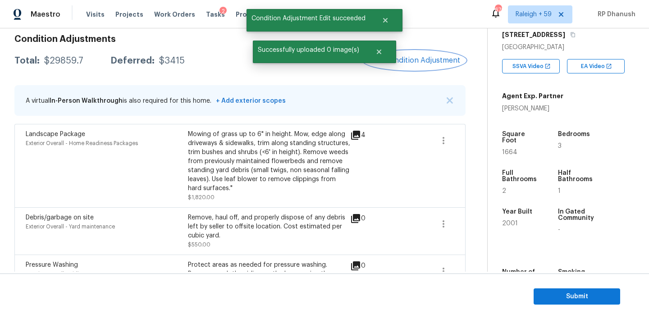
scroll to position [166, 0]
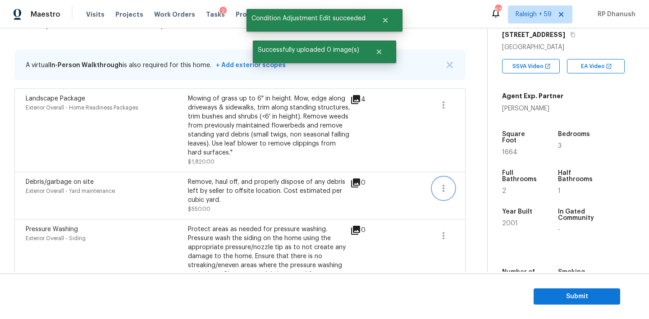
click at [437, 191] on button "button" at bounding box center [444, 189] width 22 height 22
click at [466, 191] on div "Edit" at bounding box center [495, 187] width 70 height 9
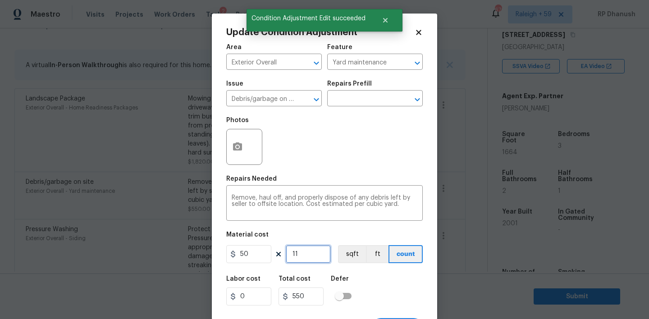
click at [311, 251] on input "11" at bounding box center [308, 254] width 45 height 18
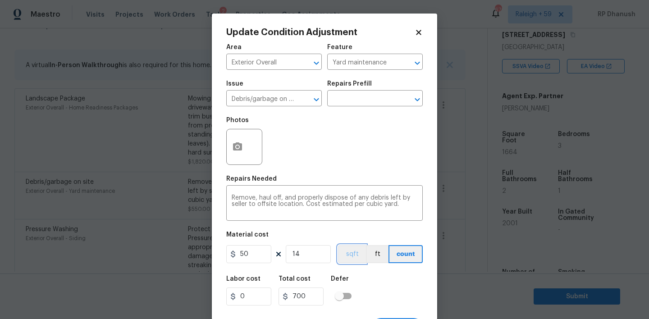
scroll to position [18, 0]
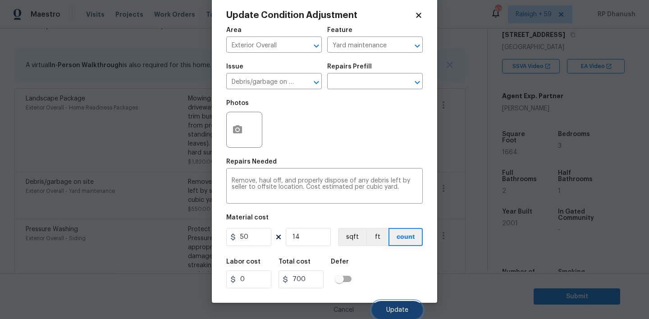
click at [420, 307] on button "Update" at bounding box center [397, 310] width 51 height 18
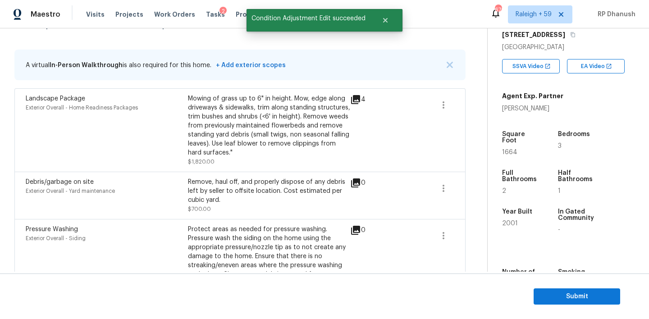
scroll to position [134, 0]
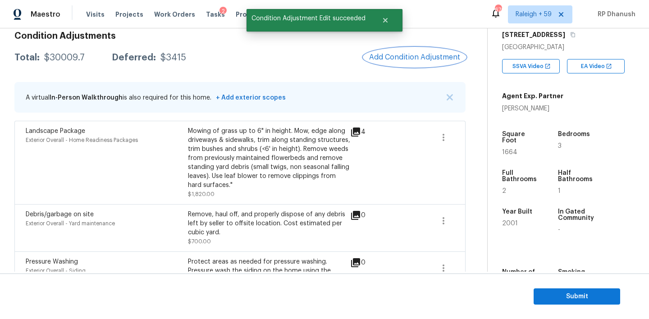
click at [409, 56] on span "Add Condition Adjustment" at bounding box center [414, 57] width 91 height 8
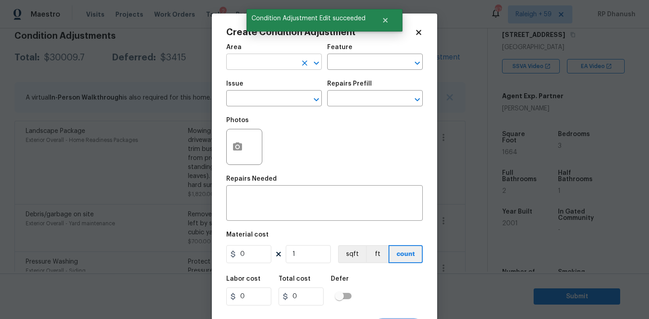
click at [251, 66] on input "text" at bounding box center [261, 63] width 70 height 14
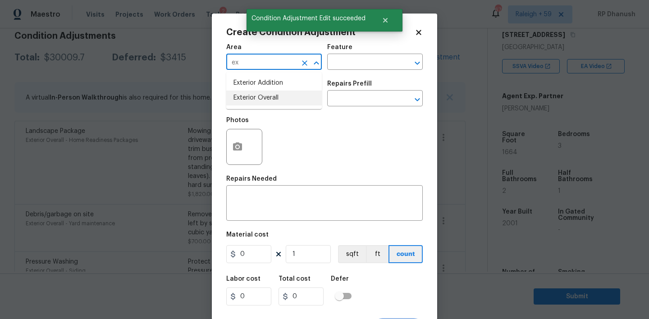
click at [243, 99] on li "Exterior Overall" at bounding box center [274, 98] width 96 height 15
click at [243, 202] on textarea at bounding box center [325, 204] width 186 height 19
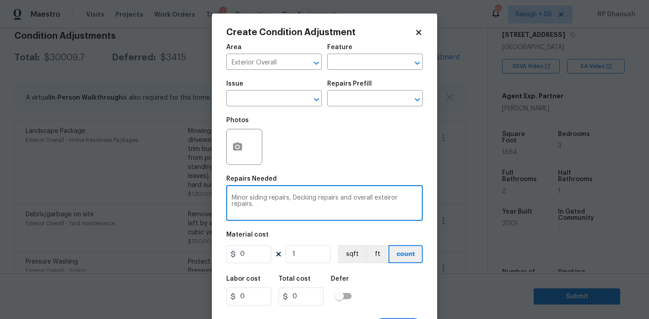
click at [387, 196] on textarea "Minor siding repairs, Decking repairs and overall exteiror repairs." at bounding box center [325, 204] width 186 height 19
click at [244, 255] on input "0" at bounding box center [248, 254] width 45 height 18
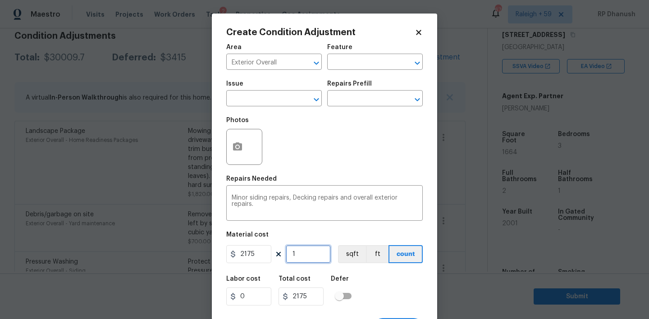
scroll to position [18, 0]
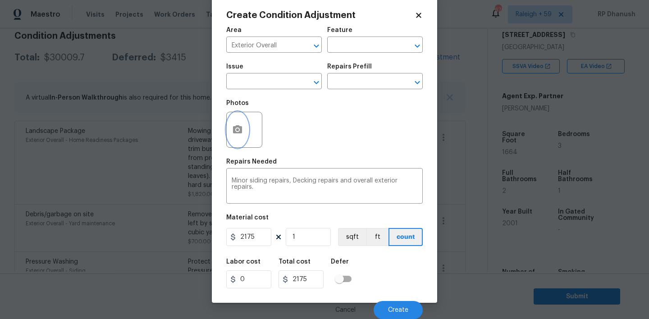
click at [238, 130] on circle "button" at bounding box center [237, 129] width 3 height 3
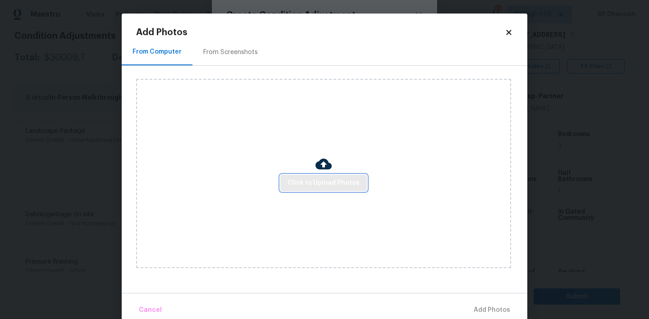
click at [304, 185] on span "Click to Upload Photos" at bounding box center [324, 183] width 72 height 11
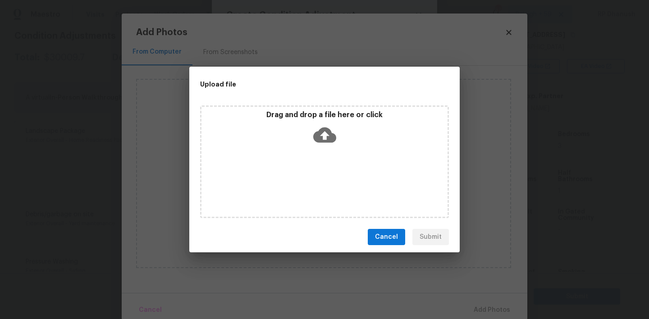
click at [335, 136] on icon at bounding box center [324, 135] width 23 height 15
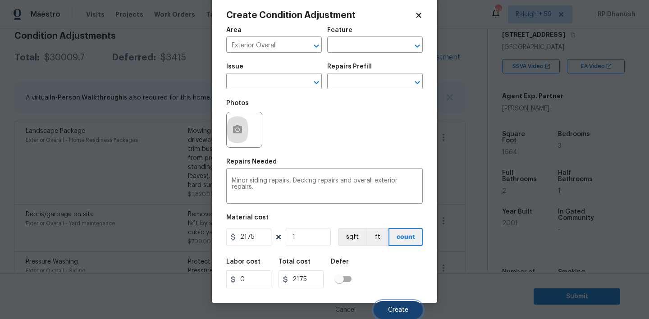
click at [410, 309] on button "Create" at bounding box center [398, 310] width 49 height 18
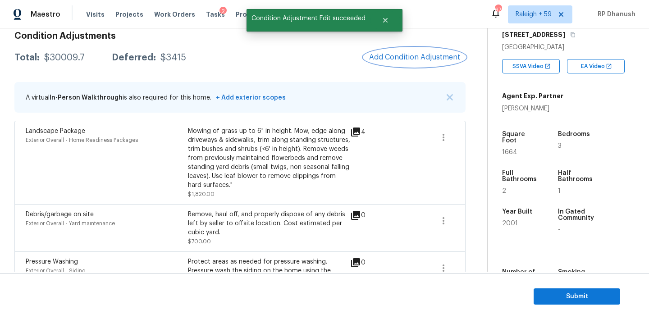
scroll to position [0, 0]
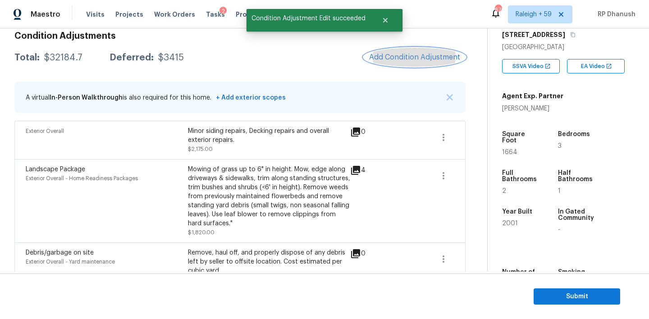
click at [433, 60] on span "Add Condition Adjustment" at bounding box center [414, 57] width 91 height 8
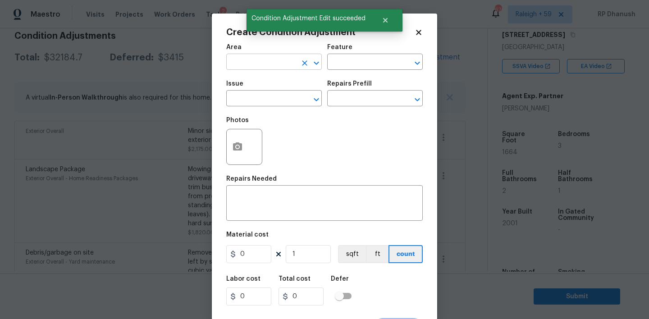
click at [243, 61] on input "text" at bounding box center [261, 63] width 70 height 14
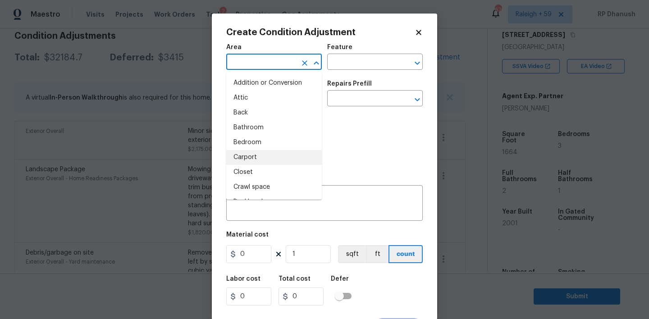
scroll to position [0, 0]
click at [170, 166] on body "Maestro Visits Projects Work Orders Tasks 2 Properties Geo Assignments 676 [GEO…" at bounding box center [324, 159] width 649 height 319
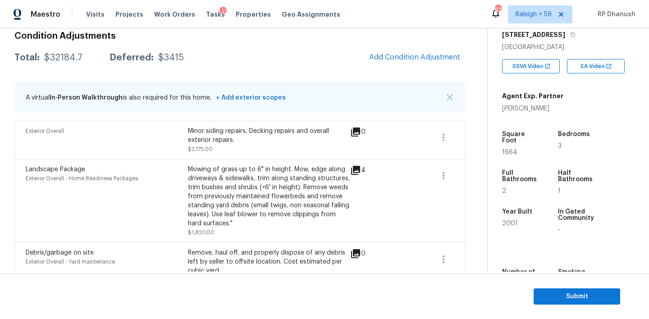
click at [170, 166] on div "Landscape Package" at bounding box center [107, 169] width 162 height 9
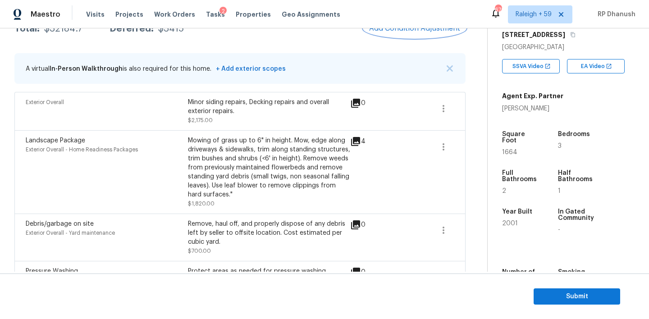
click at [421, 31] on span "Add Condition Adjustment" at bounding box center [414, 28] width 91 height 8
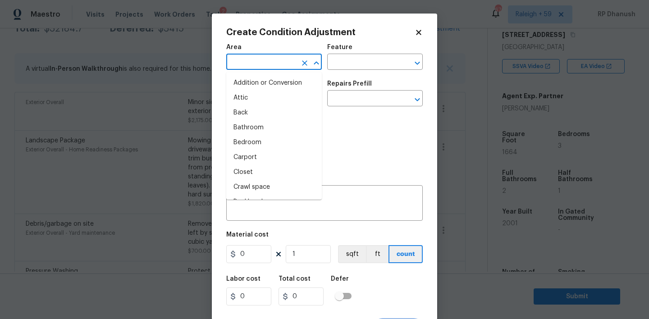
click at [292, 65] on input "text" at bounding box center [261, 63] width 70 height 14
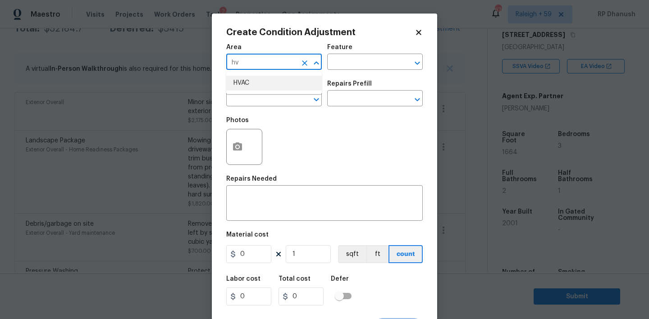
click at [275, 84] on li "HVAC" at bounding box center [274, 83] width 96 height 15
click at [357, 67] on input "text" at bounding box center [362, 63] width 70 height 14
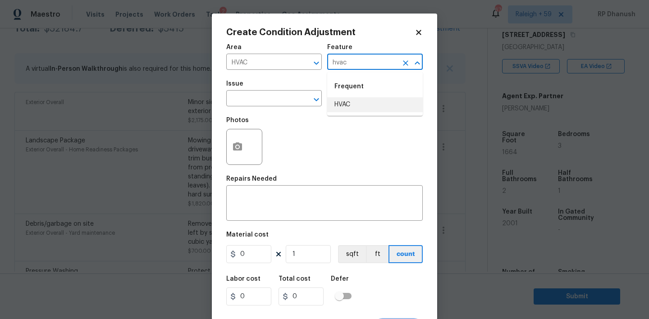
click at [348, 105] on li "HVAC" at bounding box center [375, 104] width 96 height 15
click at [233, 101] on input "text" at bounding box center [261, 99] width 70 height 14
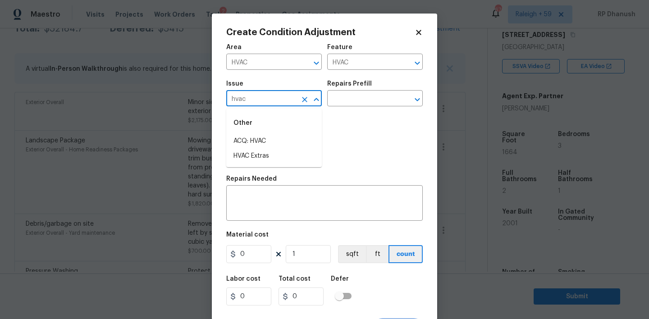
click at [248, 145] on li "ACQ: HVAC" at bounding box center [274, 141] width 96 height 15
click at [379, 95] on input "text" at bounding box center [362, 99] width 70 height 14
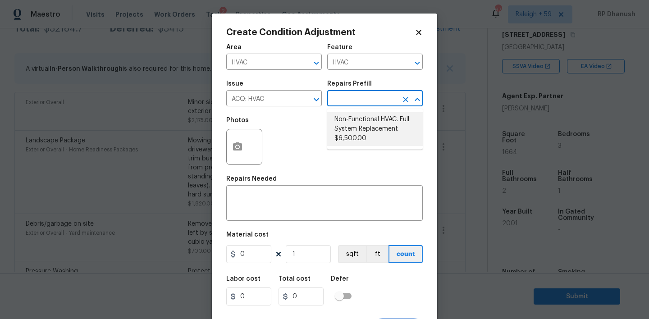
click at [369, 125] on li "Non-Functional HVAC. Full System Replacement $6,500.00" at bounding box center [375, 129] width 96 height 34
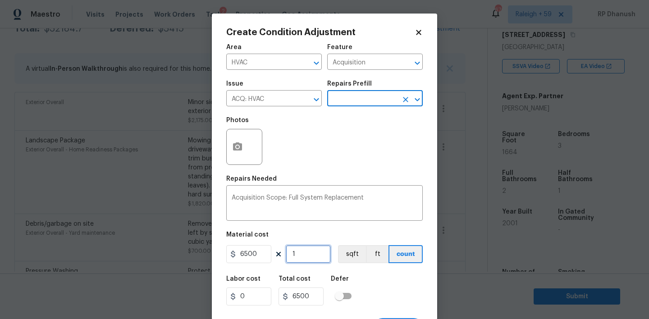
click at [314, 246] on input "1" at bounding box center [308, 254] width 45 height 18
click at [381, 202] on textarea "Acquisition Scope: Full System Replacement" at bounding box center [325, 204] width 186 height 19
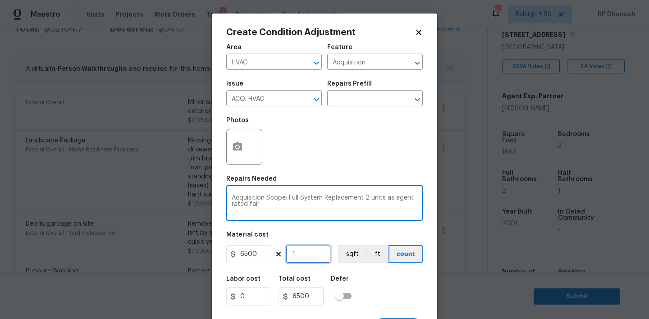
click at [327, 252] on input "1" at bounding box center [308, 254] width 45 height 18
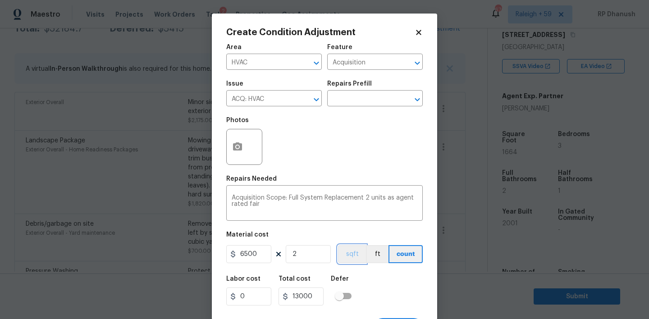
scroll to position [18, 0]
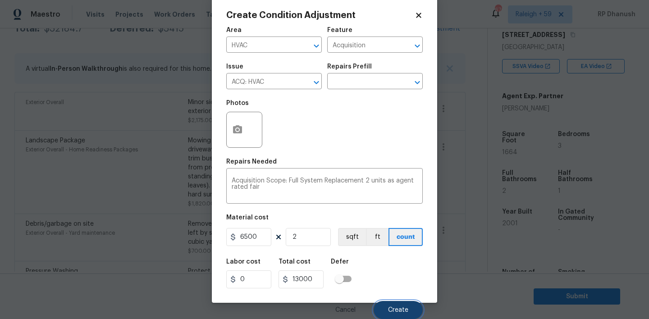
click at [410, 307] on button "Create" at bounding box center [398, 310] width 49 height 18
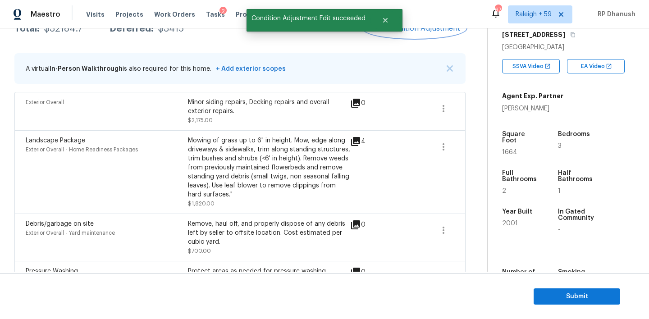
scroll to position [0, 0]
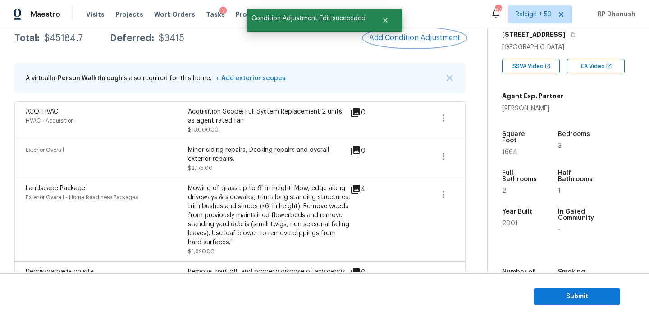
click at [426, 30] on button "Add Condition Adjustment" at bounding box center [415, 37] width 102 height 19
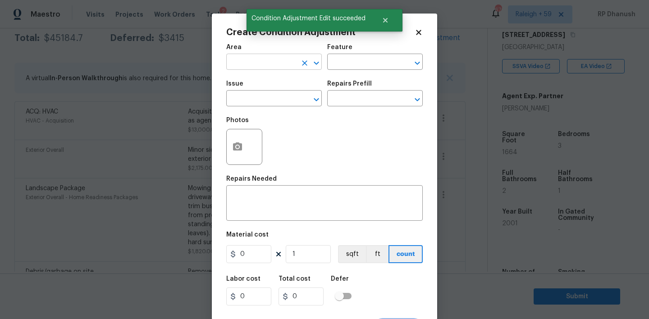
click at [258, 67] on input "text" at bounding box center [261, 63] width 70 height 14
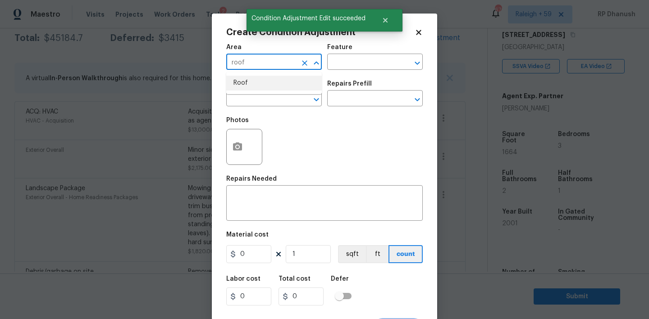
click at [257, 86] on li "Roof" at bounding box center [274, 83] width 96 height 15
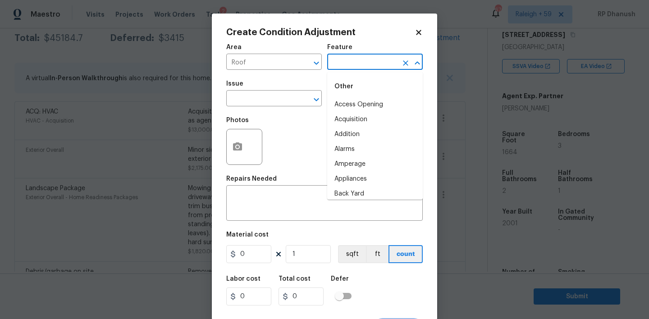
click at [372, 60] on input "text" at bounding box center [362, 63] width 70 height 14
click at [357, 115] on li "Roof" at bounding box center [375, 119] width 96 height 15
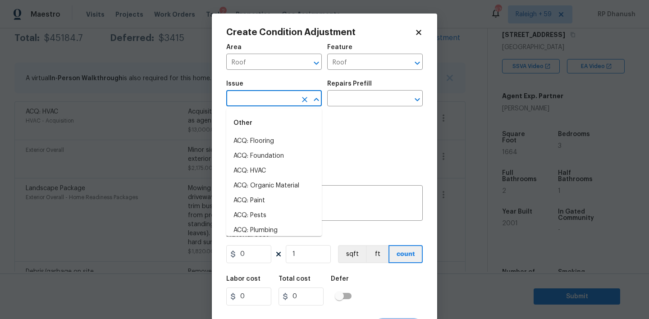
click at [262, 97] on input "text" at bounding box center [261, 99] width 70 height 14
drag, startPoint x: 254, startPoint y: 143, endPoint x: 377, endPoint y: 98, distance: 131.2
click at [254, 143] on li "ACQ: Shingle Roof" at bounding box center [274, 141] width 96 height 15
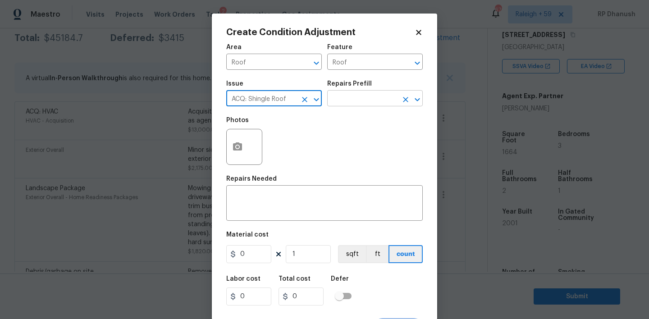
click at [377, 98] on input "text" at bounding box center [362, 99] width 70 height 14
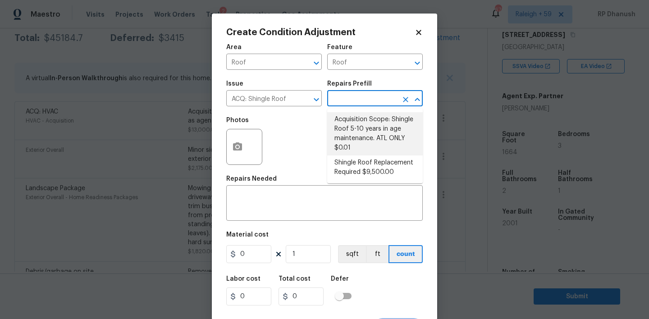
click at [371, 125] on li "Acquisition Scope: Shingle Roof 5-10 years in age maintenance. ATL ONLY $0.01" at bounding box center [375, 133] width 96 height 43
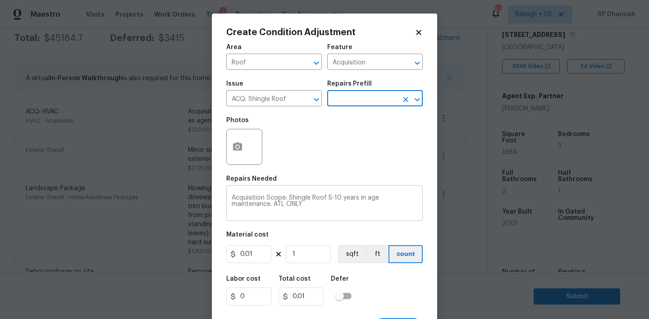
click at [328, 196] on textarea "Acquisition Scope: Shingle Roof 5-10 years in age maintenance. ATL ONLY" at bounding box center [325, 204] width 186 height 19
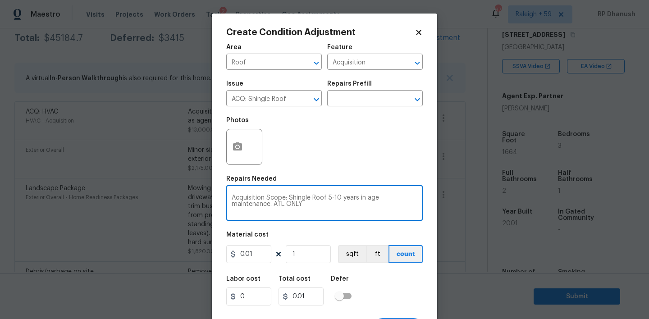
drag, startPoint x: 328, startPoint y: 196, endPoint x: 381, endPoint y: 196, distance: 53.2
click at [381, 196] on textarea "Acquisition Scope: Shingle Roof 5-10 years in age maintenance. ATL ONLY" at bounding box center [325, 204] width 186 height 19
click at [374, 198] on textarea "Acquisition Scope: Shingle Roof maintenance. ATL ONLY" at bounding box center [325, 204] width 186 height 19
drag, startPoint x: 374, startPoint y: 198, endPoint x: 434, endPoint y: 199, distance: 60.0
click at [434, 199] on div "Create Condition Adjustment Area Roof ​ Feature Acquisition ​ Issue ACQ: Shingl…" at bounding box center [324, 167] width 225 height 307
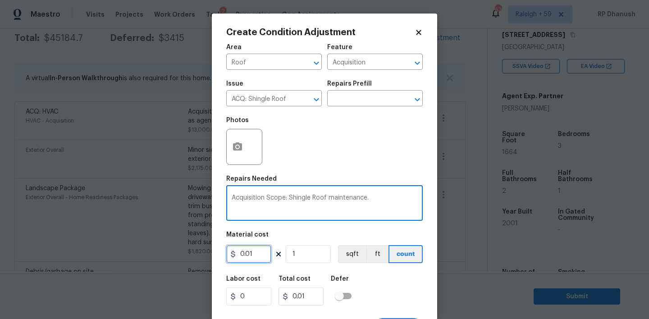
click at [250, 259] on input "0.01" at bounding box center [248, 254] width 45 height 18
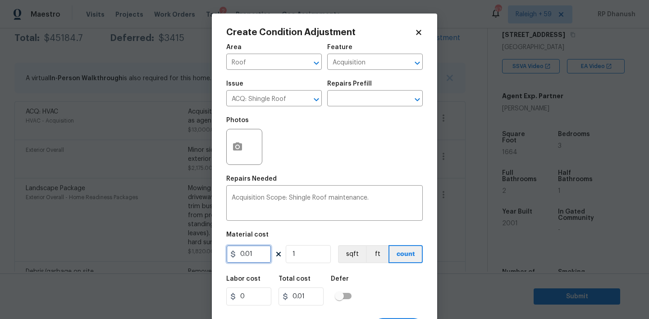
click at [250, 259] on input "0.01" at bounding box center [248, 254] width 45 height 18
click at [236, 141] on button "button" at bounding box center [238, 146] width 22 height 35
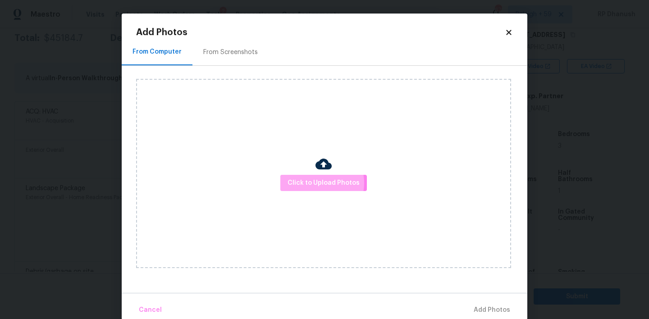
click at [316, 183] on span "Click to Upload Photos" at bounding box center [324, 183] width 72 height 11
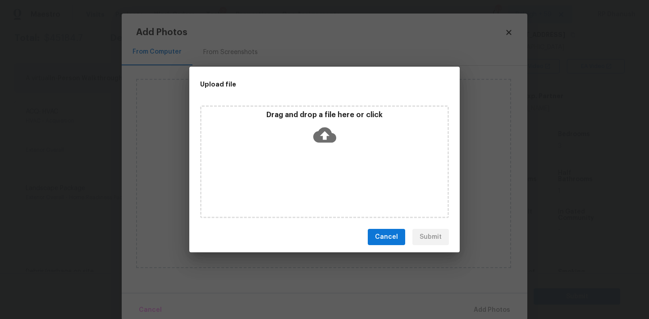
click at [316, 120] on div "Drag and drop a file here or click" at bounding box center [325, 129] width 246 height 39
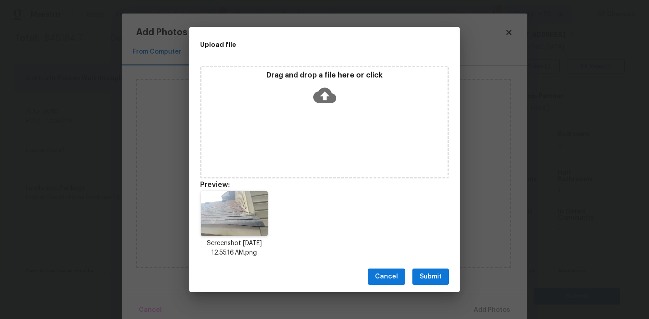
click at [426, 269] on button "Submit" at bounding box center [430, 277] width 37 height 17
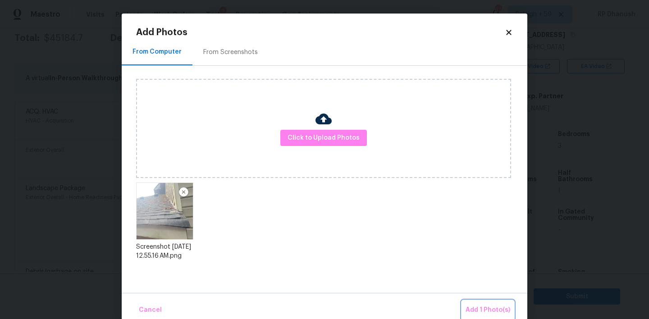
click at [499, 312] on span "Add 1 Photo(s)" at bounding box center [488, 310] width 45 height 11
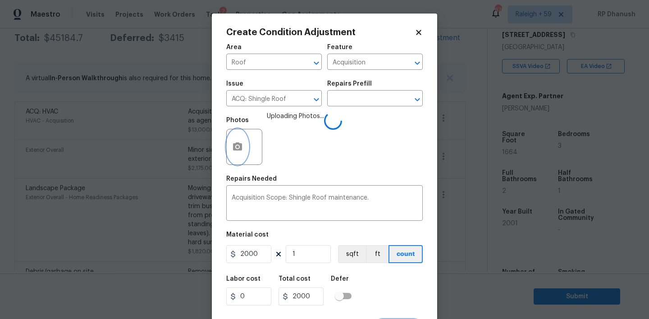
scroll to position [18, 0]
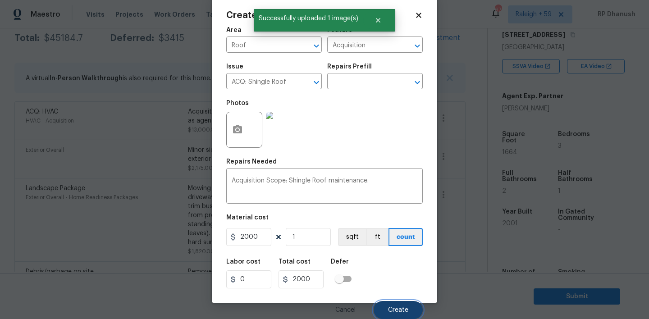
click at [410, 311] on button "Create" at bounding box center [398, 310] width 49 height 18
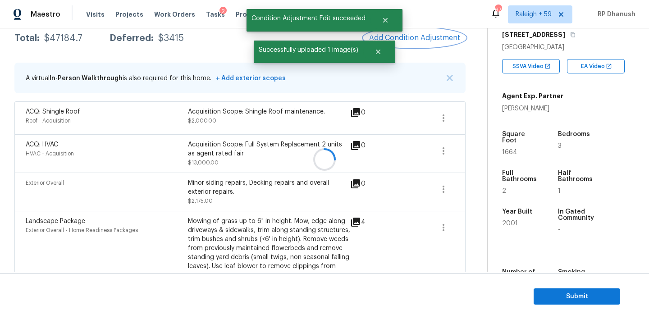
scroll to position [0, 0]
click at [423, 31] on button "Add Condition Adjustment" at bounding box center [415, 37] width 102 height 19
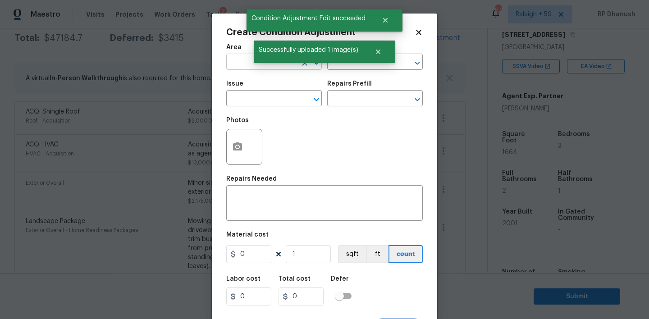
click at [243, 60] on input "text" at bounding box center [261, 63] width 70 height 14
click at [247, 102] on li "Interior Overall" at bounding box center [274, 98] width 96 height 15
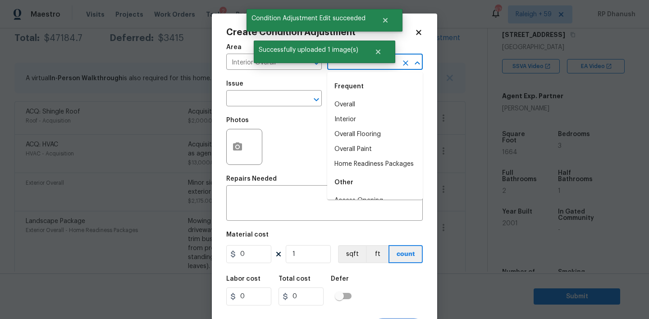
click at [368, 66] on input "text" at bounding box center [362, 63] width 70 height 14
click at [353, 100] on li "Overall Paint" at bounding box center [375, 104] width 96 height 15
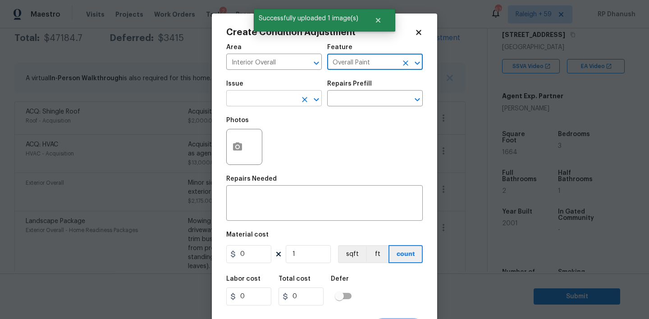
click at [261, 99] on input "text" at bounding box center [261, 99] width 70 height 14
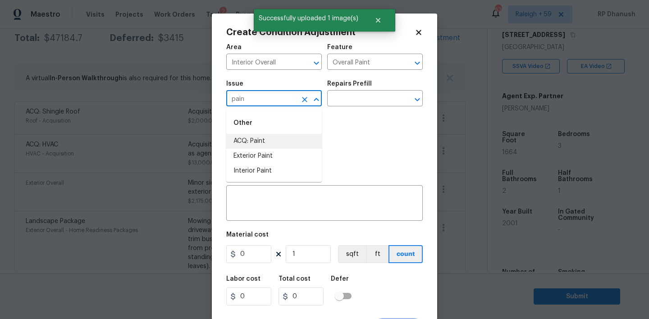
click at [256, 138] on li "ACQ: Paint" at bounding box center [274, 141] width 96 height 15
click at [355, 108] on div "Issue ACQ: Paint ​ Repairs Prefill ​" at bounding box center [324, 93] width 197 height 37
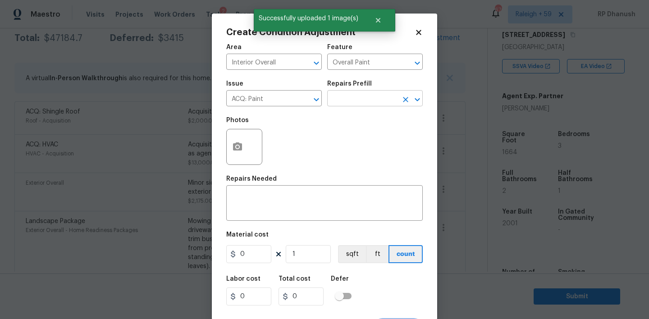
click at [356, 101] on input "text" at bounding box center [362, 99] width 70 height 14
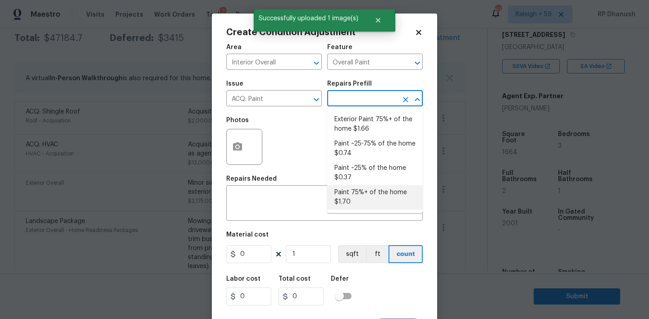
drag, startPoint x: 349, startPoint y: 196, endPoint x: 302, endPoint y: 268, distance: 85.8
click at [349, 197] on li "Paint 75%+ of the home $1.70" at bounding box center [375, 197] width 96 height 24
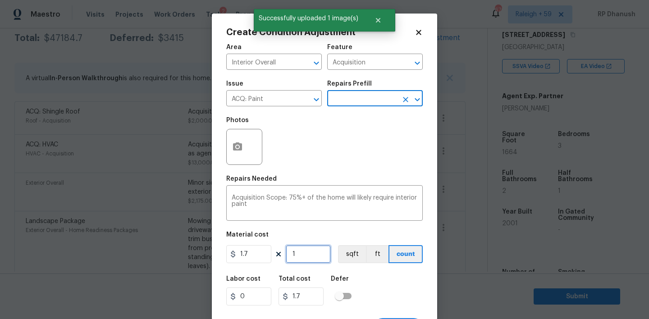
click at [303, 259] on input "1" at bounding box center [308, 254] width 45 height 18
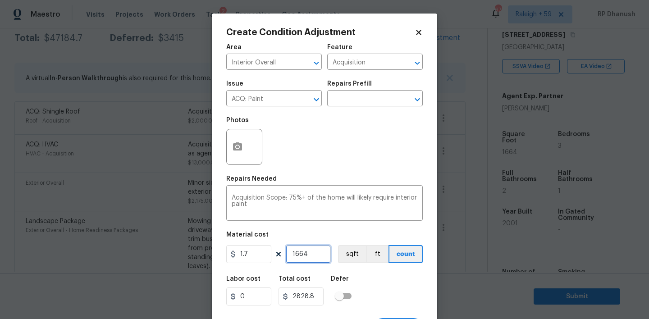
click at [303, 259] on input "1664" at bounding box center [308, 254] width 45 height 18
click at [235, 142] on icon "button" at bounding box center [237, 147] width 11 height 11
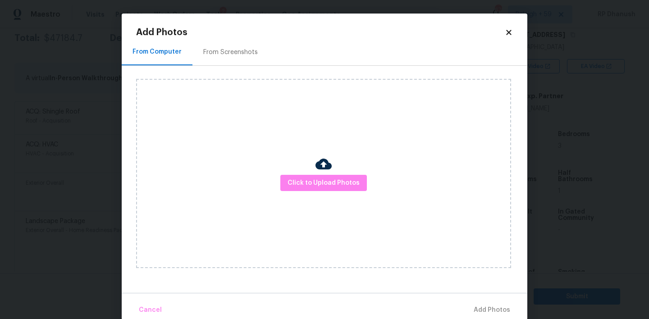
click at [224, 46] on div "From Screenshots" at bounding box center [230, 52] width 76 height 27
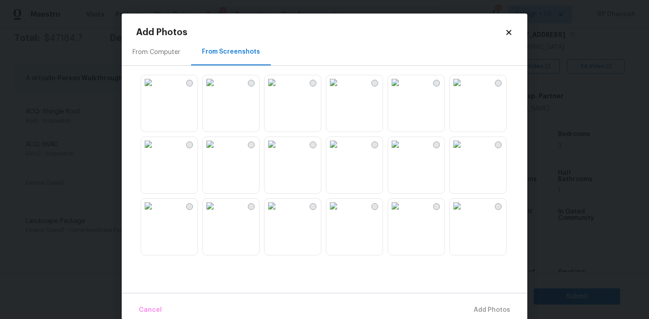
click at [279, 151] on img at bounding box center [272, 144] width 14 height 14
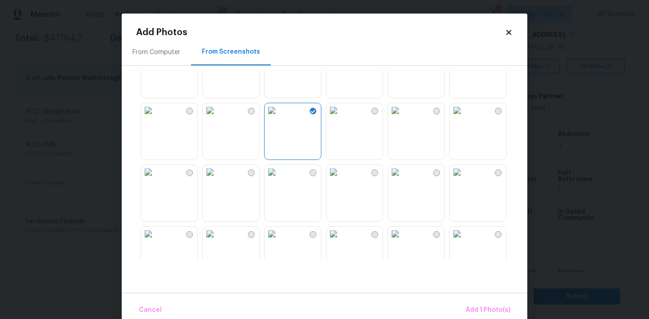
click at [403, 179] on img at bounding box center [395, 172] width 14 height 14
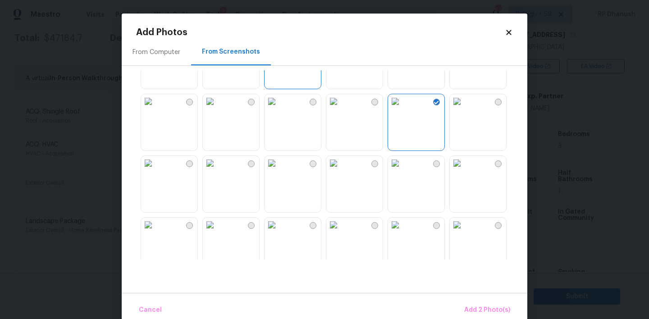
click at [403, 170] on img at bounding box center [395, 163] width 14 height 14
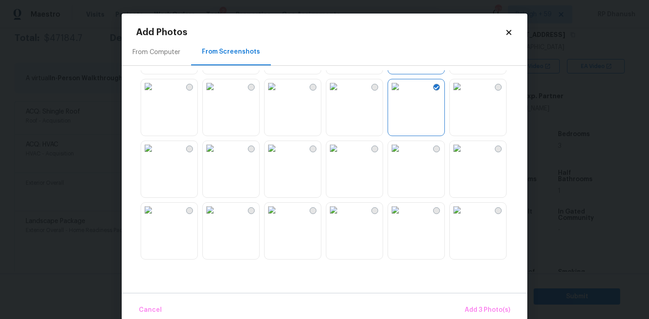
click at [279, 156] on img at bounding box center [272, 148] width 14 height 14
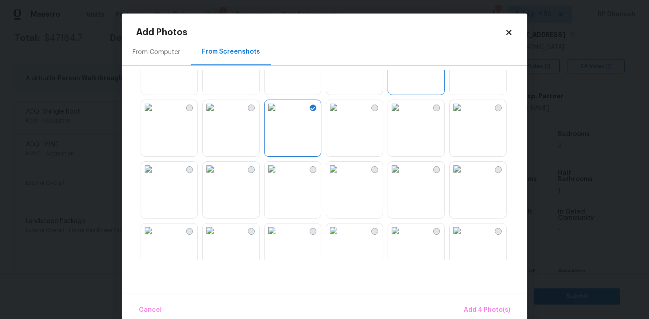
scroll to position [231, 0]
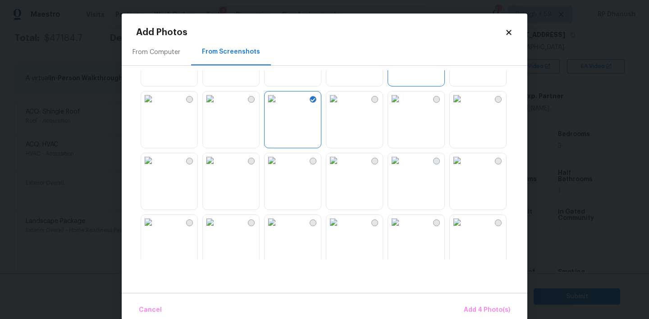
click at [403, 168] on img at bounding box center [395, 160] width 14 height 14
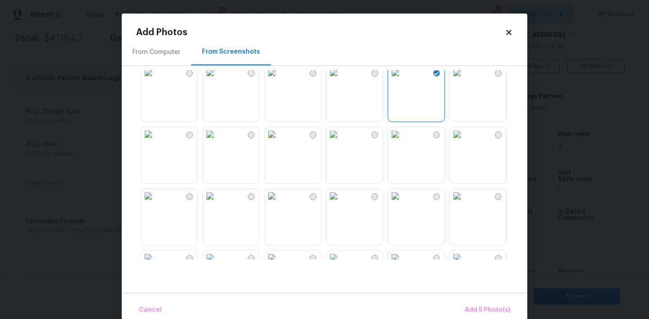
scroll to position [327, 0]
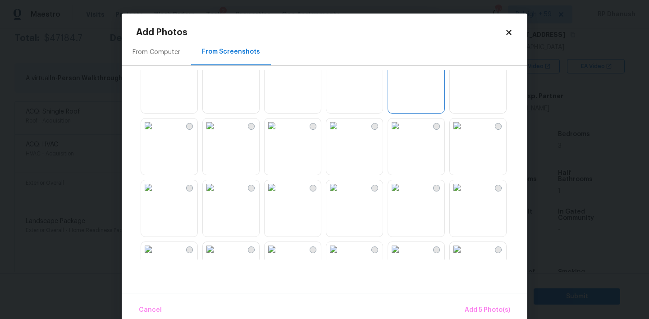
click at [341, 133] on img at bounding box center [333, 126] width 14 height 14
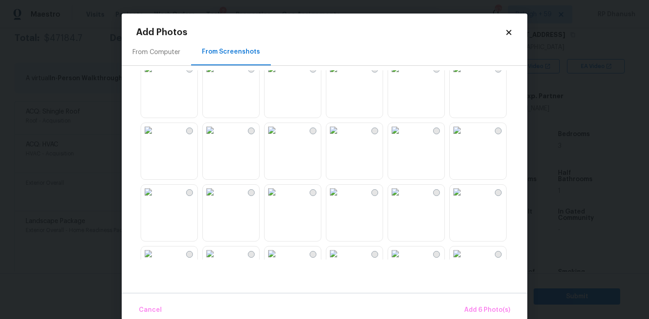
scroll to position [630, 0]
click at [403, 139] on img at bounding box center [395, 132] width 14 height 14
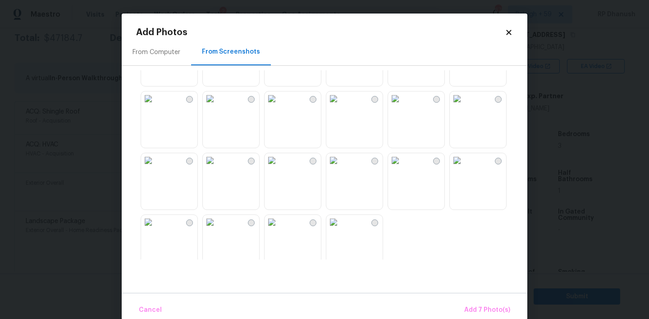
scroll to position [861, 0]
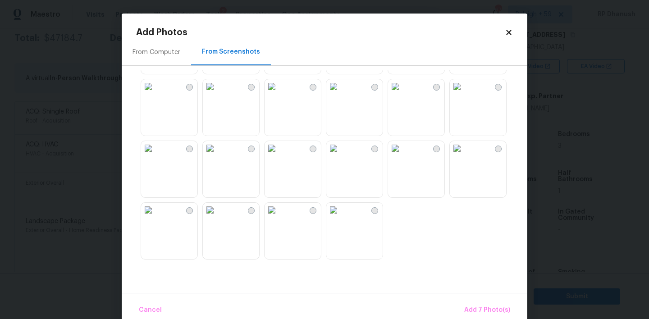
click at [341, 156] on img at bounding box center [333, 148] width 14 height 14
click at [499, 307] on span "Add 8 Photo(s)" at bounding box center [487, 310] width 46 height 11
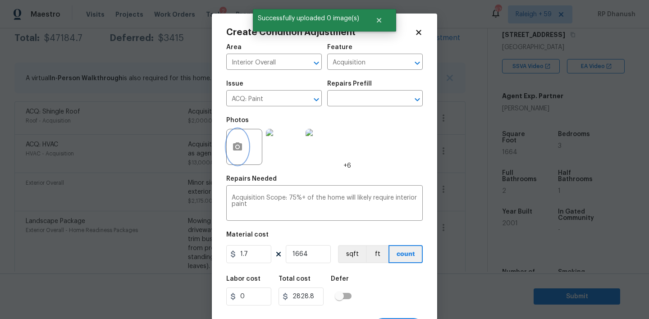
scroll to position [18, 0]
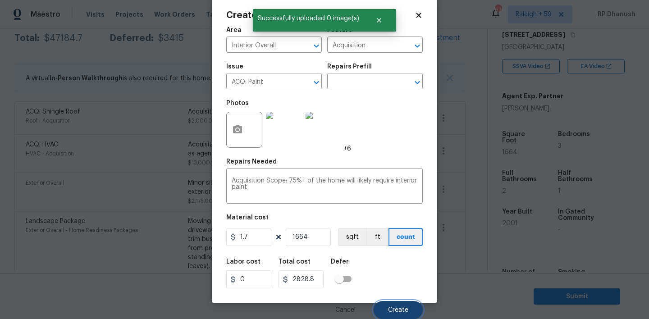
click at [387, 306] on button "Create" at bounding box center [398, 310] width 49 height 18
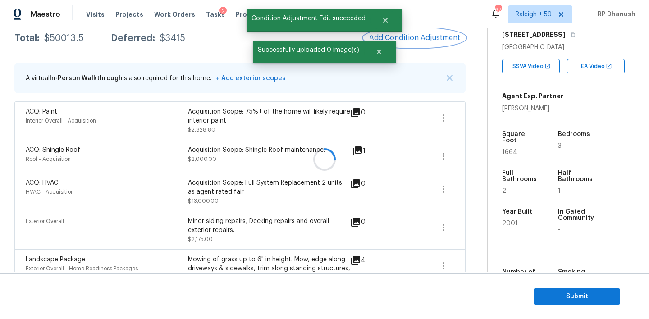
scroll to position [0, 0]
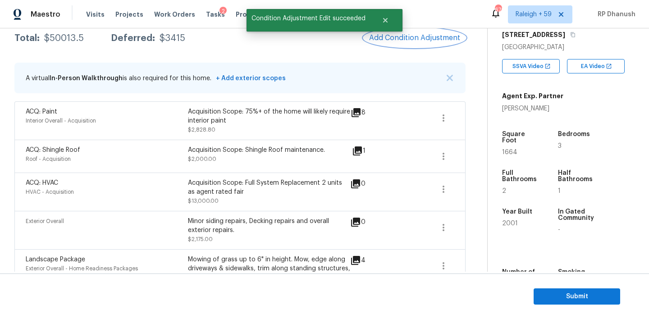
click at [406, 42] on button "Add Condition Adjustment" at bounding box center [415, 37] width 102 height 19
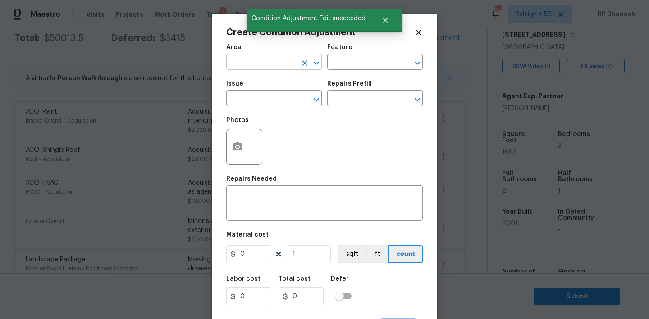
click at [243, 58] on input "text" at bounding box center [261, 63] width 70 height 14
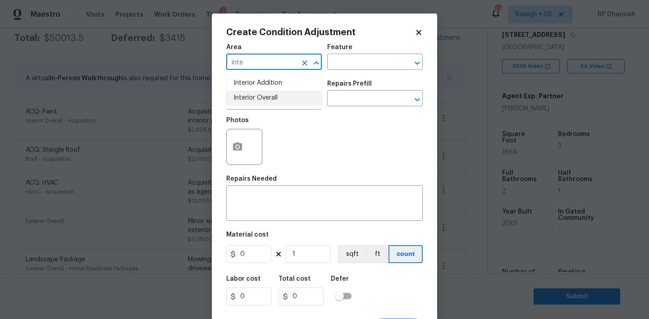
click at [261, 94] on li "Interior Overall" at bounding box center [274, 98] width 96 height 15
click at [335, 67] on input "text" at bounding box center [362, 63] width 70 height 14
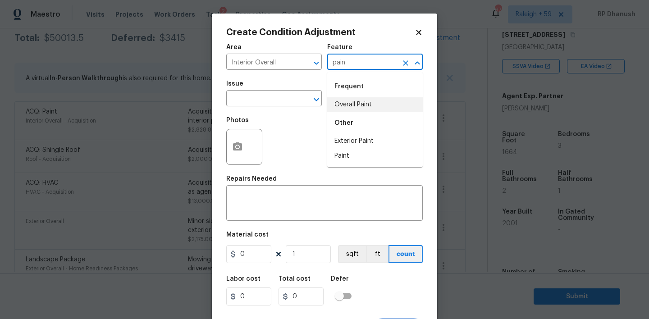
click at [342, 100] on li "Overall Paint" at bounding box center [375, 104] width 96 height 15
click at [289, 98] on input "text" at bounding box center [261, 99] width 70 height 14
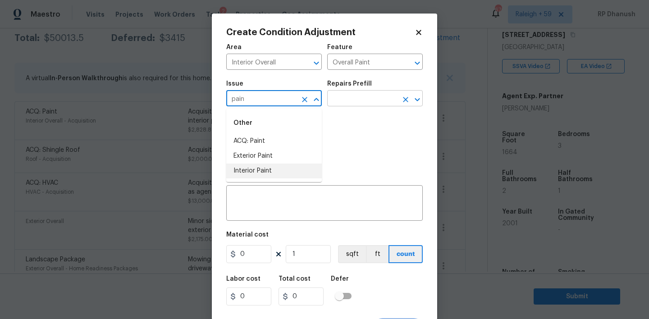
drag, startPoint x: 272, startPoint y: 172, endPoint x: 371, endPoint y: 106, distance: 118.8
click at [272, 171] on li "Interior Paint" at bounding box center [274, 171] width 96 height 15
click at [371, 106] on input "text" at bounding box center [362, 99] width 70 height 14
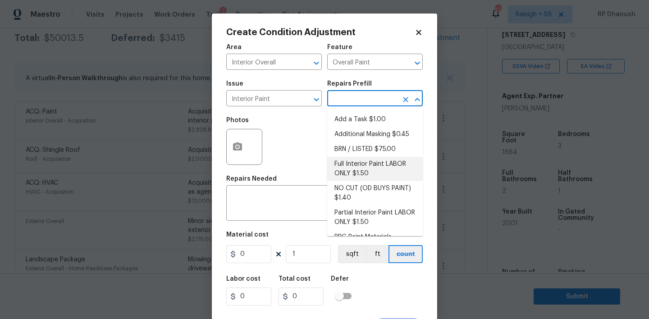
scroll to position [37, 0]
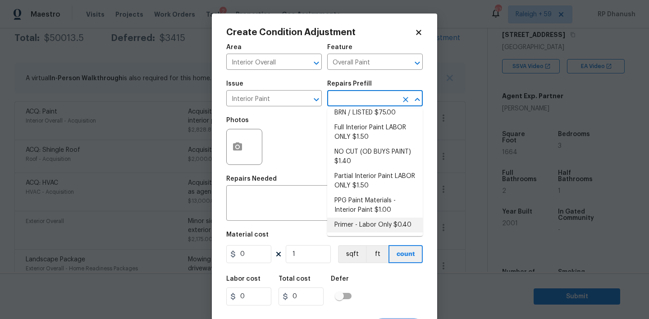
click at [344, 225] on li "Primer - Labor Only $0.40" at bounding box center [375, 225] width 96 height 15
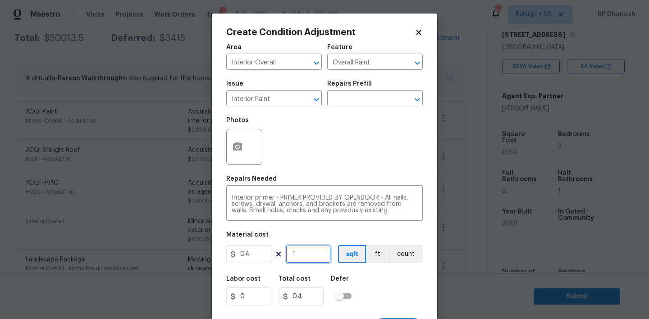
click at [311, 261] on input "1" at bounding box center [308, 254] width 45 height 18
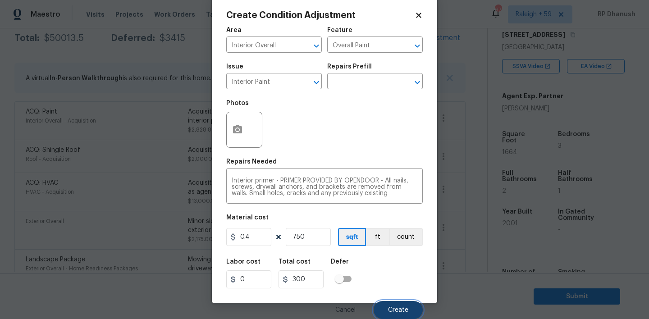
click at [387, 308] on button "Create" at bounding box center [398, 310] width 49 height 18
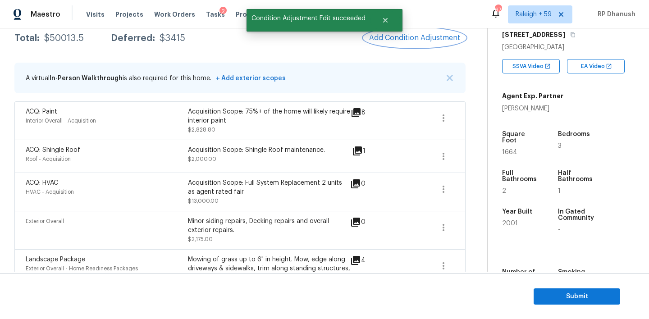
scroll to position [0, 0]
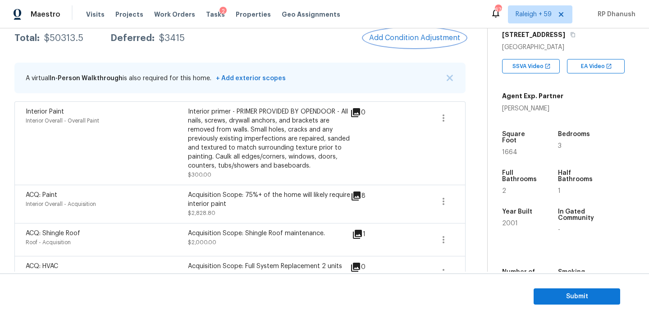
click at [394, 41] on span "Add Condition Adjustment" at bounding box center [414, 38] width 91 height 8
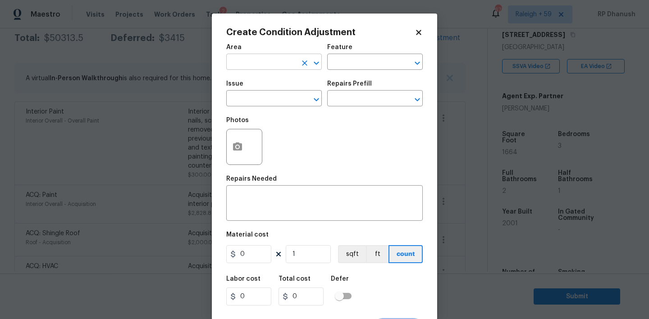
click at [253, 56] on input "text" at bounding box center [261, 63] width 70 height 14
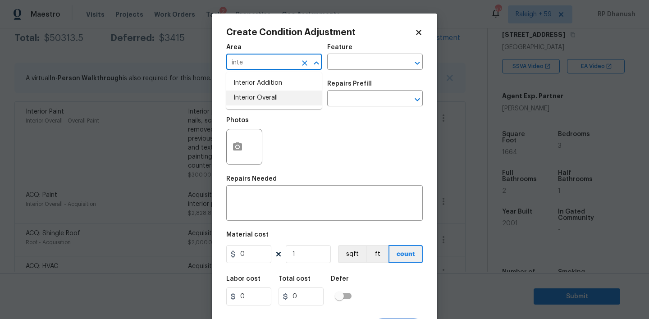
click at [255, 95] on li "Interior Overall" at bounding box center [274, 98] width 96 height 15
click at [378, 64] on input "text" at bounding box center [362, 63] width 70 height 14
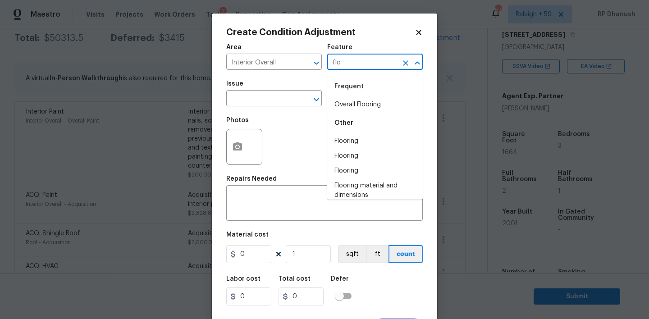
click at [368, 96] on div "Frequent" at bounding box center [375, 87] width 96 height 22
click at [367, 101] on li "Overall Flooring" at bounding box center [375, 104] width 96 height 15
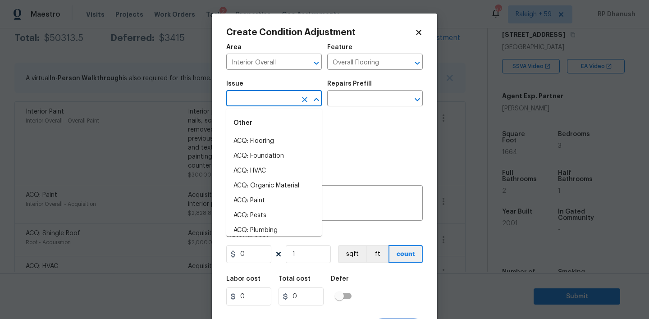
click at [271, 97] on input "text" at bounding box center [261, 99] width 70 height 14
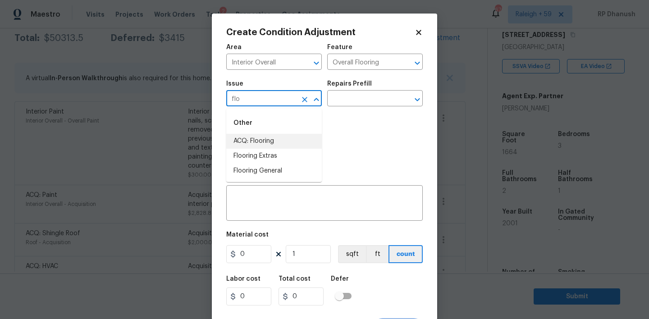
click at [258, 139] on li "ACQ: Flooring" at bounding box center [274, 141] width 96 height 15
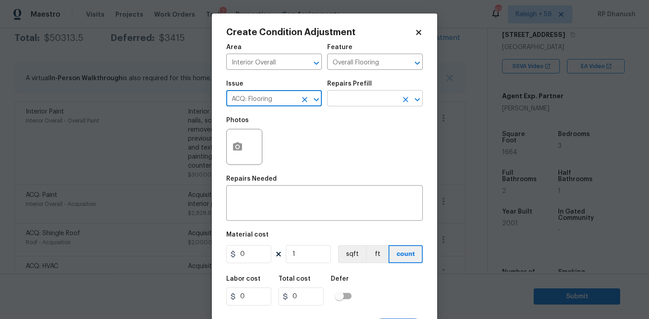
click at [346, 100] on input "text" at bounding box center [362, 99] width 70 height 14
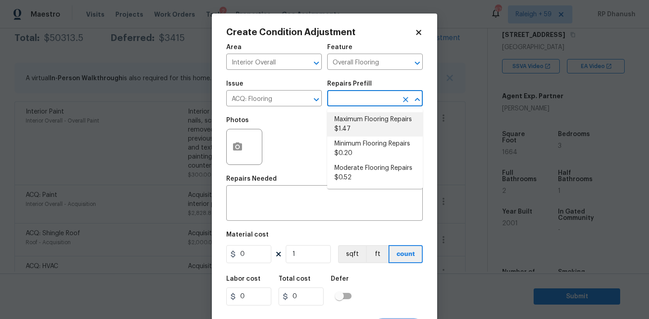
click at [356, 129] on li "Maximum Flooring Repairs $1.47" at bounding box center [375, 124] width 96 height 24
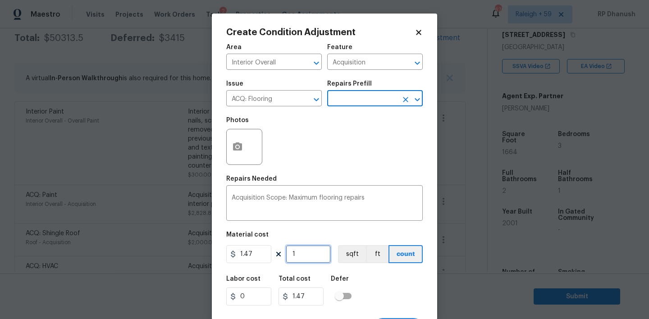
click at [305, 259] on input "1" at bounding box center [308, 254] width 45 height 18
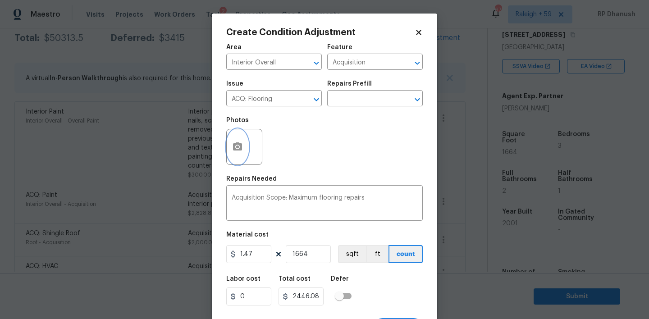
click at [244, 157] on button "button" at bounding box center [238, 146] width 22 height 35
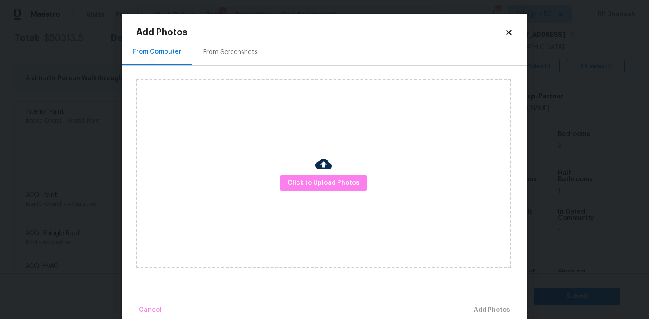
click at [235, 48] on div "From Screenshots" at bounding box center [230, 52] width 55 height 9
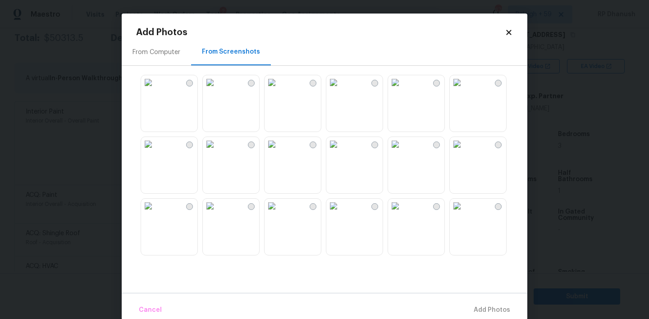
click at [279, 151] on img at bounding box center [272, 144] width 14 height 14
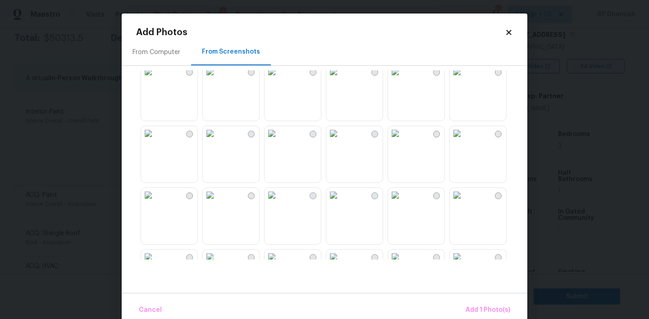
click at [156, 141] on img at bounding box center [148, 133] width 14 height 14
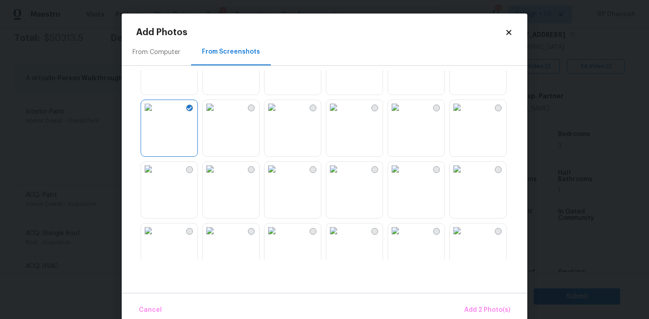
scroll to position [189, 0]
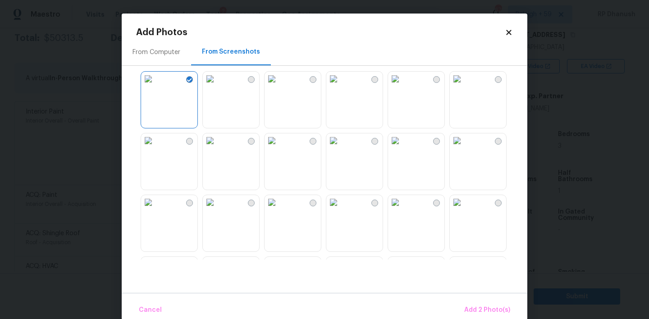
click at [403, 148] on img at bounding box center [395, 140] width 14 height 14
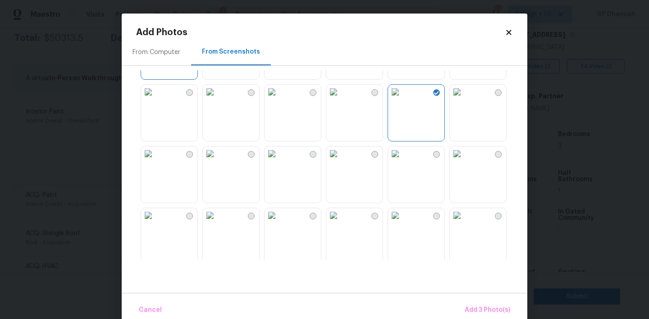
click at [464, 161] on img at bounding box center [457, 154] width 14 height 14
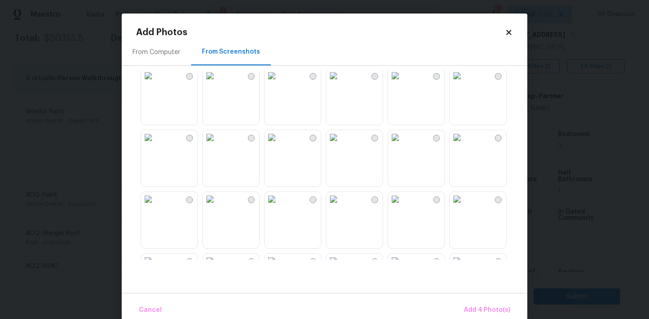
scroll to position [524, 0]
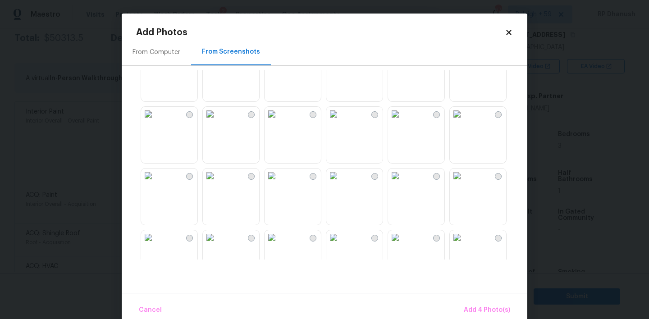
click at [279, 183] on img at bounding box center [272, 176] width 14 height 14
click at [215, 183] on img at bounding box center [210, 176] width 14 height 14
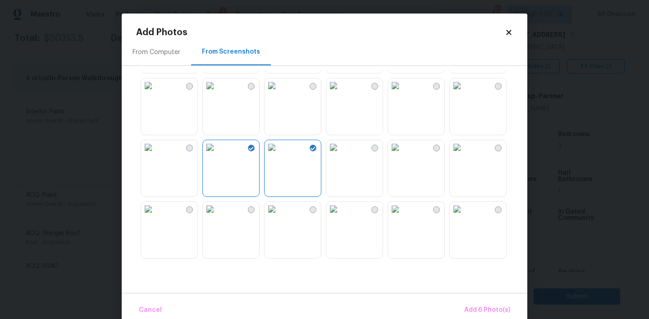
scroll to position [469, 0]
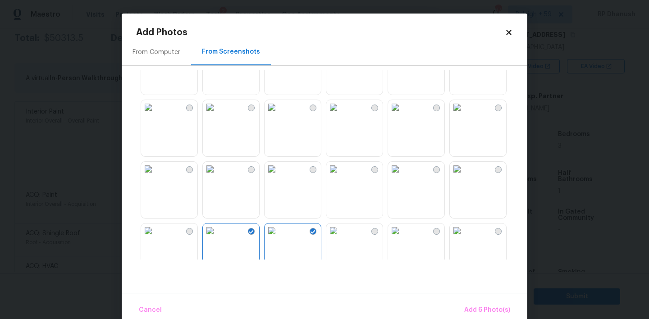
click at [156, 115] on img at bounding box center [148, 107] width 14 height 14
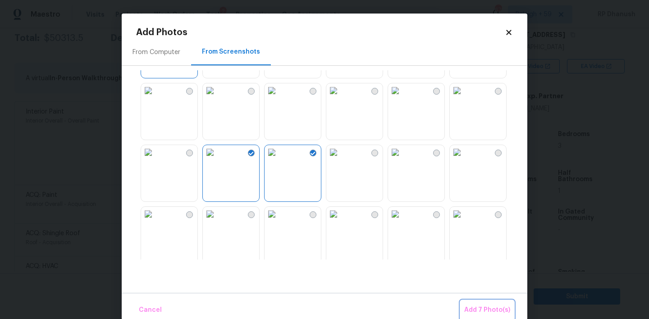
click at [502, 309] on span "Add 7 Photo(s)" at bounding box center [487, 310] width 46 height 11
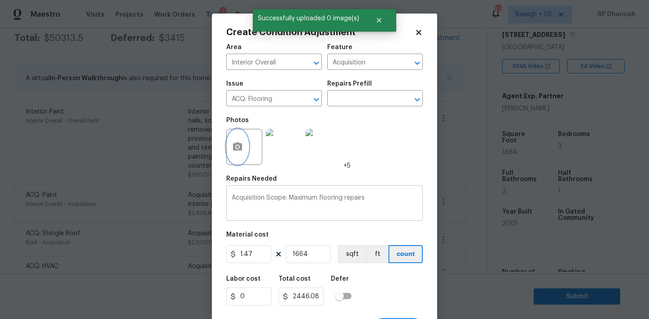
scroll to position [18, 0]
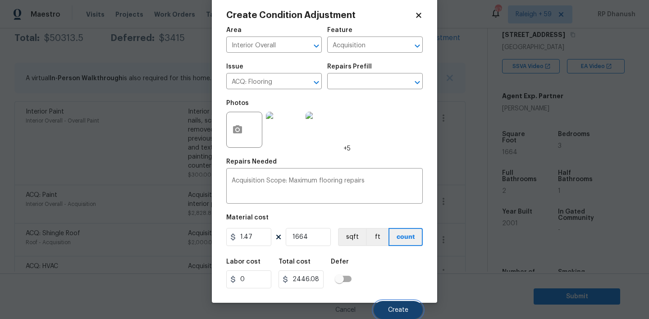
click at [388, 307] on button "Create" at bounding box center [398, 310] width 49 height 18
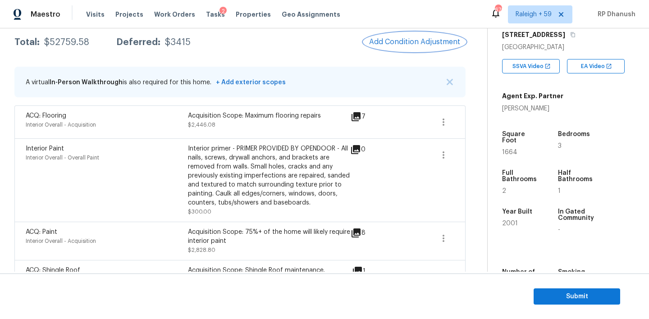
scroll to position [116, 0]
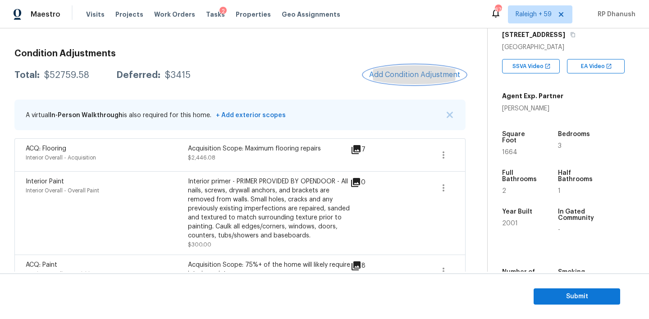
click at [442, 76] on span "Add Condition Adjustment" at bounding box center [414, 75] width 91 height 8
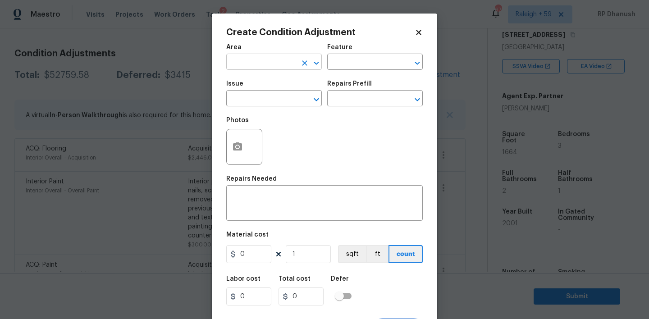
click at [274, 63] on input "text" at bounding box center [261, 63] width 70 height 14
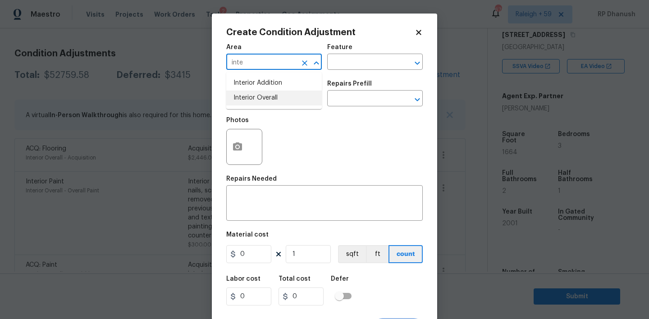
click at [261, 102] on li "Interior Overall" at bounding box center [274, 98] width 96 height 15
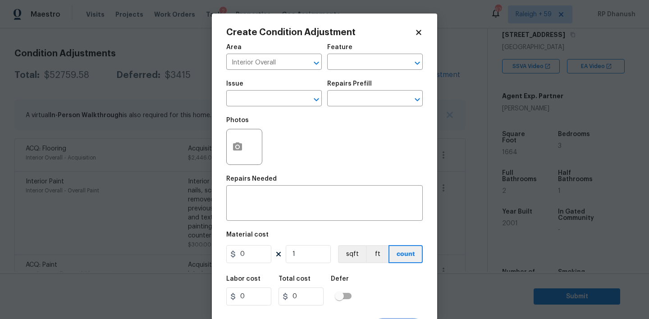
click at [258, 186] on div "Repairs Needed" at bounding box center [324, 182] width 197 height 12
click at [255, 192] on div "x ​" at bounding box center [324, 204] width 197 height 33
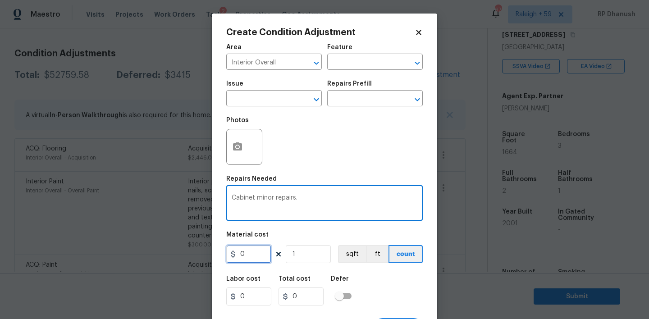
click at [251, 254] on input "0" at bounding box center [248, 254] width 45 height 18
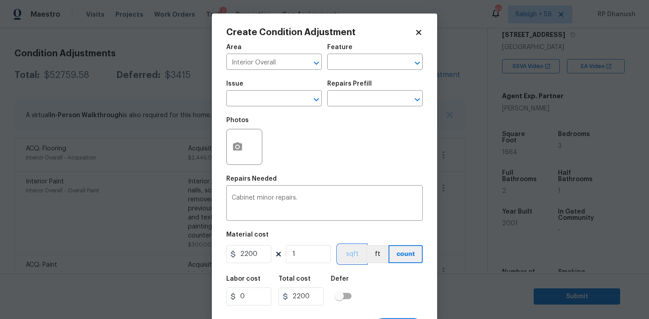
scroll to position [18, 0]
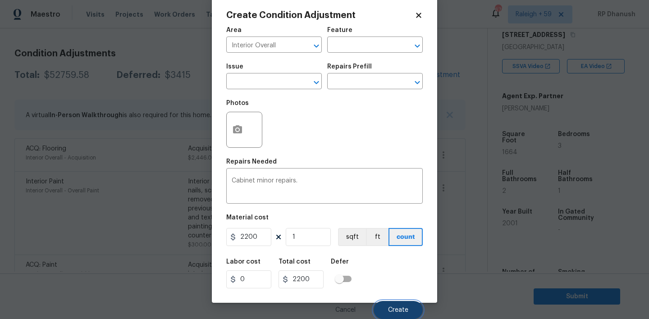
click at [388, 305] on button "Create" at bounding box center [398, 310] width 49 height 18
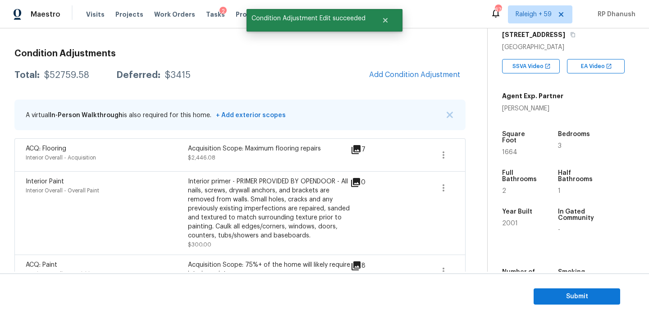
scroll to position [14, 0]
click at [423, 67] on button "Add Condition Adjustment" at bounding box center [415, 74] width 102 height 19
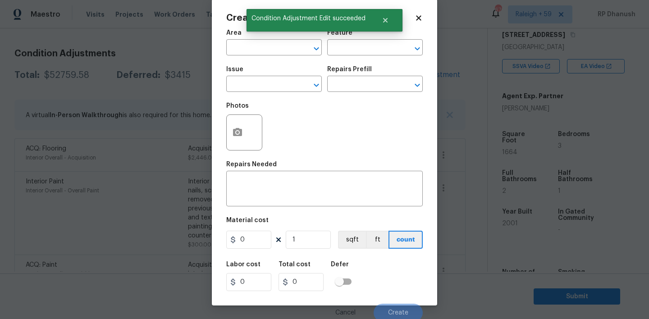
scroll to position [0, 0]
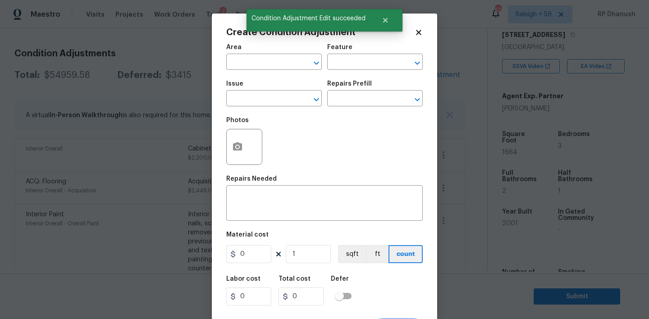
click at [275, 51] on div "Area" at bounding box center [274, 50] width 96 height 12
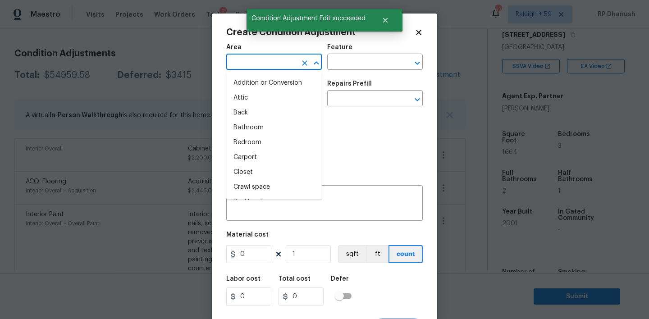
click at [274, 58] on input "text" at bounding box center [261, 63] width 70 height 14
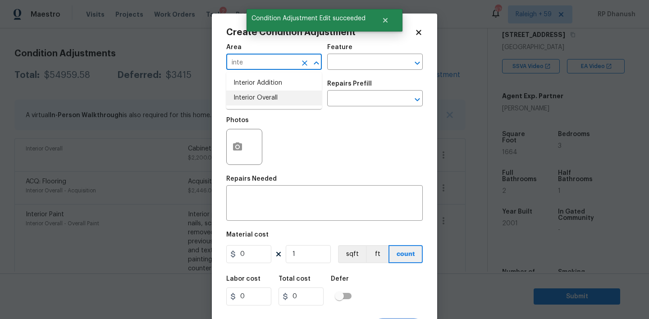
click at [266, 98] on li "Interior Overall" at bounding box center [274, 98] width 96 height 15
click at [266, 189] on div "x ​" at bounding box center [324, 204] width 197 height 33
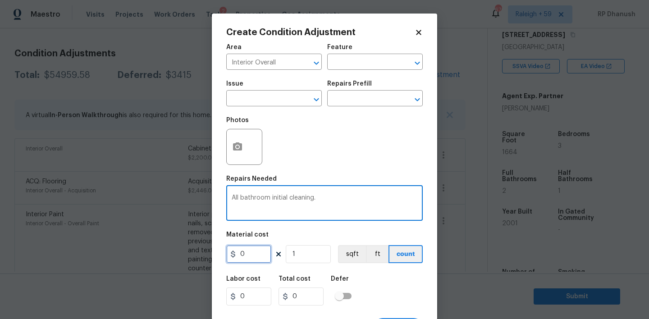
click at [251, 247] on input "0" at bounding box center [248, 254] width 45 height 18
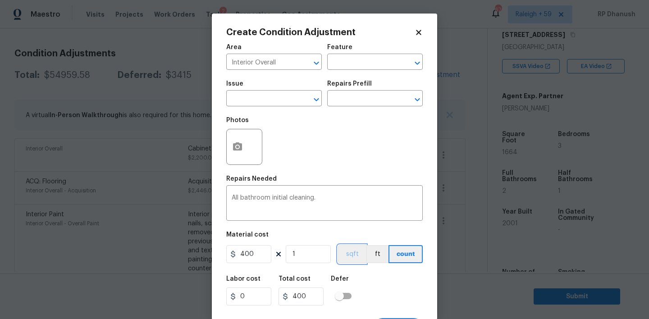
scroll to position [18, 0]
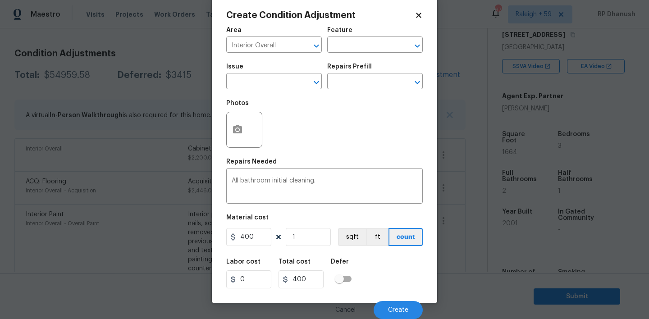
click at [387, 297] on div "Cancel Create" at bounding box center [324, 306] width 197 height 25
click at [387, 303] on button "Create" at bounding box center [398, 310] width 49 height 18
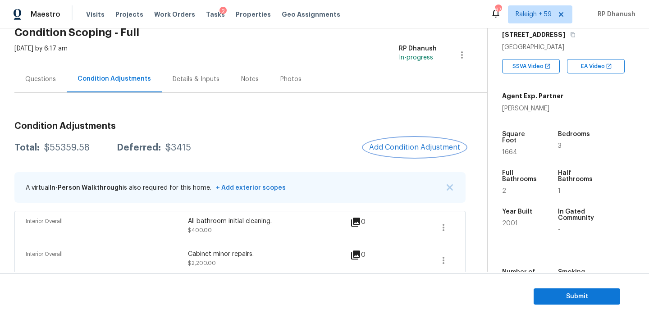
scroll to position [0, 0]
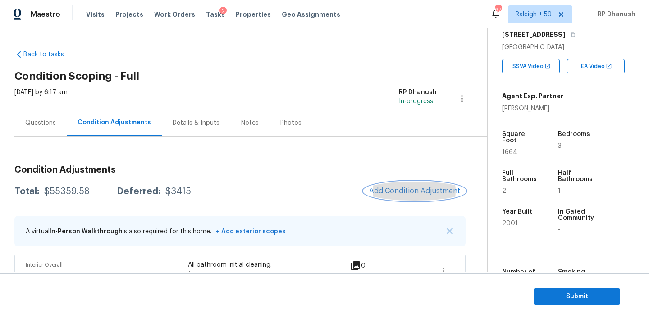
click at [414, 189] on span "Add Condition Adjustment" at bounding box center [414, 191] width 91 height 8
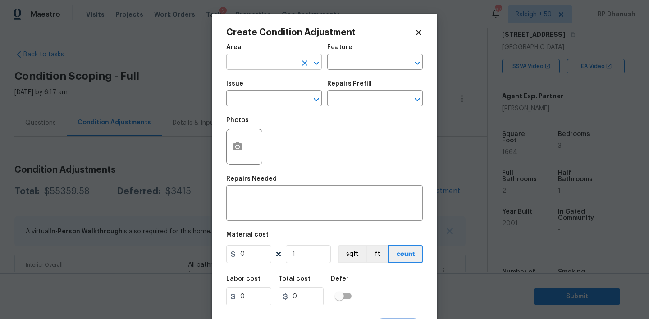
click at [275, 58] on input "text" at bounding box center [261, 63] width 70 height 14
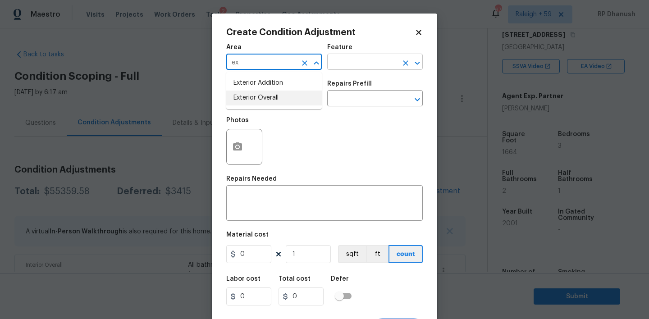
drag, startPoint x: 254, startPoint y: 94, endPoint x: 341, endPoint y: 69, distance: 90.6
click at [254, 94] on li "Exterior Overall" at bounding box center [274, 98] width 96 height 15
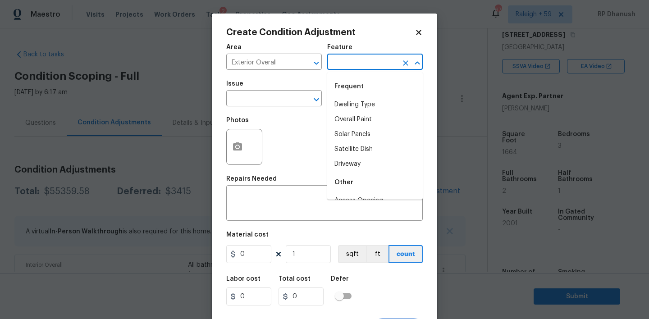
click at [343, 69] on input "text" at bounding box center [362, 63] width 70 height 14
click at [346, 136] on li "Exterior Paint" at bounding box center [375, 141] width 96 height 15
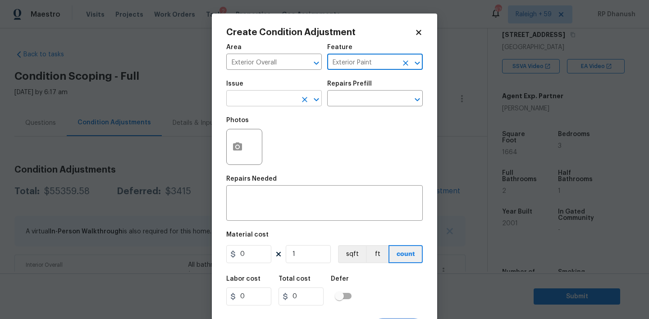
click at [272, 103] on input "text" at bounding box center [261, 99] width 70 height 14
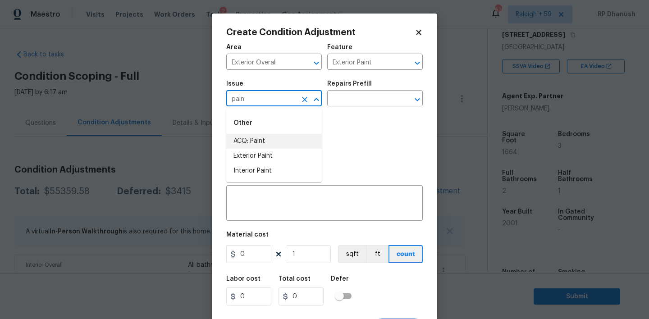
click at [279, 139] on li "ACQ: Paint" at bounding box center [274, 141] width 96 height 15
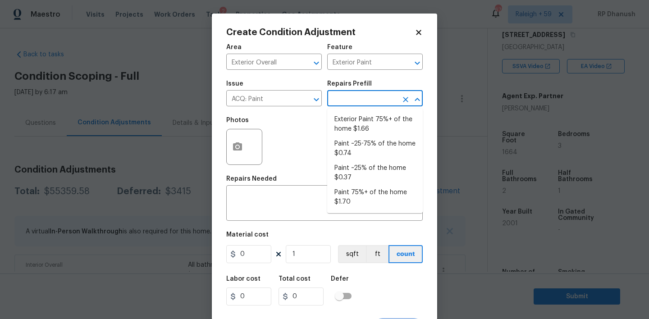
click at [354, 99] on input "text" at bounding box center [362, 99] width 70 height 14
click at [378, 123] on li "Exterior Paint 75%+ of the home $1.66" at bounding box center [375, 124] width 96 height 24
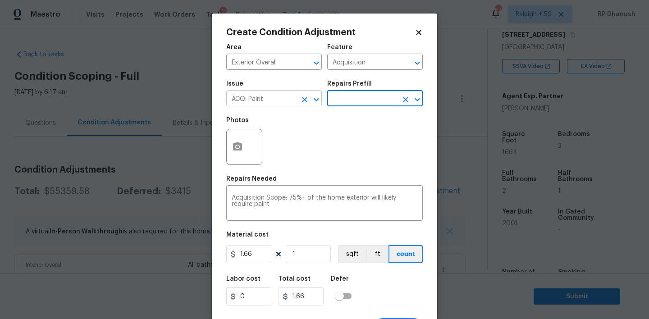
click at [273, 96] on input "ACQ: Paint" at bounding box center [261, 99] width 70 height 14
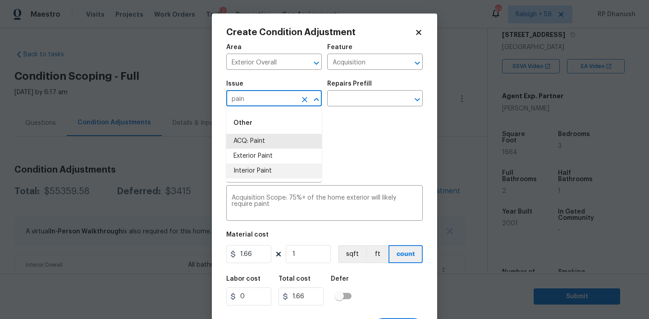
click at [269, 157] on li "Exterior Paint" at bounding box center [274, 156] width 96 height 15
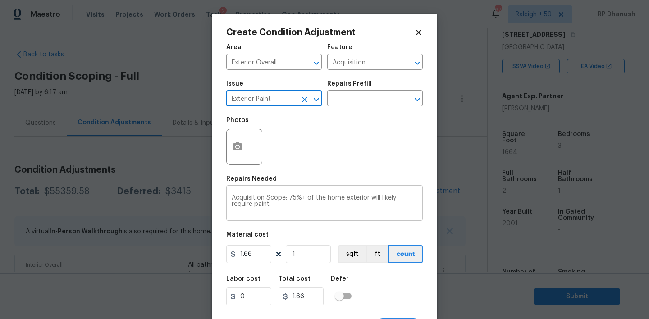
click at [287, 199] on textarea "Acquisition Scope: 75%+ of the home exterior will likely require paint" at bounding box center [325, 204] width 186 height 19
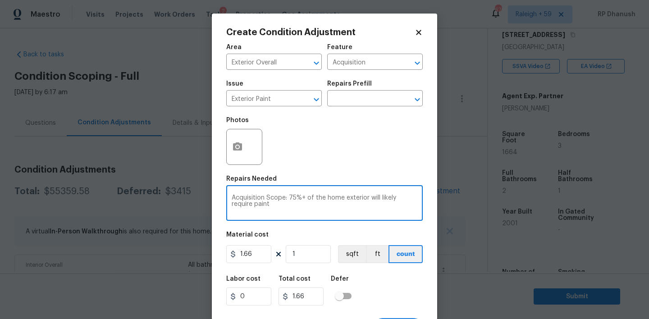
drag, startPoint x: 287, startPoint y: 199, endPoint x: 333, endPoint y: 234, distance: 57.6
click at [333, 234] on div "Area Exterior Overall ​ Feature Acquisition ​ Issue Exterior Paint ​ Repairs Pr…" at bounding box center [324, 188] width 197 height 298
click at [254, 254] on input "1.66" at bounding box center [248, 254] width 45 height 18
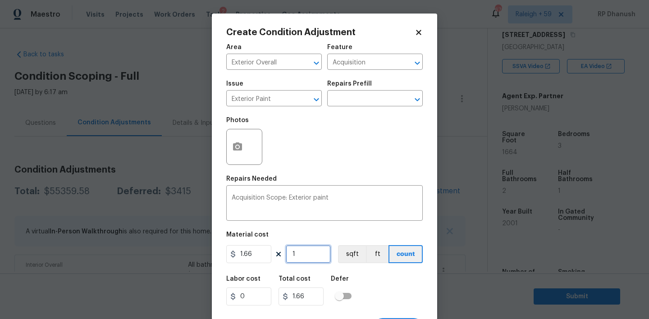
click at [298, 259] on input "1" at bounding box center [308, 254] width 45 height 18
click at [268, 254] on input "1.66" at bounding box center [248, 254] width 45 height 18
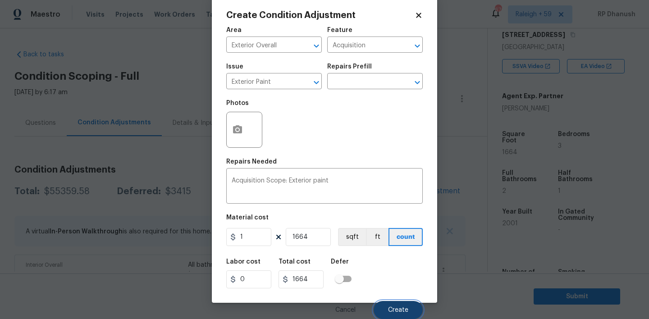
click at [398, 307] on span "Create" at bounding box center [398, 310] width 20 height 7
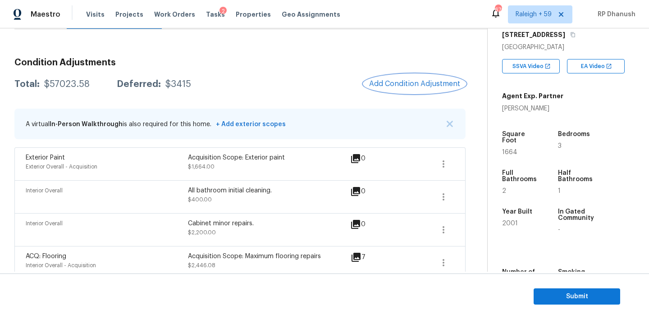
scroll to position [89, 0]
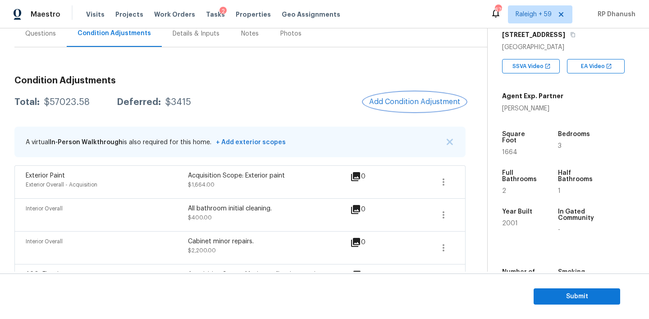
click at [449, 100] on span "Add Condition Adjustment" at bounding box center [414, 102] width 91 height 8
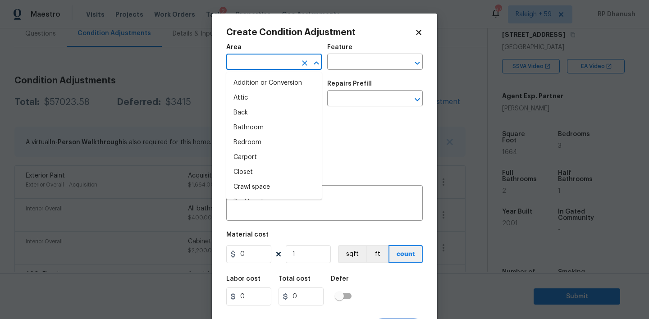
click at [288, 62] on input "text" at bounding box center [261, 63] width 70 height 14
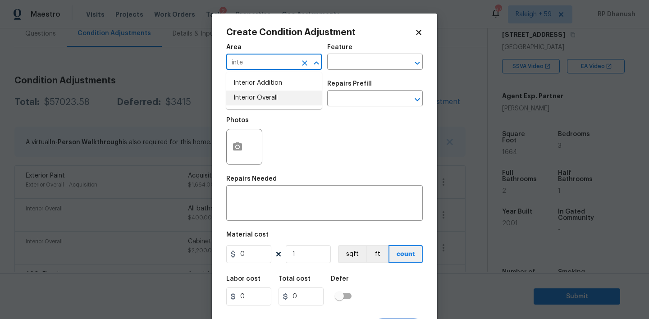
click at [274, 100] on li "Interior Overall" at bounding box center [274, 98] width 96 height 15
click at [370, 54] on div "Feature" at bounding box center [375, 50] width 96 height 12
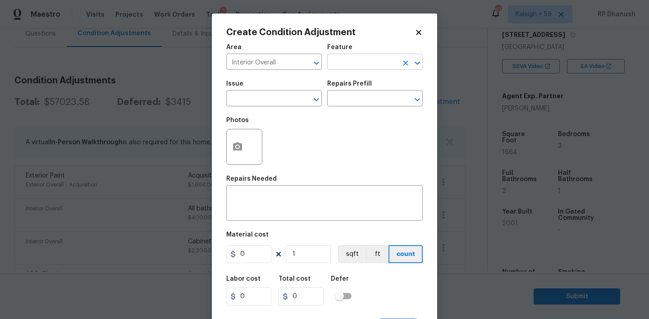
click at [366, 59] on input "text" at bounding box center [362, 63] width 70 height 14
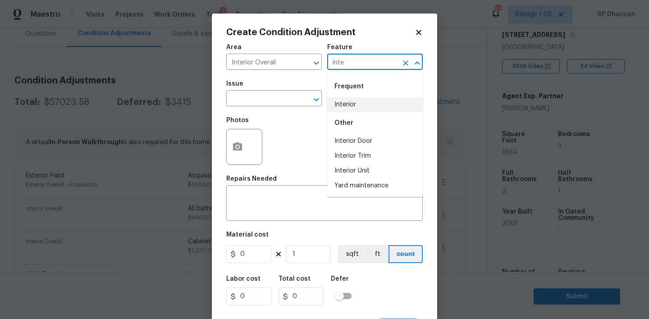
click at [345, 112] on li "Interior" at bounding box center [375, 104] width 96 height 15
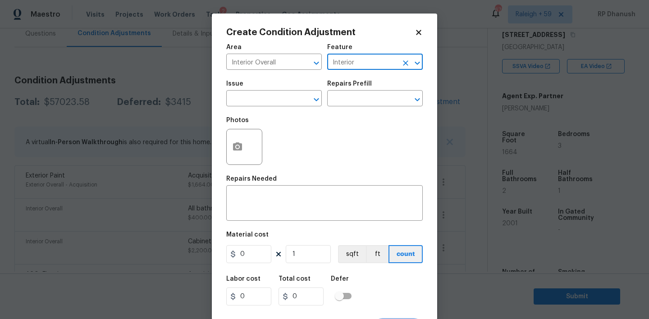
click at [301, 109] on span "Issue ​" at bounding box center [274, 93] width 96 height 37
click at [287, 95] on input "text" at bounding box center [261, 99] width 70 height 14
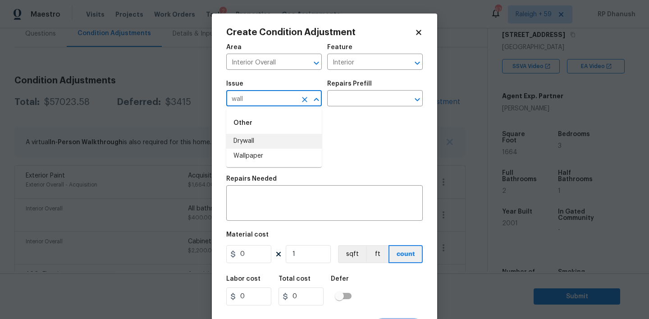
click at [267, 149] on li "Wallpaper" at bounding box center [274, 156] width 96 height 15
click at [299, 99] on button "Clear" at bounding box center [304, 99] width 13 height 13
click at [271, 99] on input "text" at bounding box center [261, 99] width 70 height 14
drag, startPoint x: 255, startPoint y: 140, endPoint x: 301, endPoint y: 120, distance: 50.5
click at [255, 140] on li "Drywall" at bounding box center [274, 141] width 96 height 15
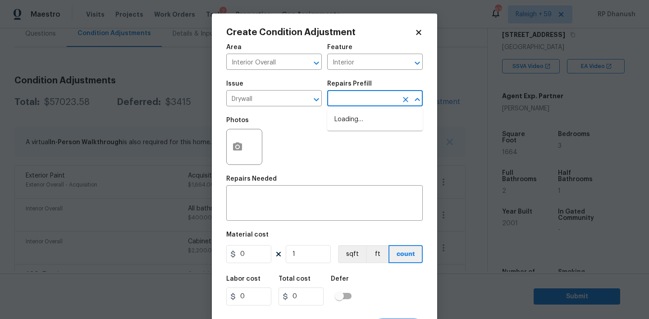
click at [369, 99] on input "text" at bounding box center [362, 99] width 70 height 14
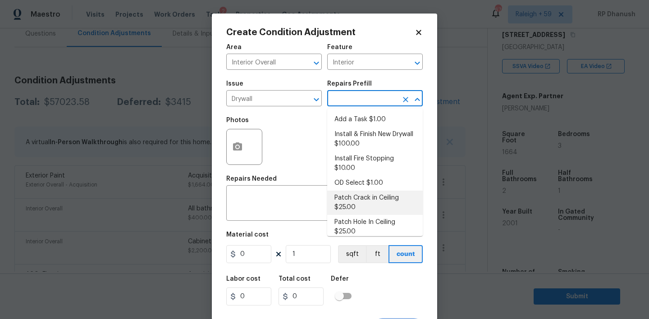
scroll to position [70, 0]
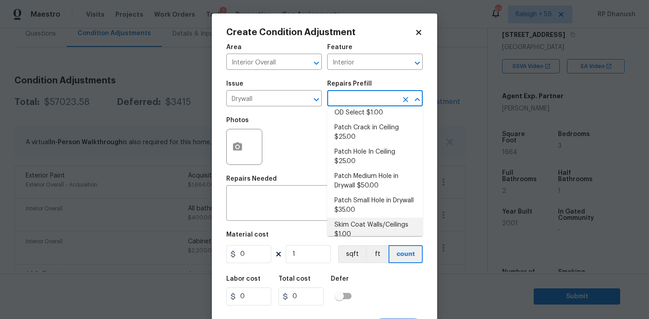
click at [351, 219] on li "Skim Coat Walls/Ceilings $1.00" at bounding box center [375, 230] width 96 height 24
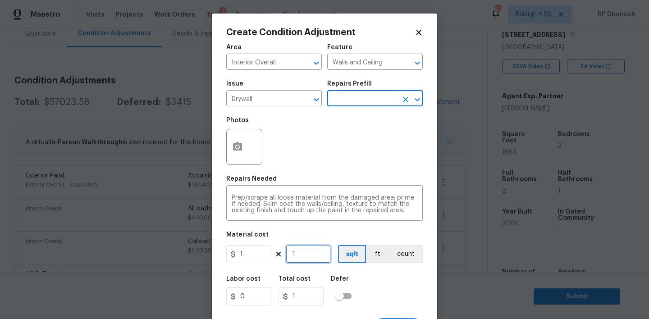
click at [314, 253] on input "1" at bounding box center [308, 254] width 45 height 18
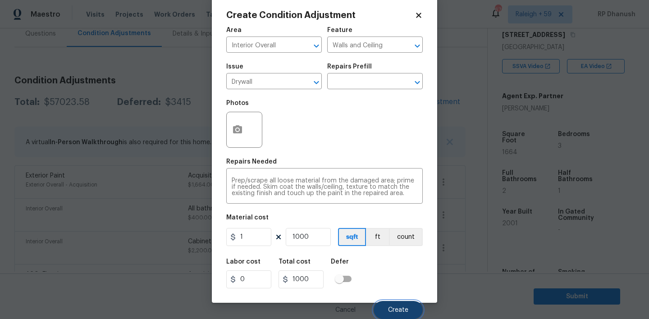
click at [409, 307] on button "Create" at bounding box center [398, 310] width 49 height 18
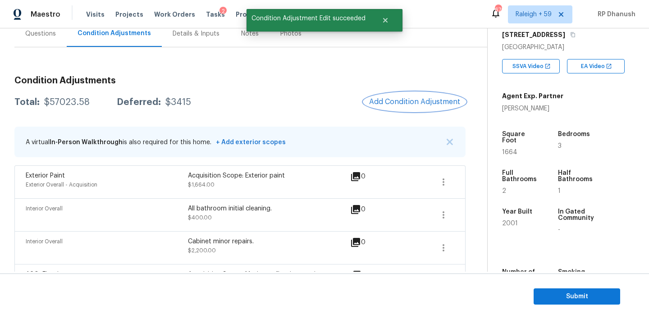
scroll to position [0, 0]
click at [436, 100] on span "Add Condition Adjustment" at bounding box center [414, 102] width 91 height 8
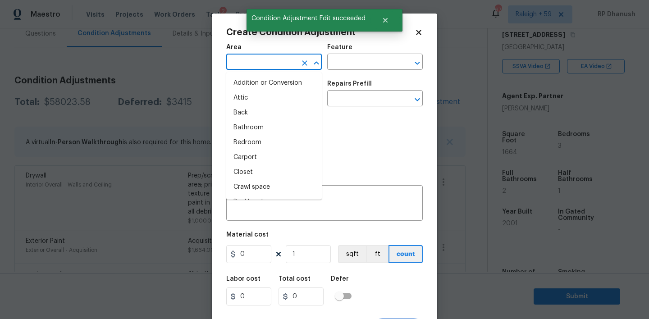
click at [261, 64] on input "text" at bounding box center [261, 63] width 70 height 14
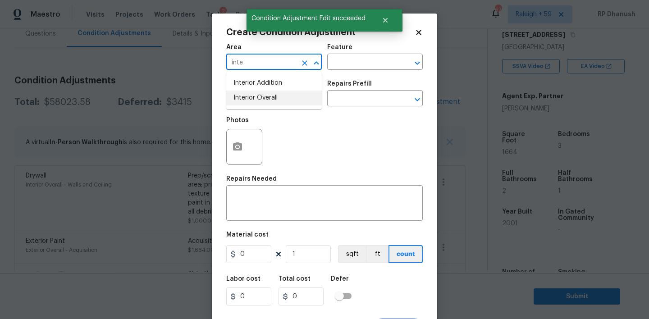
click at [258, 100] on li "Interior Overall" at bounding box center [274, 98] width 96 height 15
click at [363, 70] on div "Area Interior Overall ​ Feature ​" at bounding box center [324, 57] width 197 height 37
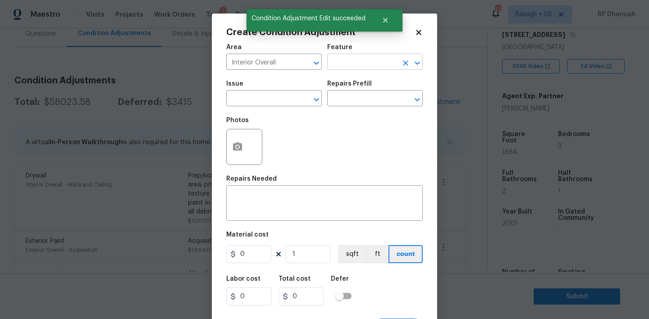
click at [365, 64] on input "text" at bounding box center [362, 63] width 70 height 14
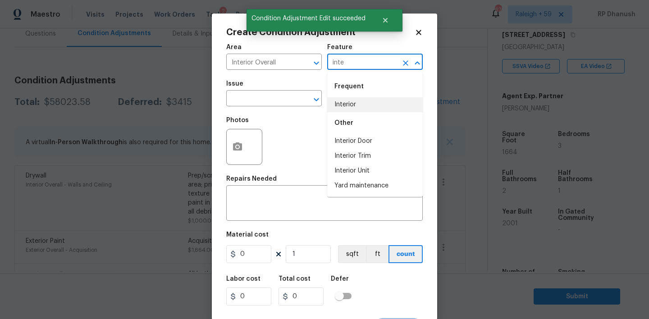
click at [342, 107] on li "Interior" at bounding box center [375, 104] width 96 height 15
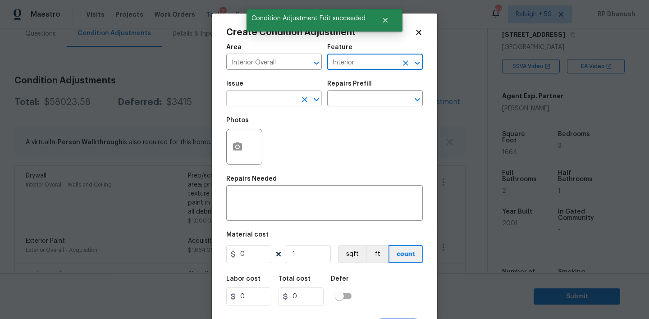
click at [279, 96] on input "text" at bounding box center [261, 99] width 70 height 14
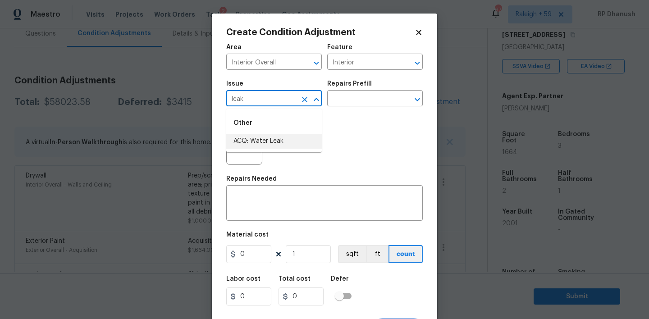
click at [275, 136] on li "ACQ: Water Leak" at bounding box center [274, 141] width 96 height 15
click at [384, 100] on input "text" at bounding box center [362, 99] width 70 height 14
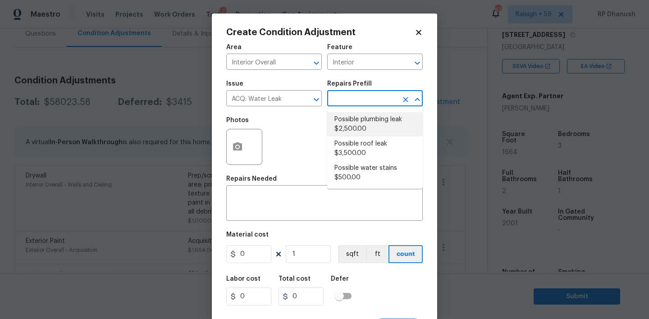
click at [375, 116] on li "Possible plumbing leak $2,500.00" at bounding box center [375, 124] width 96 height 24
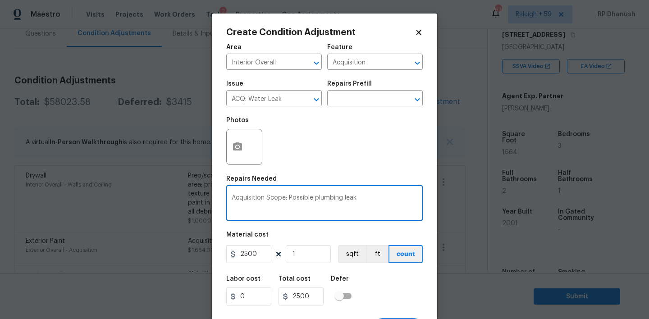
click at [330, 198] on textarea "Acquisition Scope: Possible plumbing leak" at bounding box center [325, 204] width 186 height 19
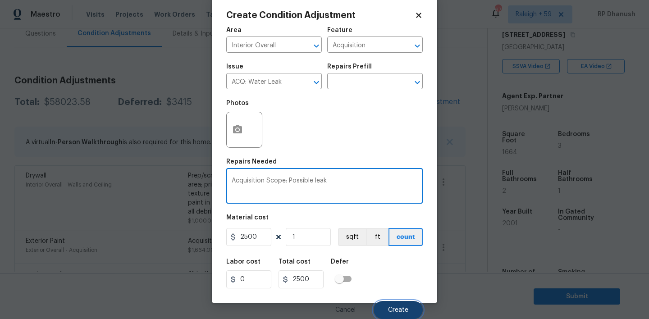
click at [399, 304] on button "Create" at bounding box center [398, 310] width 49 height 18
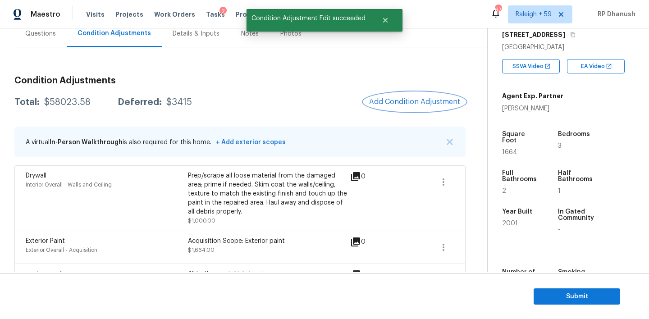
scroll to position [0, 0]
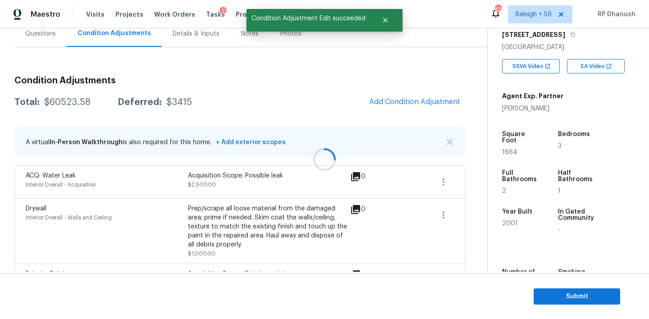
click at [394, 108] on div at bounding box center [324, 159] width 649 height 319
click at [412, 96] on button "Add Condition Adjustment" at bounding box center [415, 101] width 102 height 19
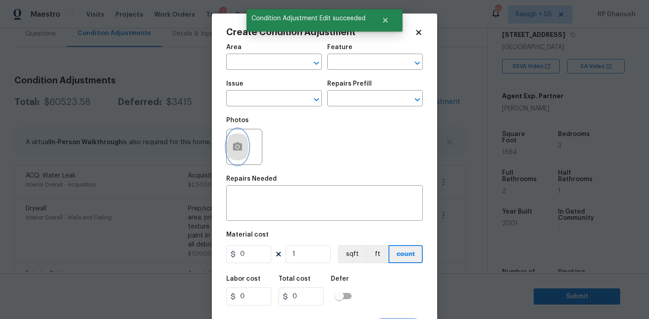
click at [238, 142] on icon "button" at bounding box center [237, 147] width 11 height 11
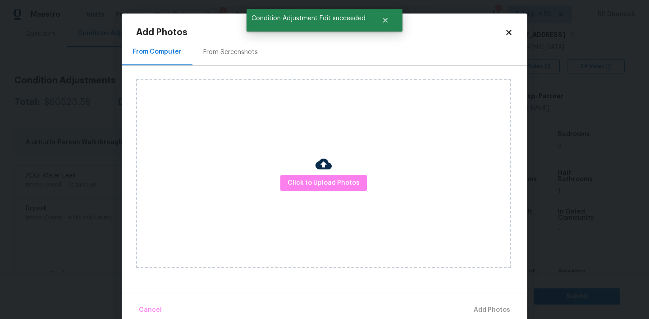
click at [328, 164] on img at bounding box center [324, 164] width 16 height 16
click at [326, 184] on span "Click to Upload Photos" at bounding box center [324, 183] width 72 height 11
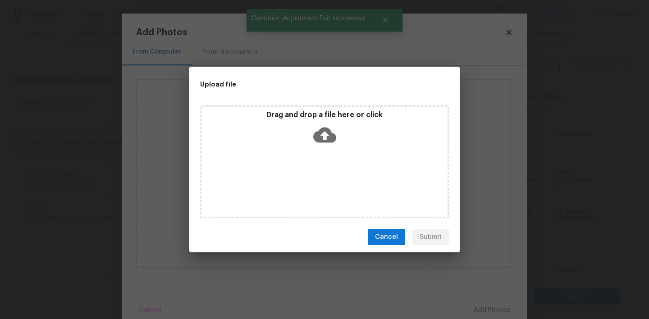
click at [329, 133] on icon at bounding box center [324, 135] width 23 height 15
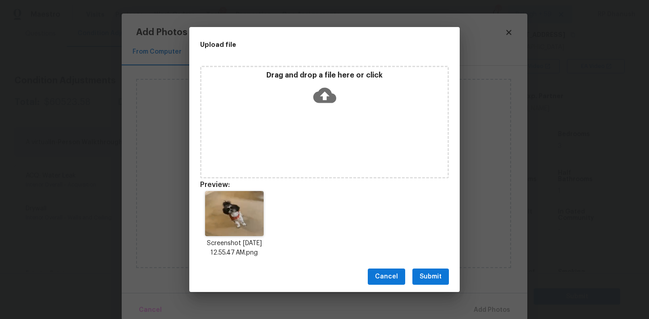
click at [436, 271] on span "Submit" at bounding box center [431, 276] width 22 height 11
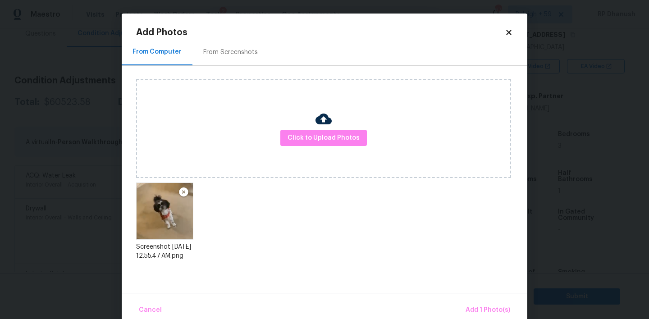
click at [494, 297] on div "Cancel Add 1 Photo(s)" at bounding box center [325, 306] width 406 height 27
click at [494, 302] on button "Add 1 Photo(s)" at bounding box center [488, 310] width 52 height 19
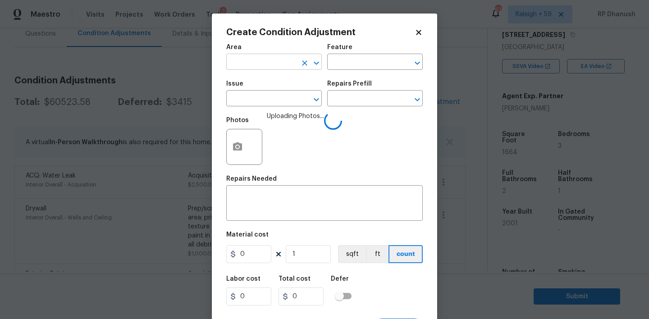
click at [260, 61] on input "text" at bounding box center [261, 63] width 70 height 14
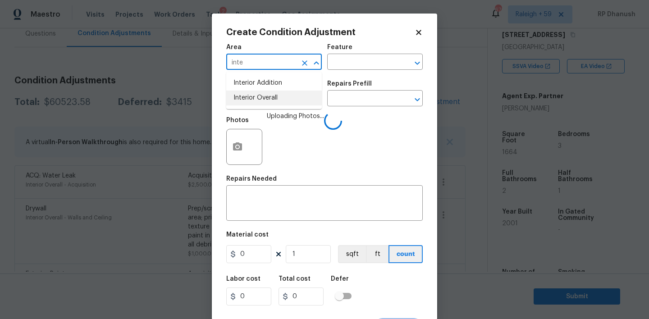
click at [263, 96] on li "Interior Overall" at bounding box center [274, 98] width 96 height 15
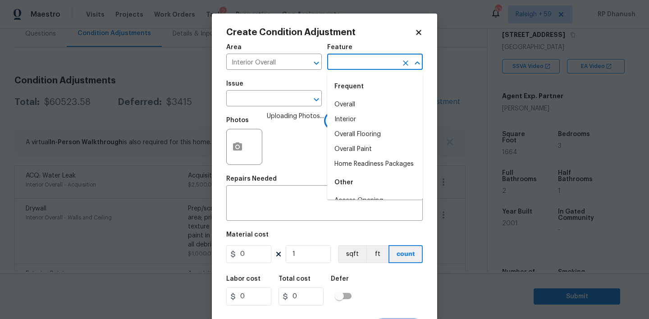
click at [339, 61] on input "text" at bounding box center [362, 63] width 70 height 14
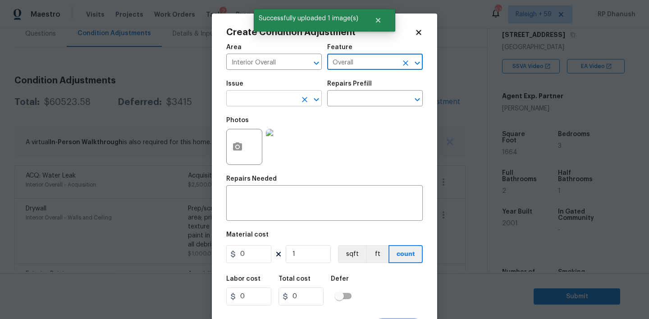
click at [267, 96] on input "text" at bounding box center [261, 99] width 70 height 14
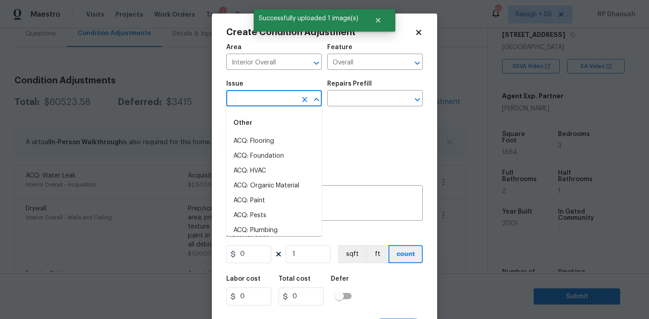
click at [351, 55] on div "Feature" at bounding box center [375, 50] width 96 height 12
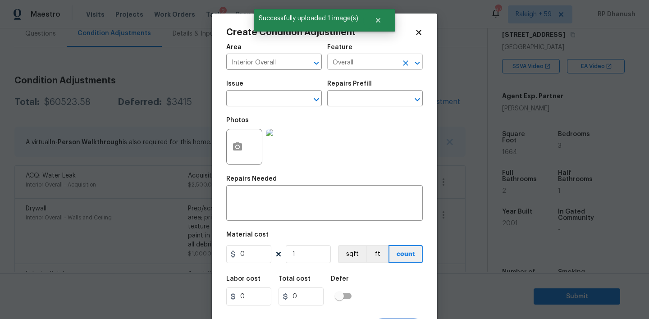
click at [346, 69] on input "Overall" at bounding box center [362, 63] width 70 height 14
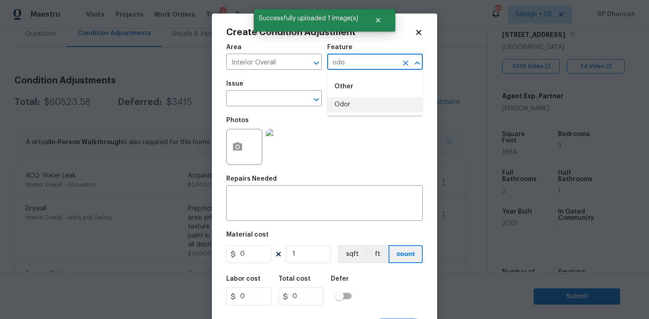
click at [339, 98] on li "Odor" at bounding box center [375, 104] width 96 height 15
click at [249, 99] on input "text" at bounding box center [261, 99] width 70 height 14
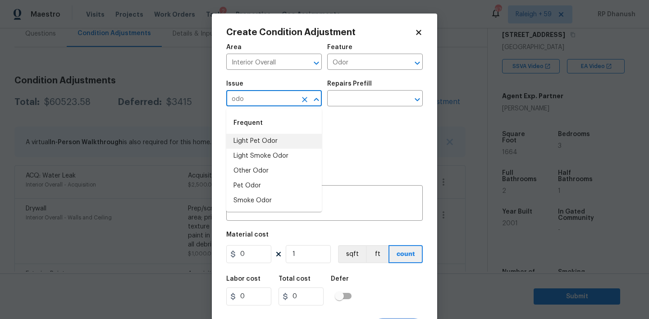
click at [244, 142] on li "Light Pet Odor" at bounding box center [274, 141] width 96 height 15
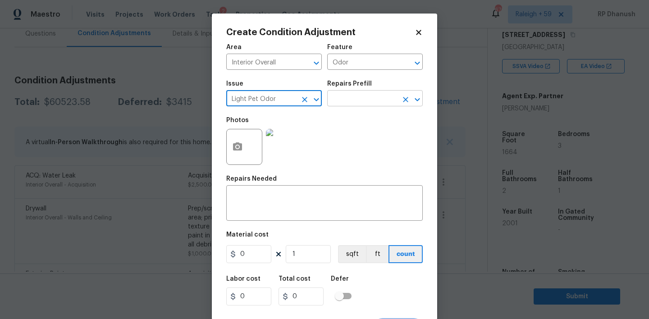
click at [363, 101] on input "text" at bounding box center [362, 99] width 70 height 14
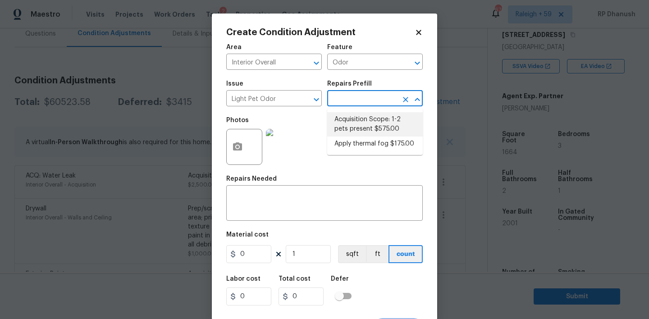
click at [363, 126] on li "Acquisition Scope: 1-2 pets present $575.00" at bounding box center [375, 124] width 96 height 24
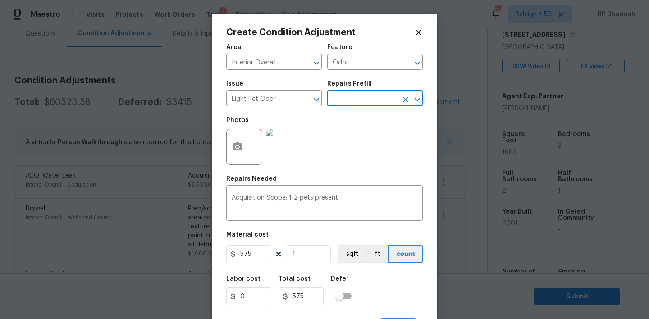
scroll to position [18, 0]
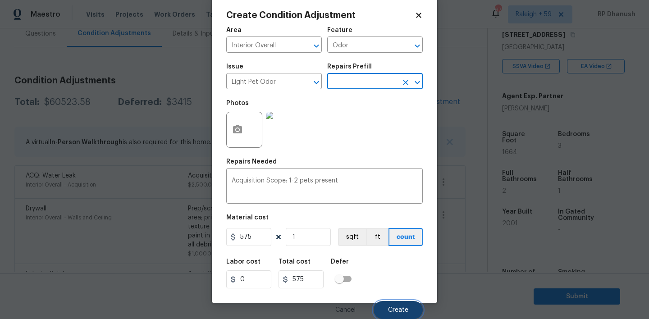
click at [385, 310] on button "Create" at bounding box center [398, 310] width 49 height 18
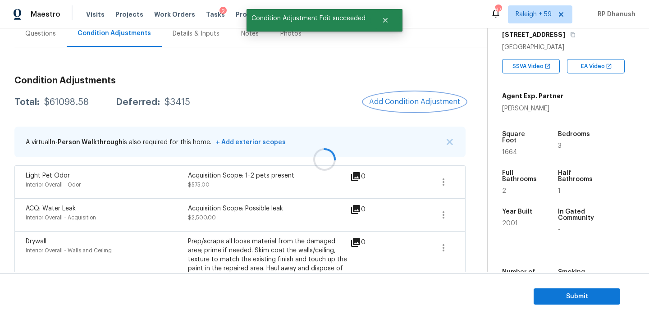
scroll to position [0, 0]
click at [428, 102] on span "Add Condition Adjustment" at bounding box center [414, 102] width 91 height 8
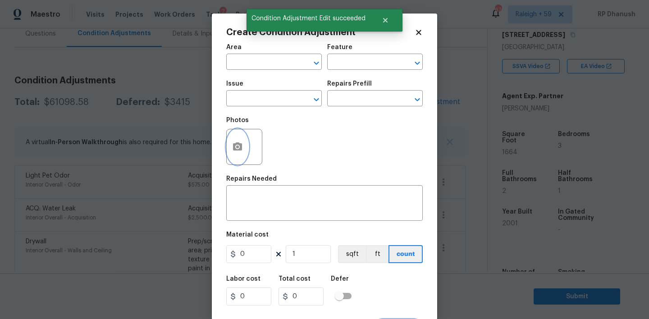
click at [243, 143] on button "button" at bounding box center [238, 146] width 22 height 35
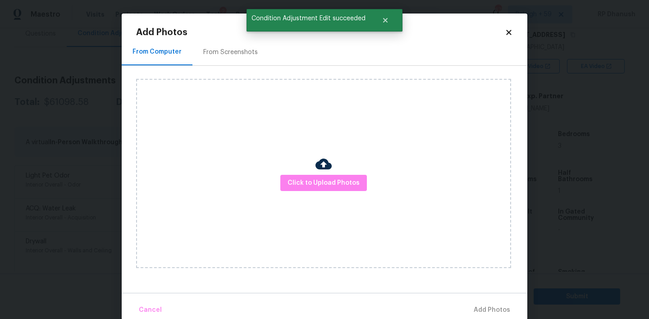
click at [358, 193] on div "Click to Upload Photos" at bounding box center [323, 173] width 375 height 189
click at [499, 38] on div "Add Photos From Computer From Screenshots Click to Upload Photos Cancel Add Pho…" at bounding box center [324, 174] width 377 height 292
click at [507, 30] on icon at bounding box center [508, 32] width 5 height 5
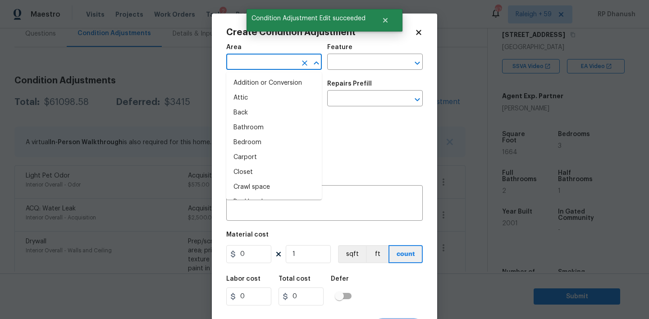
click at [262, 58] on input "text" at bounding box center [261, 63] width 70 height 14
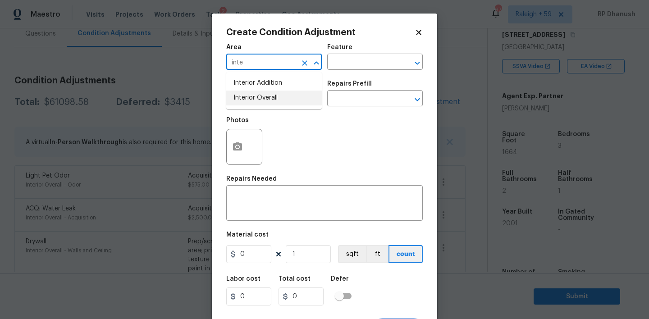
click at [263, 96] on li "Interior Overall" at bounding box center [274, 98] width 96 height 15
click at [260, 179] on h5 "Repairs Needed" at bounding box center [251, 179] width 50 height 6
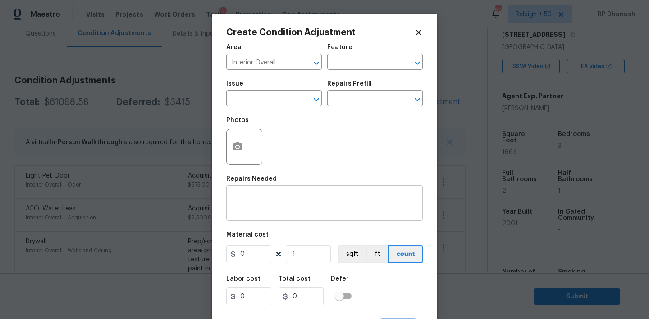
click at [256, 199] on textarea at bounding box center [325, 204] width 186 height 19
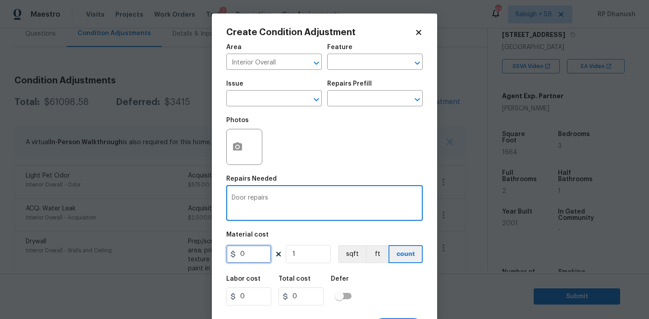
click at [247, 253] on input "0" at bounding box center [248, 254] width 45 height 18
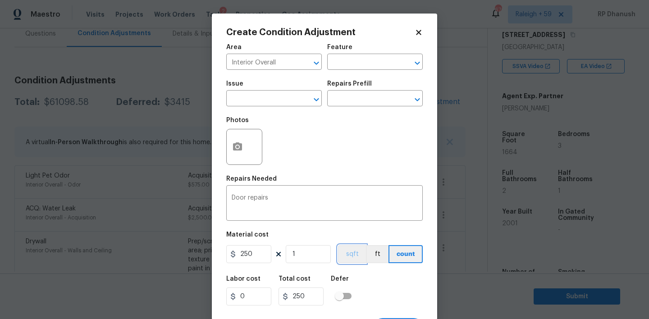
scroll to position [18, 0]
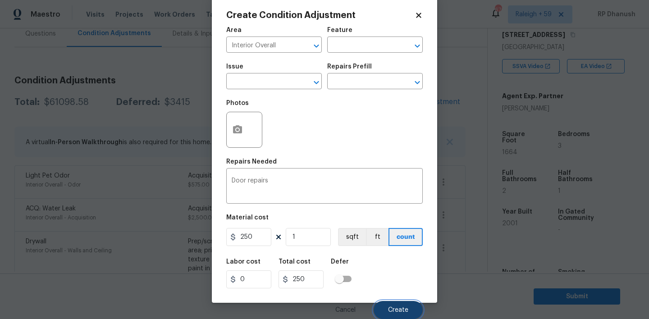
click at [394, 305] on button "Create" at bounding box center [398, 310] width 49 height 18
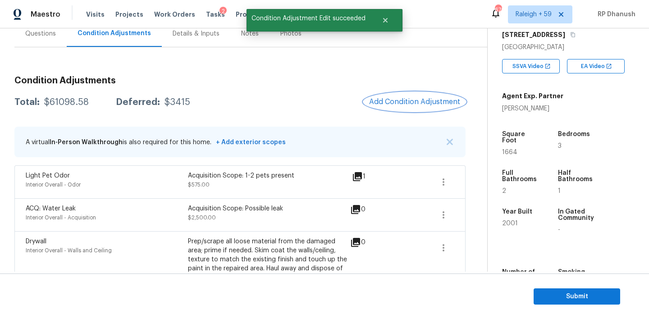
scroll to position [0, 0]
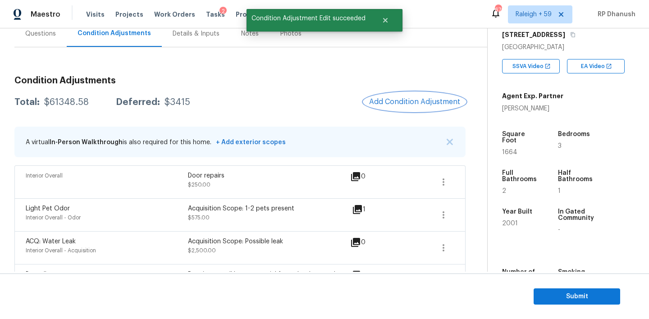
click at [430, 98] on span "Add Condition Adjustment" at bounding box center [414, 102] width 91 height 8
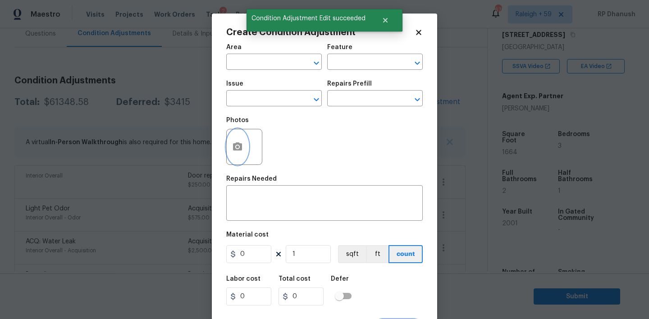
click at [229, 145] on button "button" at bounding box center [238, 146] width 22 height 35
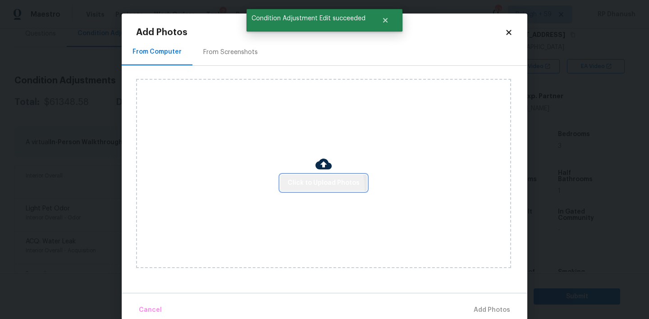
click at [297, 189] on button "Click to Upload Photos" at bounding box center [323, 183] width 87 height 17
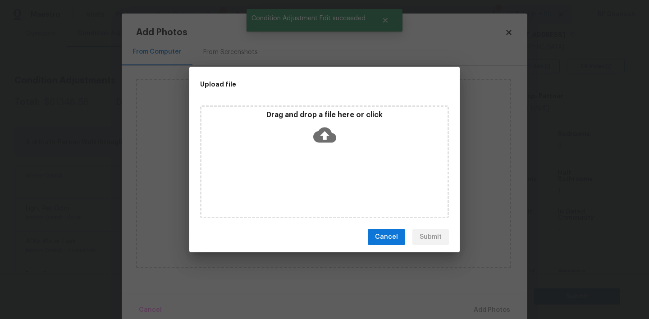
click at [323, 120] on div "Drag and drop a file here or click" at bounding box center [325, 129] width 246 height 39
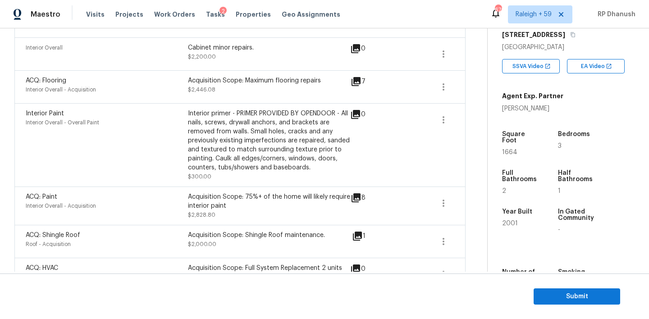
scroll to position [473, 0]
